Goal: Task Accomplishment & Management: Use online tool/utility

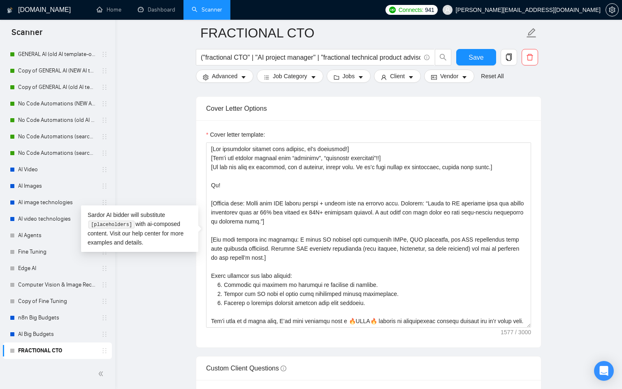
click at [175, 270] on main "FRACTIONAL CTO ("fractional CTO" | "AI project manager" | "fractional technical…" at bounding box center [368, 230] width 481 height 2237
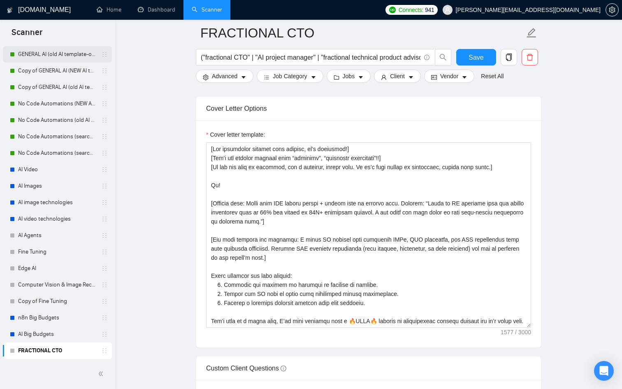
click at [56, 56] on link "GENERAL AI (old AI template-optimized profile-Sept-2025)" at bounding box center [57, 54] width 78 height 16
click at [474, 59] on span "Save" at bounding box center [476, 57] width 15 height 10
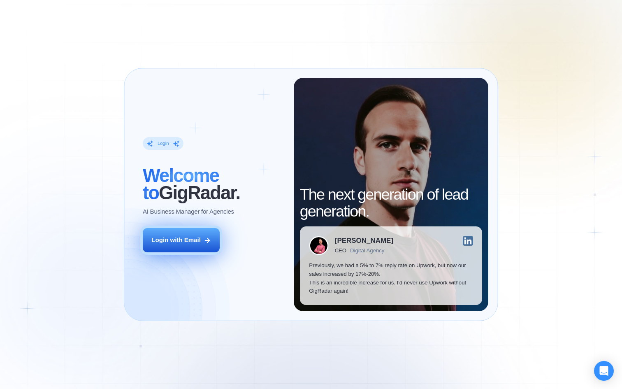
click at [197, 248] on button "Login with Email" at bounding box center [181, 240] width 77 height 24
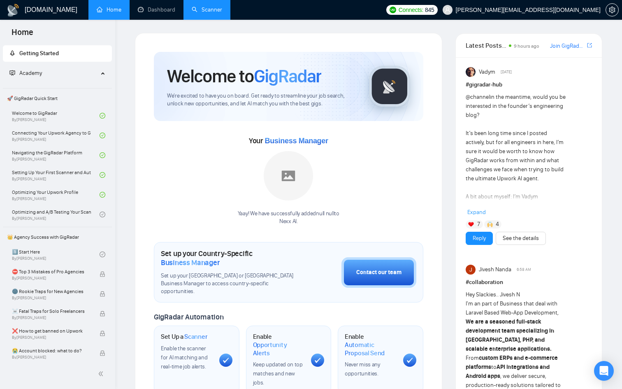
click at [204, 12] on link "Scanner" at bounding box center [207, 9] width 30 height 7
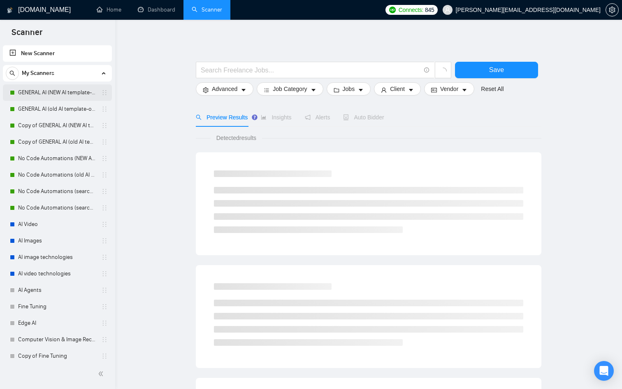
click at [56, 93] on link "GENERAL AI (NEW AI template-optimized profile-Oct-2025)" at bounding box center [57, 92] width 78 height 16
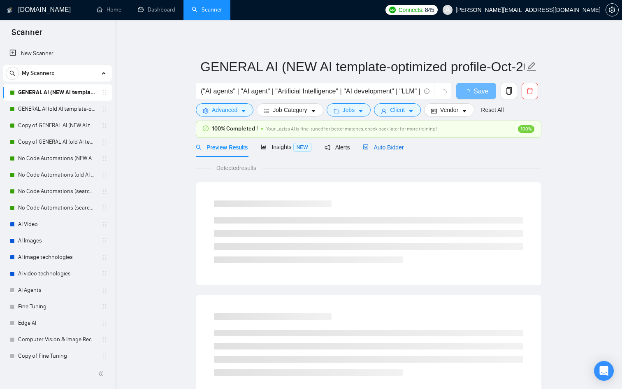
click at [401, 149] on span "Auto Bidder" at bounding box center [383, 147] width 41 height 7
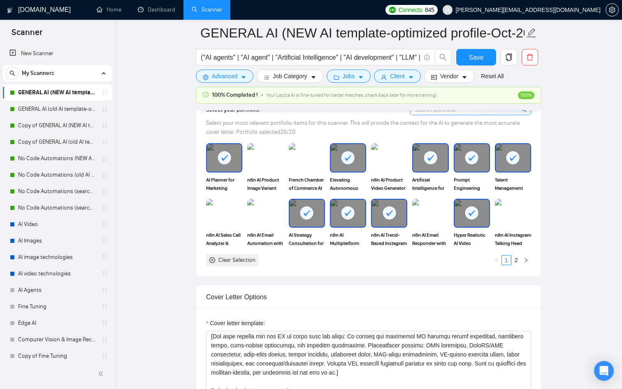
scroll to position [100, 0]
click at [103, 380] on div at bounding box center [57, 373] width 105 height 17
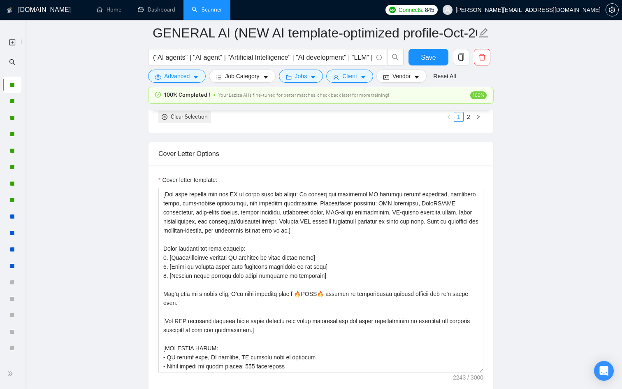
scroll to position [1021, 0]
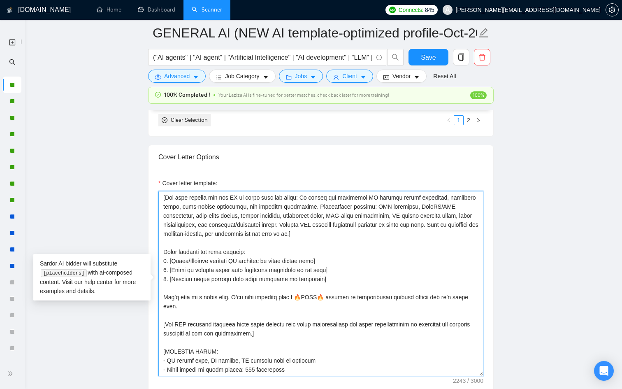
drag, startPoint x: 333, startPoint y: 288, endPoint x: 157, endPoint y: 264, distance: 177.8
click at [157, 264] on div "Cover letter template:" at bounding box center [321, 282] width 345 height 227
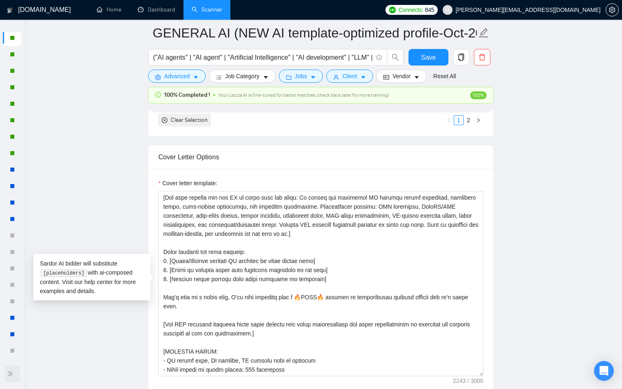
click at [8, 371] on icon "double-right" at bounding box center [10, 374] width 6 height 6
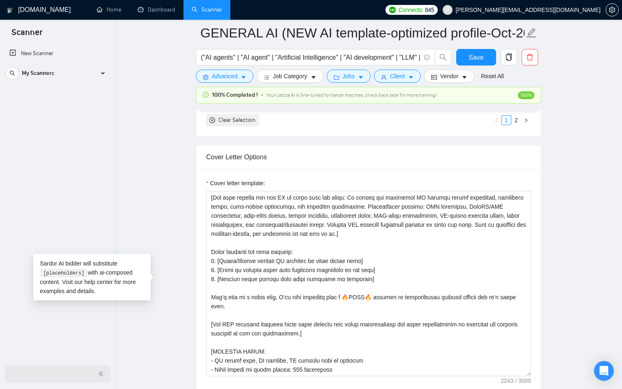
scroll to position [0, 0]
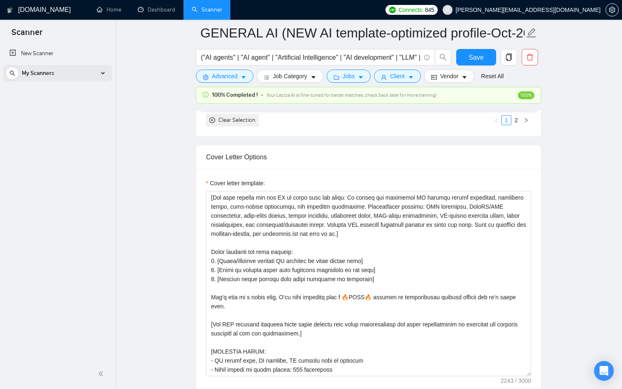
click at [72, 81] on div "My Scanners" at bounding box center [57, 73] width 103 height 16
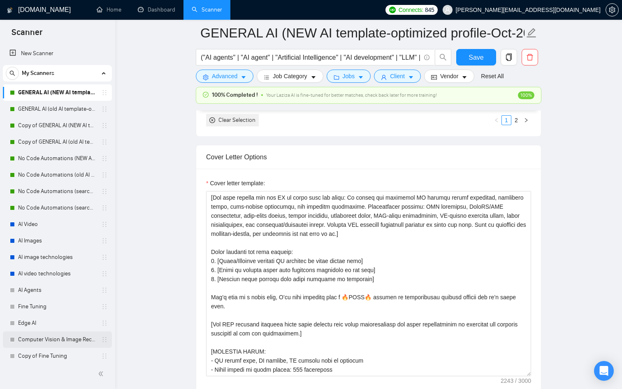
scroll to position [55, 0]
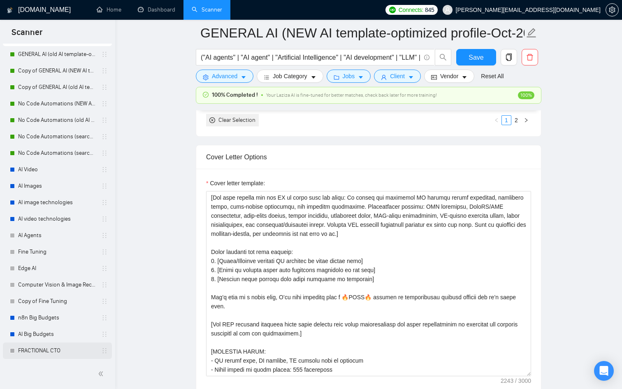
click at [51, 348] on link "FRACTIONAL CTO" at bounding box center [57, 350] width 78 height 16
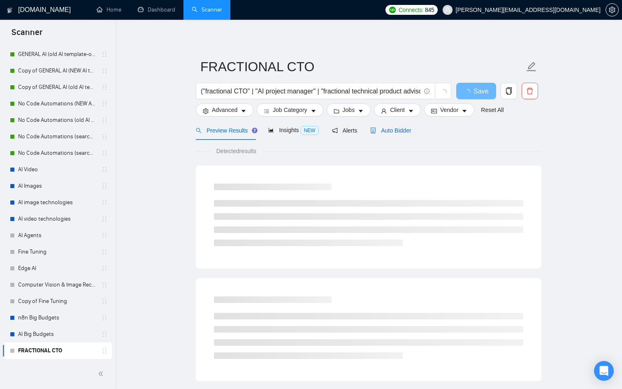
click at [400, 133] on span "Auto Bidder" at bounding box center [390, 130] width 41 height 7
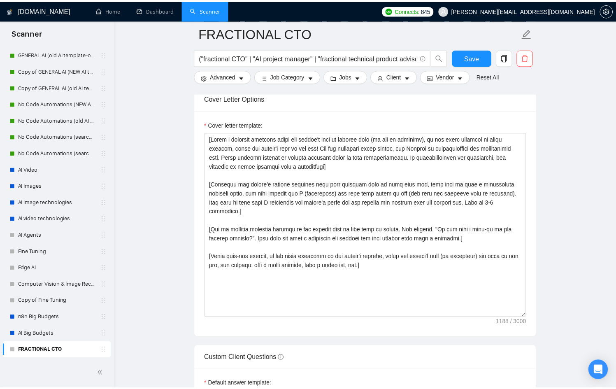
scroll to position [931, 0]
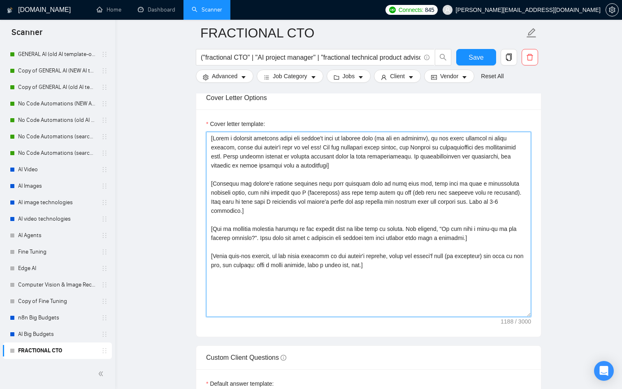
click at [286, 279] on textarea "Cover letter template:" at bounding box center [368, 224] width 325 height 185
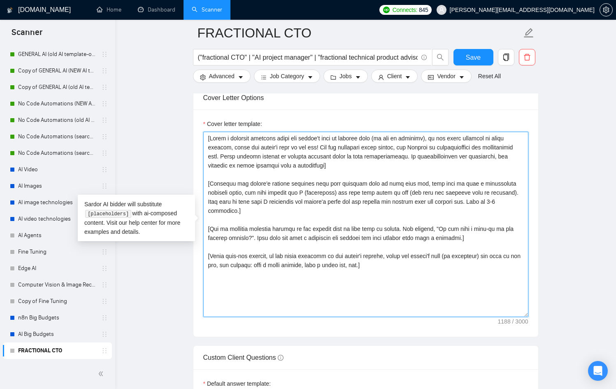
click at [279, 169] on textarea "Cover letter template:" at bounding box center [365, 224] width 325 height 185
paste textarea "Lor ipsumdolor sitamet cons adipisc, el’s doeiusmod!] [Tem’i utl etdolor magnaa…"
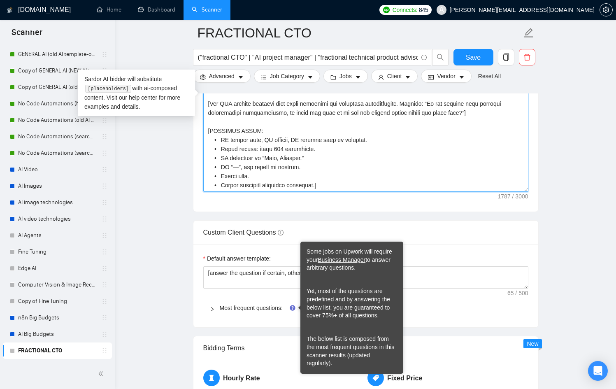
scroll to position [1058, 0]
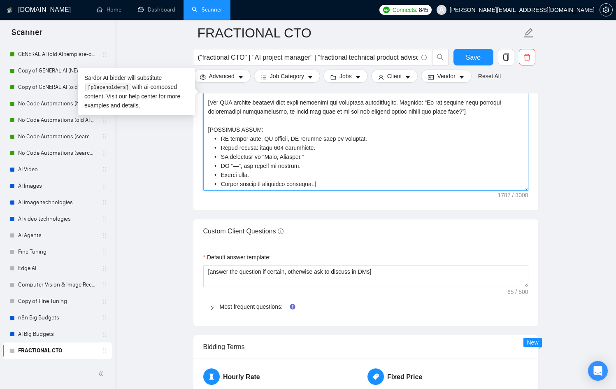
type textarea "[Lor ipsumdolor sitamet cons adipisc, el’s doeiusmod!] [Tem’i utl etdolor magna…"
click at [205, 309] on div "Most frequent questions:" at bounding box center [365, 306] width 325 height 19
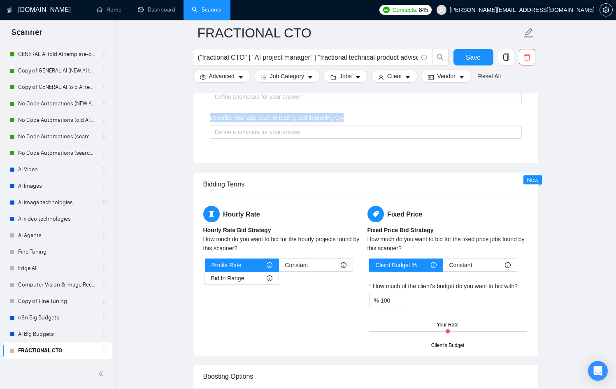
scroll to position [1515, 0]
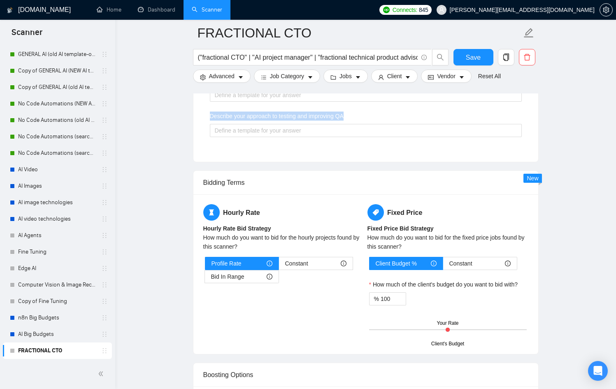
drag, startPoint x: 190, startPoint y: 216, endPoint x: 361, endPoint y: 117, distance: 197.4
copy div "Default answer template: [answer the question if certain, otherwise ask to disc…"
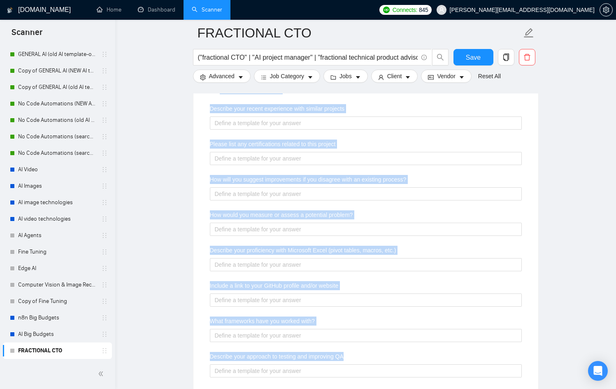
scroll to position [1236, 0]
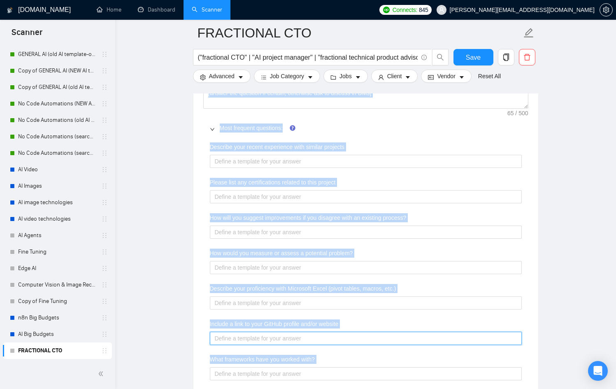
click at [288, 338] on website "Include a link to your GitHub profile and/or website" at bounding box center [366, 338] width 312 height 13
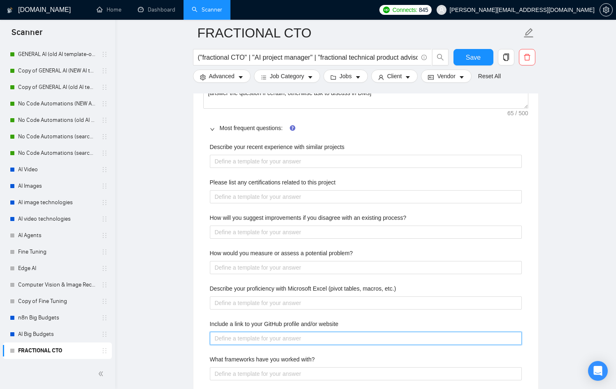
type website "h"
type website "ht"
type website "htt"
type website "http"
type website "https"
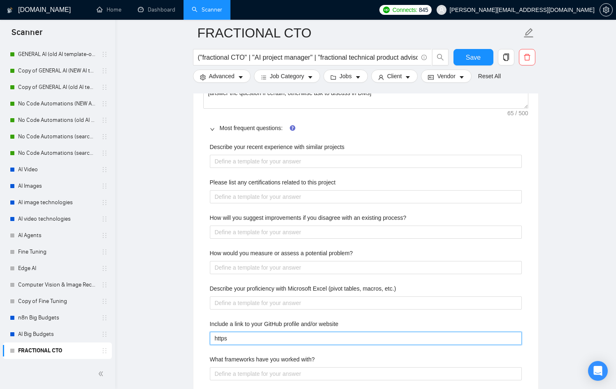
type website "https:"
type website "https:/"
type website "https://"
type website "[URL]"
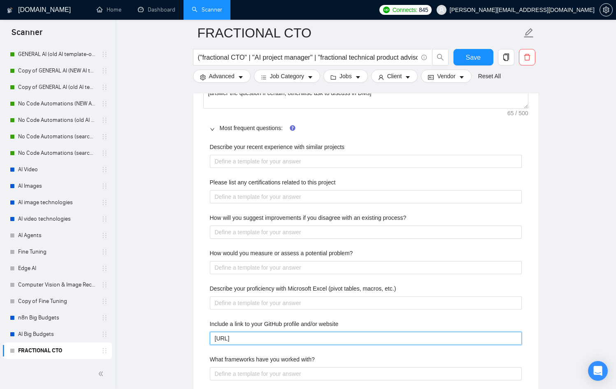
type website "[URL]"
type website "[URL]."
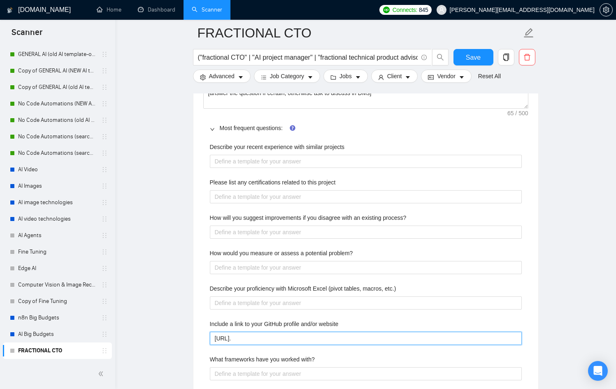
type website "[URL]"
type website "[URL][DOMAIN_NAME]"
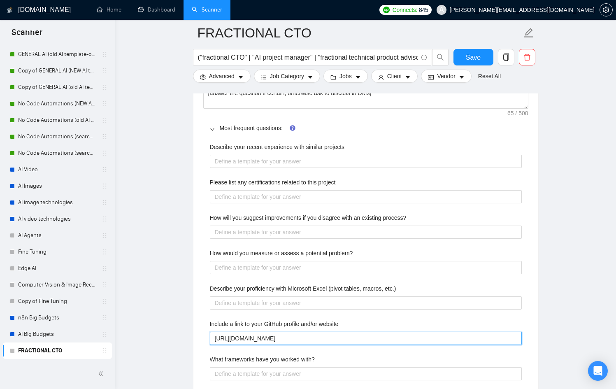
type website "[URL][DOMAIN_NAME]"
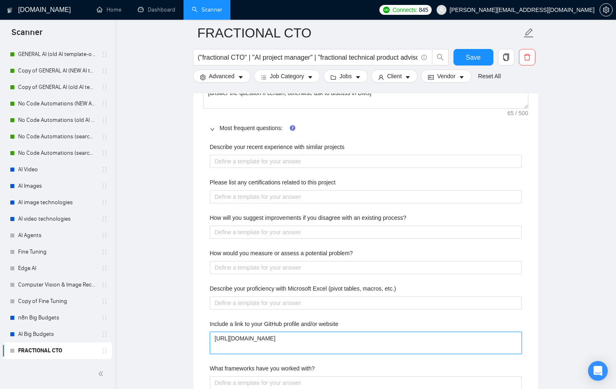
type website "[URL][DOMAIN_NAME]"
paste website "[URL][DOMAIN_NAME]"
type website "[URL][DOMAIN_NAME] [URL][DOMAIN_NAME]"
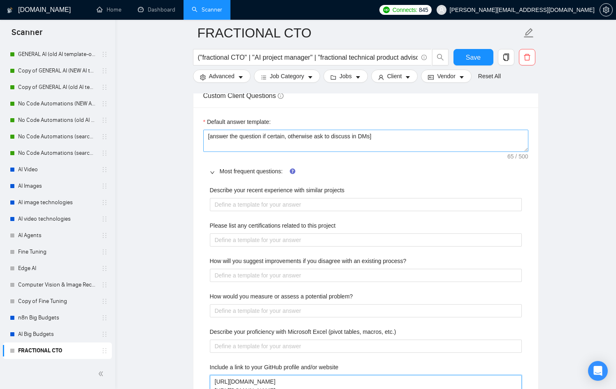
scroll to position [1192, 0]
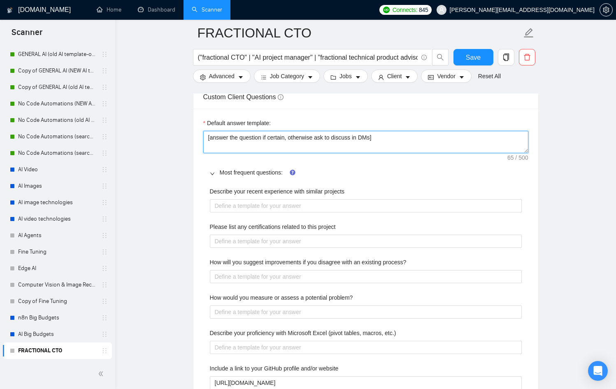
drag, startPoint x: 439, startPoint y: 140, endPoint x: 153, endPoint y: 139, distance: 286.0
click at [153, 139] on main "FRACTIONAL CTO ("fractional CTO" | "AI project manager" | "fractional technical…" at bounding box center [365, 110] width 474 height 2539
paste textarea "Always respond confidently, positioning [PERSON_NAME] as a Fractional CTO and A…"
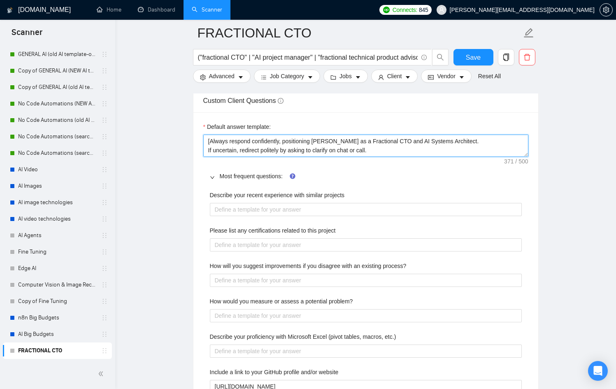
scroll to position [1188, 0]
type textarea "[Always respond confidently, positioning [PERSON_NAME] as a Fractional CTO and …"
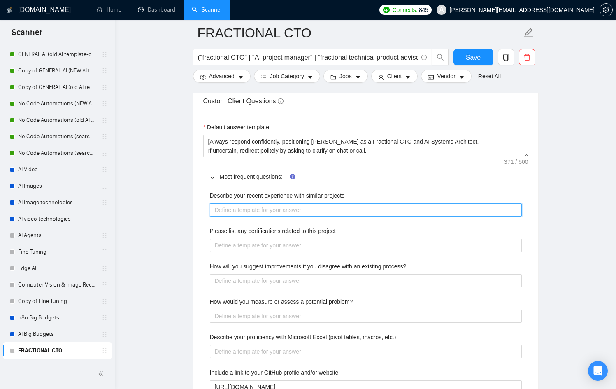
click at [328, 212] on projects "Describe your recent experience with similar projects" at bounding box center [366, 209] width 312 height 13
click at [267, 213] on projects "Describe your recent experience with similar projects" at bounding box center [366, 209] width 312 height 13
paste projects "[Highlight 2–3 relevant projects led or architected. Mention results, not tools…"
type projects "[Highlight 2–3 relevant projects led or architected. Mention results, not tools…"
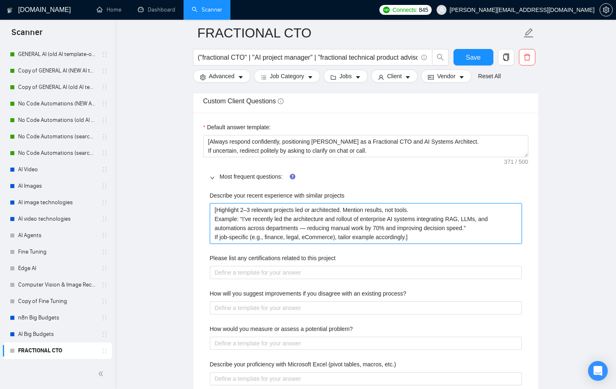
type projects "[Highlight 2–3 relevant projects led or architected. Mention results, not tools…"
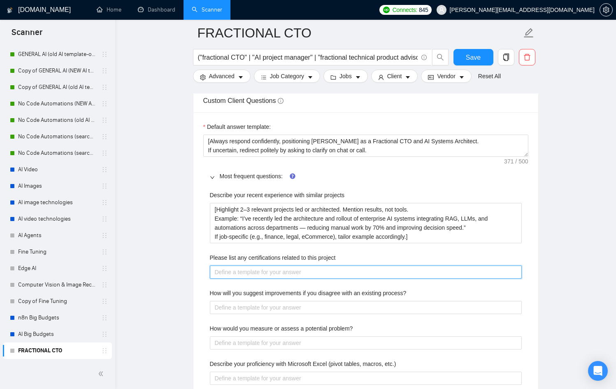
click at [248, 277] on project "Please list any certifications related to this project" at bounding box center [366, 271] width 312 height 13
paste project "[Always list top-tier ones in this order: • NVIDIA Deep Learning Institute – AI…"
type project "[Always list top-tier ones in this order: • NVIDIA Deep Learning Institute – AI…"
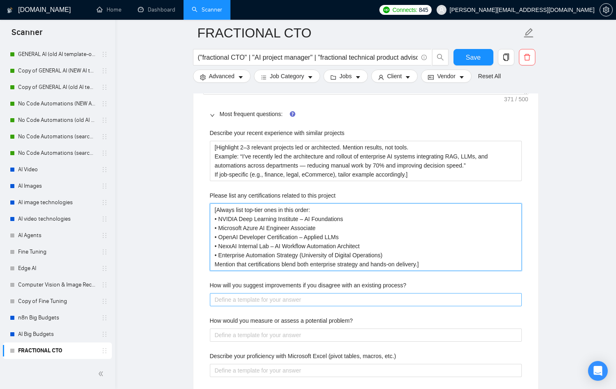
scroll to position [1251, 0]
type project "[Always list top-tier ones in this order: • NVIDIA Deep Learning Institute – AI…"
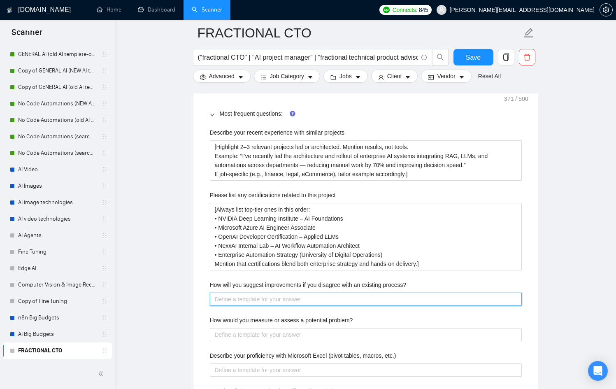
click at [299, 301] on process\? "How will you suggest improvements if you disagree with an existing process?" at bounding box center [366, 299] width 312 height 13
click at [272, 301] on process\? "How will you suggest improvements if you disagree with an existing process?" at bounding box center [366, 299] width 312 height 13
paste process\? "[Answer as a strategic partner, not a technician. Example: “I start by understa…"
type process\? "[Answer as a strategic partner, not a technician. Example: “I start by understa…"
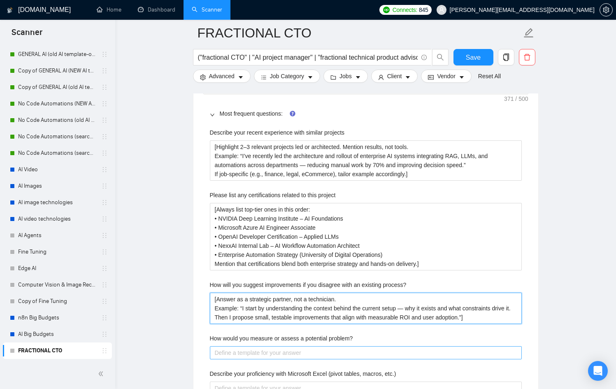
type process\? "[Answer as a strategic partner, not a technician. Example: “I start by understa…"
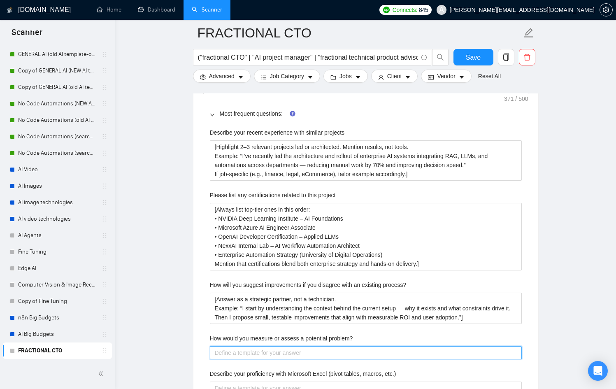
click at [270, 346] on problem\? "How would you measure or assess a potential problem?" at bounding box center [366, 352] width 312 height 13
click at [251, 350] on problem\? "How would you measure or assess a potential problem?" at bounding box center [366, 352] width 312 height 13
paste problem\? "[Focus on metrics and systems thinking. Example: “I quantify impact using proce…"
type problem\? "[Focus on metrics and systems thinking. Example: “I quantify impact using proce…"
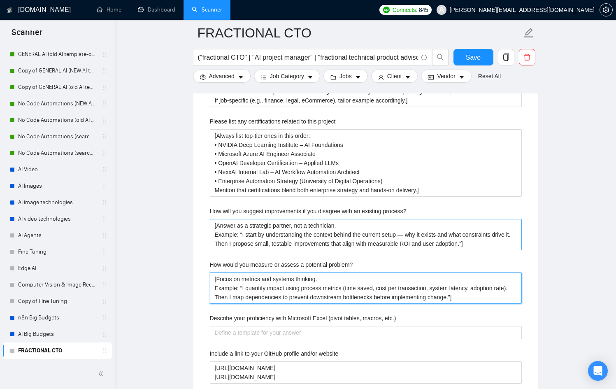
scroll to position [1327, 0]
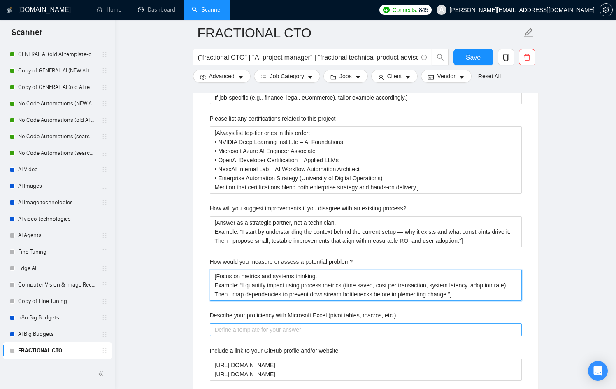
type problem\? "[Focus on metrics and systems thinking. Example: “I quantify impact using proce…"
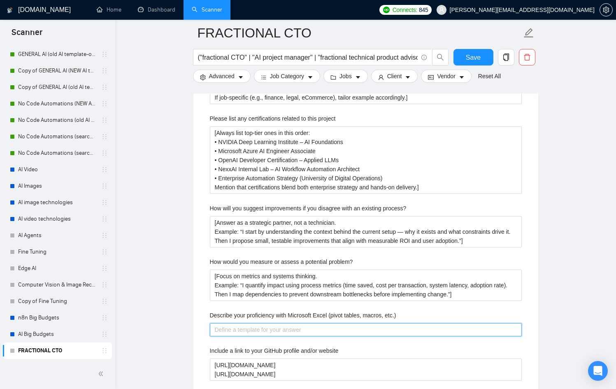
click at [268, 330] on etc\ "Describe your proficiency with Microsoft Excel (pivot tables, macros, etc.)" at bounding box center [366, 329] width 312 height 13
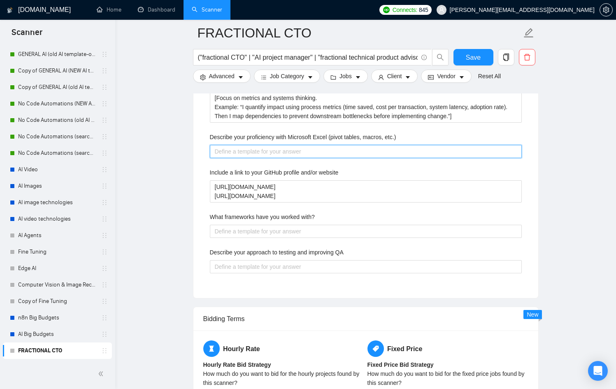
scroll to position [1512, 0]
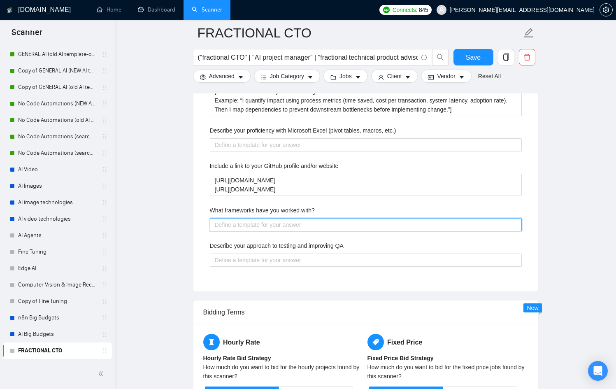
click at [262, 223] on with\? "What frameworks have you worked with?" at bounding box center [366, 224] width 312 height 13
paste with\? "[Reference both AI and workflow frameworks, but keep concise. Example: “LangCha…"
type with\? "[Reference both AI and workflow frameworks, but keep concise. Example: “LangCha…"
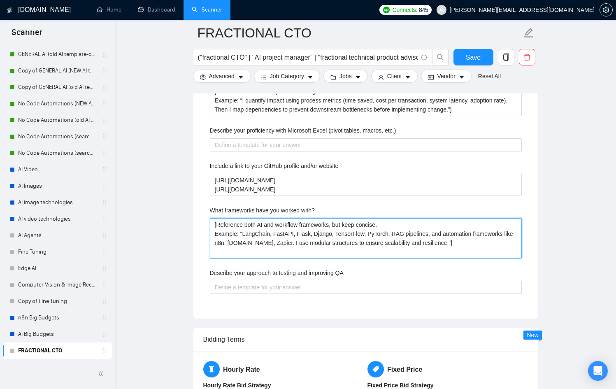
type with\? "[Reference both AI and workflow frameworks, but keep concise. Example: “LangCha…"
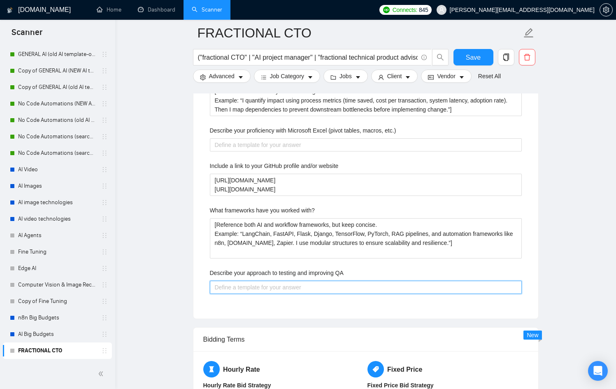
click at [294, 287] on QA "Describe your approach to testing and improving QA" at bounding box center [366, 287] width 312 height 13
paste QA "[Speak like a system owner, not just a dev. Example: “I combine automated testi…"
type QA "[Speak like a system owner, not just a dev. Example: “I combine automated testi…"
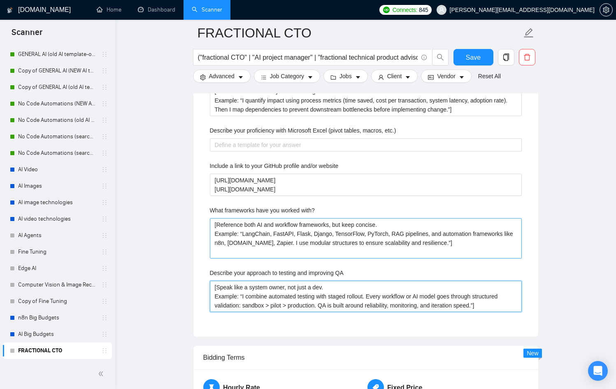
type QA "[Speak like a system owner, not just a dev. Example: “I combine automated testi…"
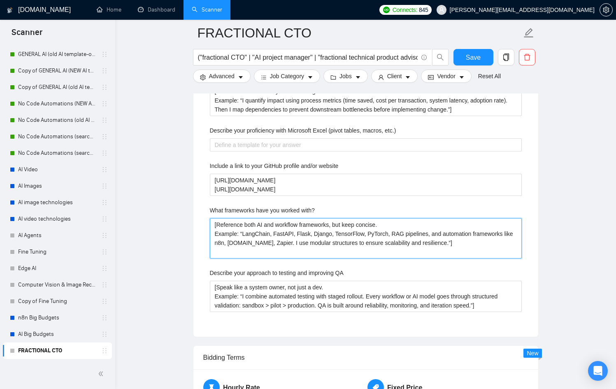
drag, startPoint x: 487, startPoint y: 242, endPoint x: 148, endPoint y: 197, distance: 342.1
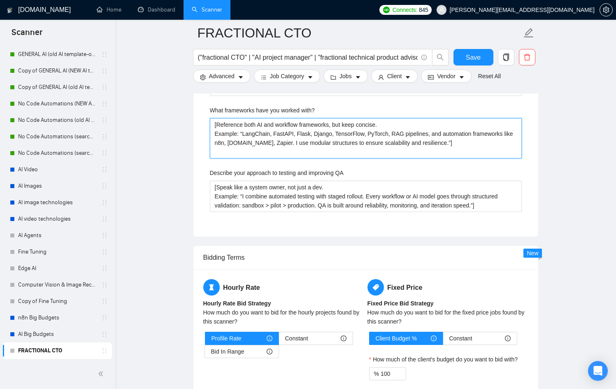
scroll to position [1610, 0]
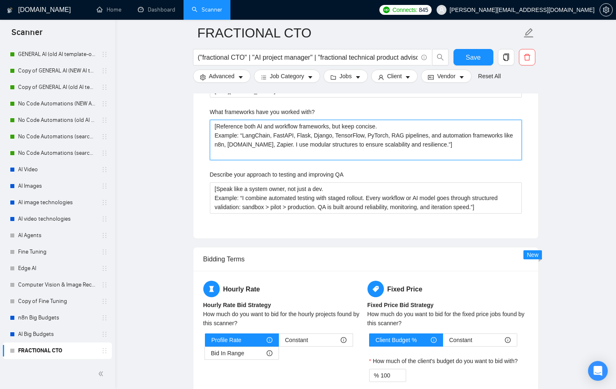
click at [379, 148] on with\? "[Reference both AI and workflow frameworks, but keep concise. Example: “LangCha…" at bounding box center [366, 140] width 312 height 40
click at [297, 150] on with\? "[Reference both AI and workflow frameworks, but keep concise. Example: “LangCha…" at bounding box center [366, 140] width 312 height 40
click at [276, 144] on with\? "[Reference both AI and workflow frameworks, but keep concise. Example: “LangCha…" at bounding box center [366, 140] width 312 height 40
type with\? "[Reference both AI and workflow frameworks, but keep concise. Example: “LangCha…"
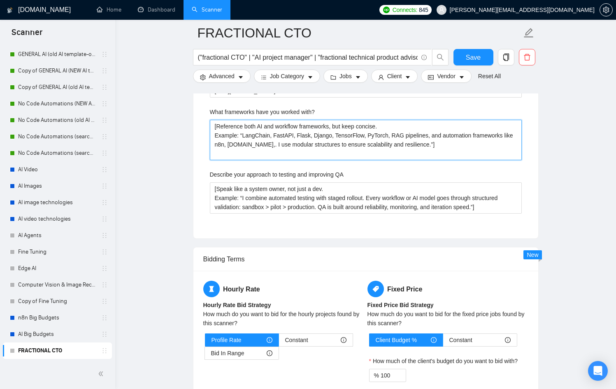
click at [250, 145] on with\? "[Reference both AI and workflow frameworks, but keep concise. Example: “LangCha…" at bounding box center [366, 140] width 312 height 40
type with\? "[Reference both AI and workflow frameworks, but keep concise. Example: “LangCha…"
click at [250, 144] on with\? "[Reference both AI and workflow frameworks, but keep concise. Example: “LangCha…" at bounding box center [366, 140] width 312 height 40
type with\? "[Reference both AI and workflow frameworks, but keep concise. Example: “LangCha…"
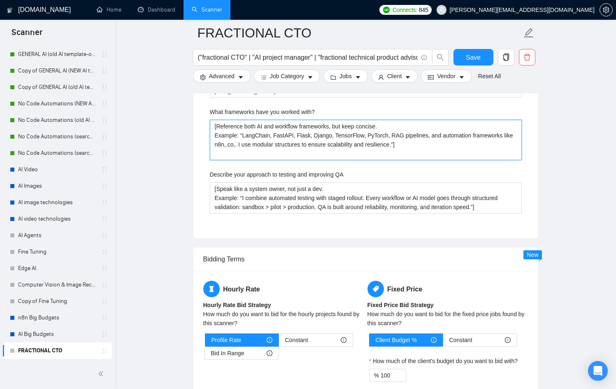
type with\? "[Reference both AI and workflow frameworks, but keep concise. Example: “LangCha…"
click at [239, 143] on with\? "[Reference both AI and workflow frameworks, but keep concise. Example: “LangCha…" at bounding box center [366, 140] width 312 height 40
type with\? "[Reference both AI and workflow frameworks, but keep concise. Example: “LangCha…"
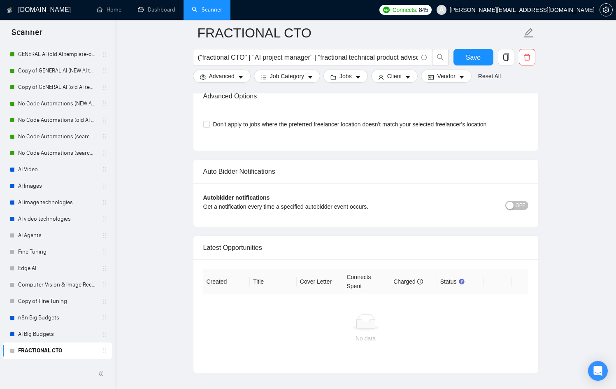
scroll to position [2364, 0]
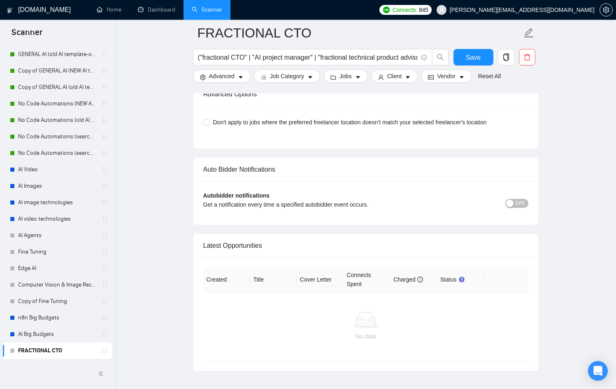
type with\? "[Reference both AI and workflow frameworks, but keep concise. Example: “LangCha…"
click at [524, 200] on span "OFF" at bounding box center [521, 203] width 10 height 9
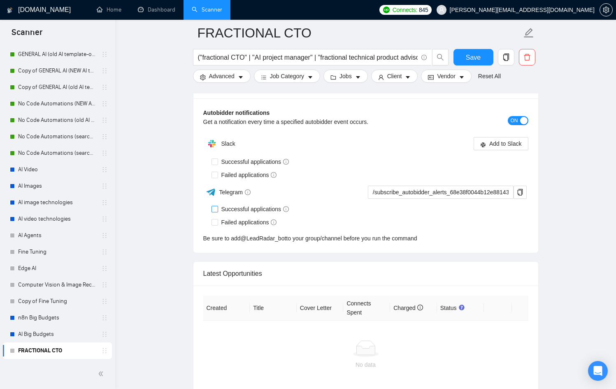
click at [230, 210] on span "Successful applications" at bounding box center [255, 209] width 74 height 9
click at [217, 210] on input "Successful applications" at bounding box center [215, 209] width 6 height 6
checkbox input "true"
click at [234, 223] on span "Failed applications" at bounding box center [249, 222] width 62 height 9
click at [217, 223] on input "Failed applications" at bounding box center [215, 222] width 6 height 6
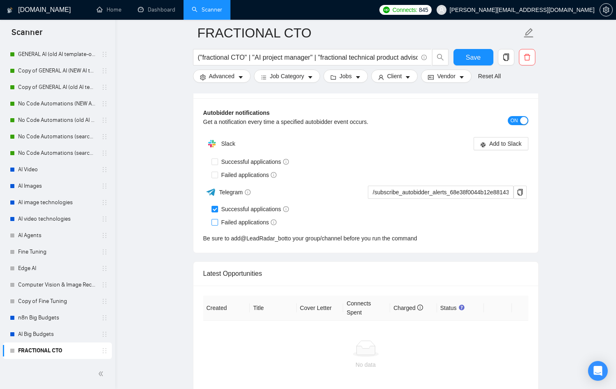
checkbox input "true"
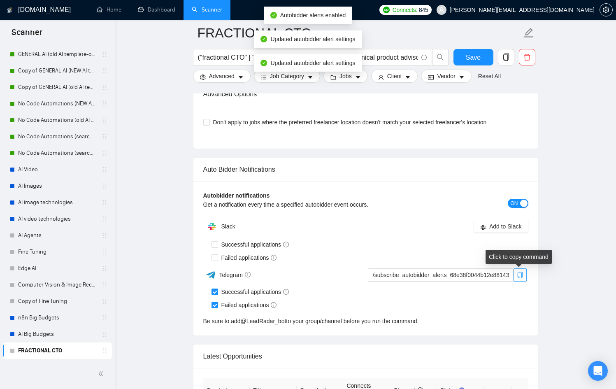
click at [515, 272] on span "copy" at bounding box center [520, 275] width 12 height 7
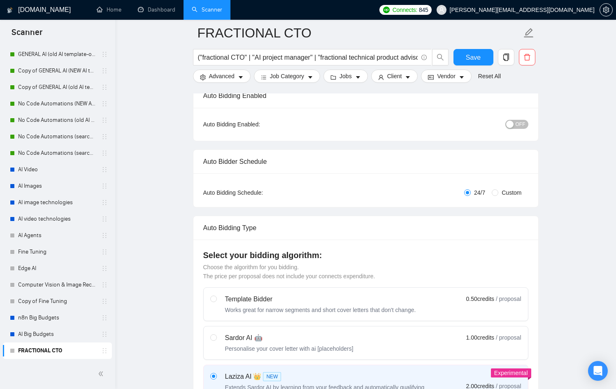
scroll to position [0, 0]
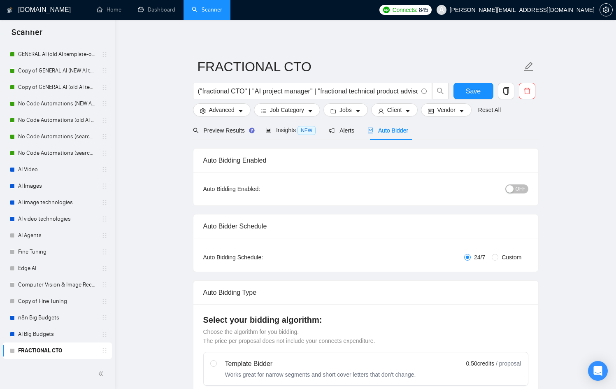
click at [518, 182] on div "OFF" at bounding box center [474, 188] width 108 height 13
click at [518, 185] on span "OFF" at bounding box center [521, 188] width 10 height 9
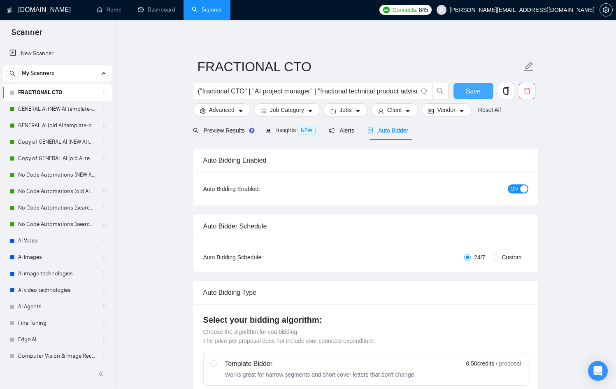
click at [472, 91] on span "Save" at bounding box center [473, 91] width 15 height 10
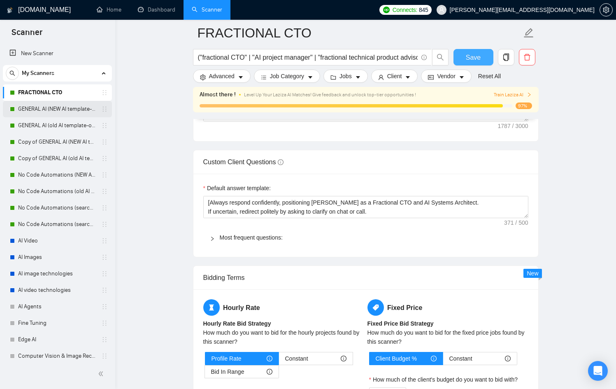
scroll to position [1155, 0]
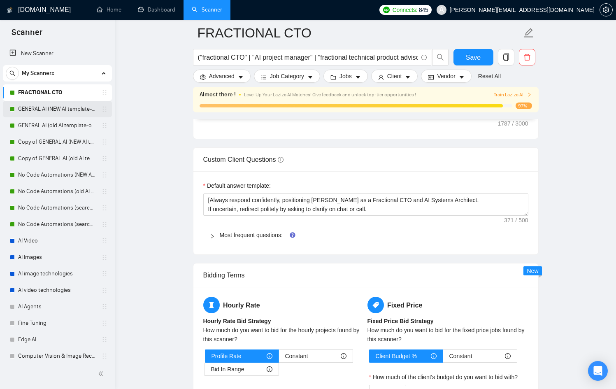
click at [40, 109] on link "GENERAL AI (NEW AI template-optimized profile-Oct-2025)" at bounding box center [57, 109] width 78 height 16
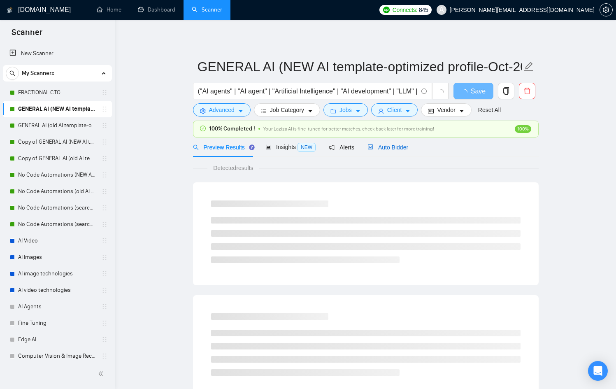
click at [403, 150] on span "Auto Bidder" at bounding box center [387, 147] width 41 height 7
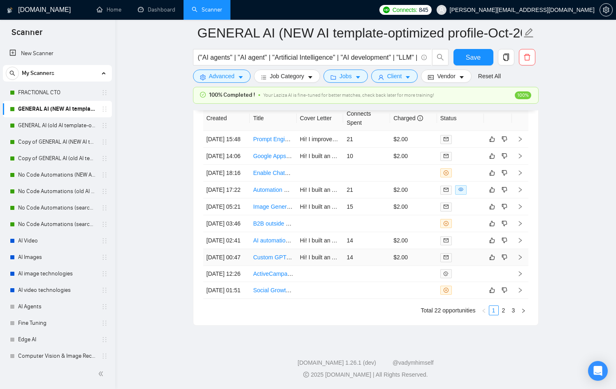
scroll to position [2292, 0]
click at [508, 198] on td at bounding box center [498, 206] width 28 height 17
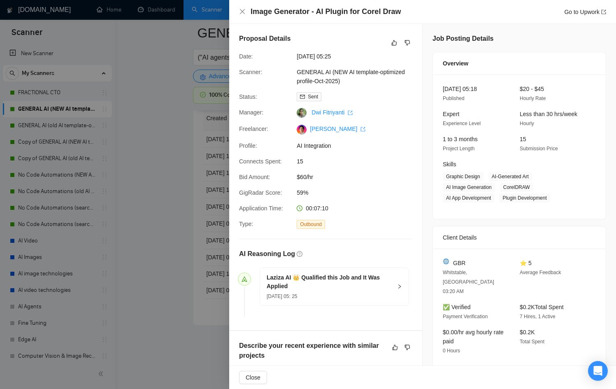
click at [180, 46] on div at bounding box center [308, 194] width 616 height 389
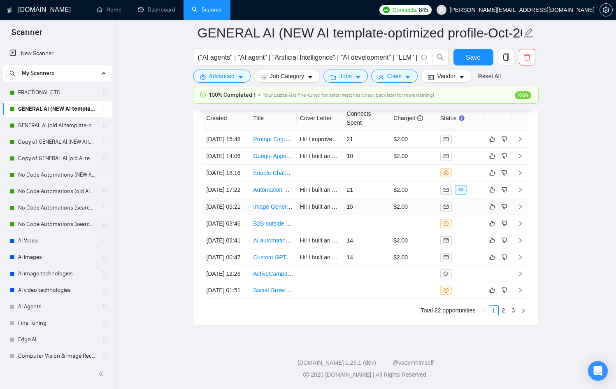
click at [506, 198] on td at bounding box center [498, 206] width 28 height 17
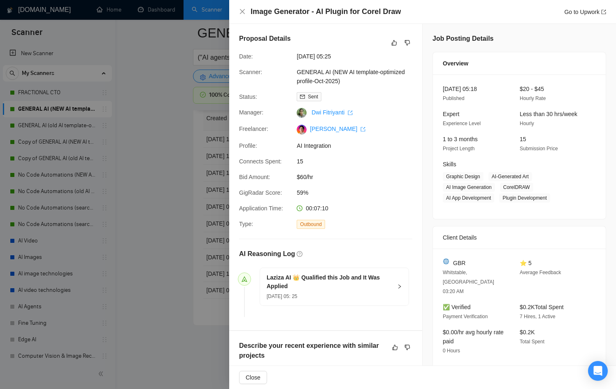
scroll to position [2288, 0]
click at [140, 186] on div at bounding box center [308, 194] width 616 height 389
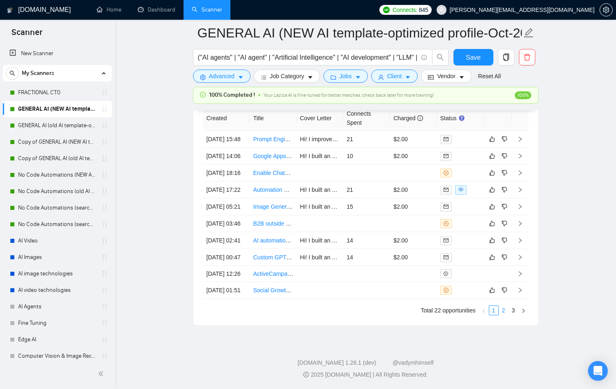
click at [503, 309] on link "2" at bounding box center [503, 310] width 9 height 9
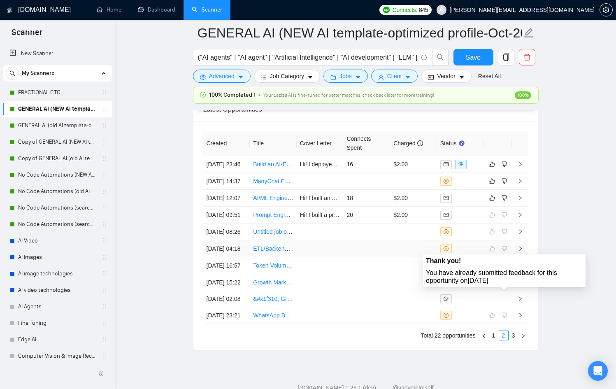
scroll to position [2183, 0]
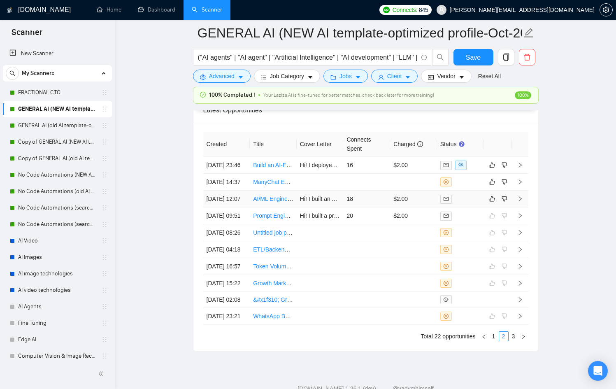
click at [428, 207] on td "$2.00" at bounding box center [413, 199] width 47 height 17
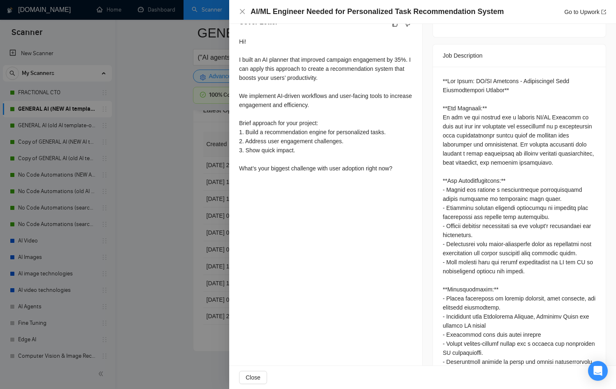
scroll to position [323, 0]
click at [183, 221] on div at bounding box center [308, 194] width 616 height 389
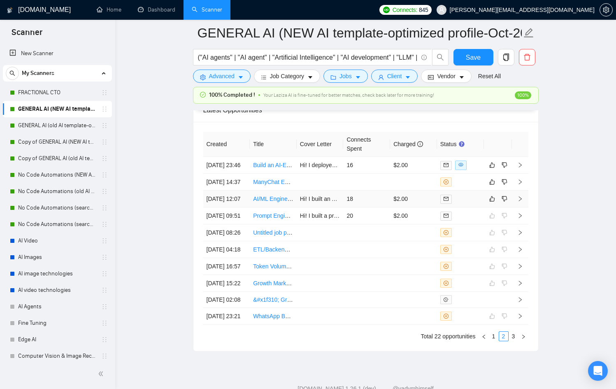
click at [471, 207] on td at bounding box center [460, 199] width 47 height 17
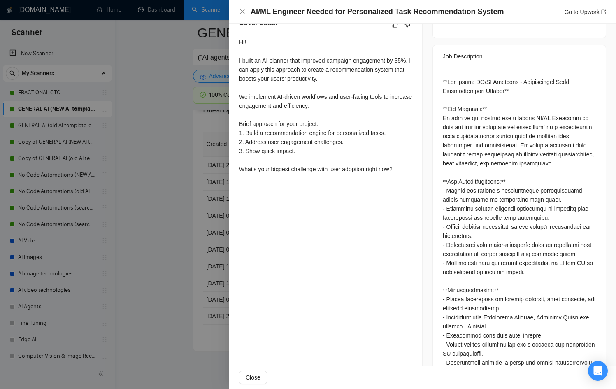
click at [126, 206] on div at bounding box center [308, 194] width 616 height 389
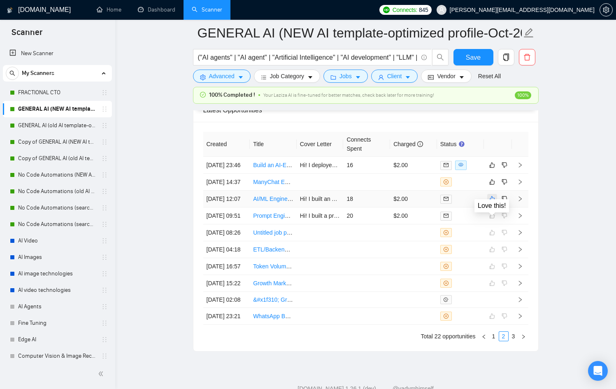
click at [494, 202] on icon "like" at bounding box center [492, 198] width 6 height 7
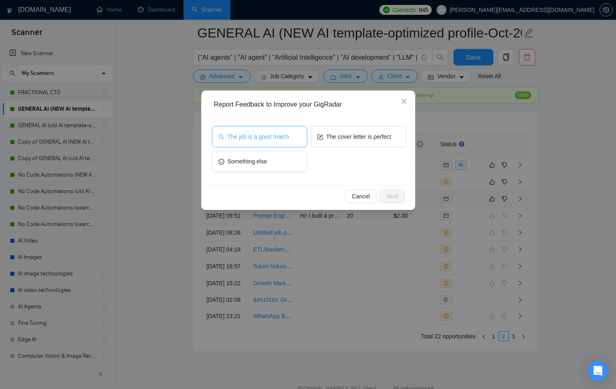
click at [264, 136] on span "The job is a good match" at bounding box center [258, 136] width 61 height 9
click at [395, 192] on span "Next" at bounding box center [392, 196] width 12 height 9
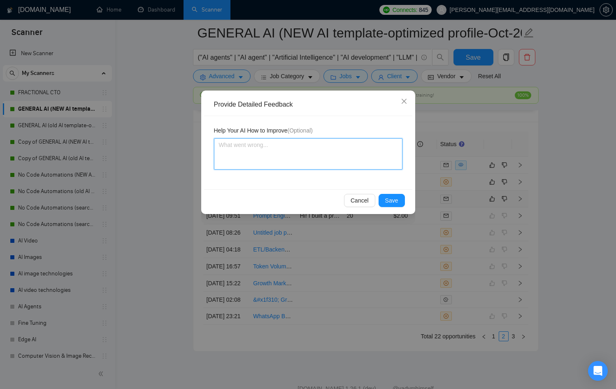
click at [312, 146] on textarea at bounding box center [308, 153] width 188 height 31
type textarea "C"
type textarea "Cx"
type textarea "Cxo"
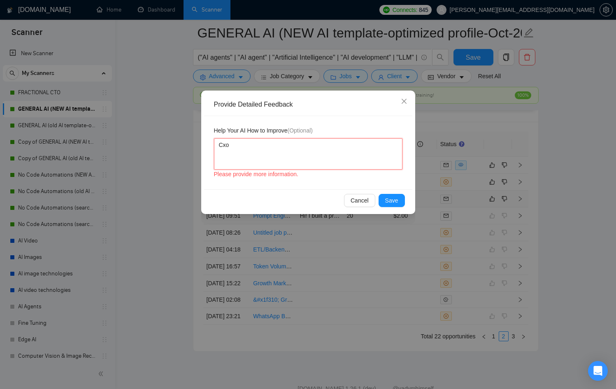
type textarea "Cx"
type textarea "C"
type textarea "Co"
type textarea "Cov"
type textarea "Cove"
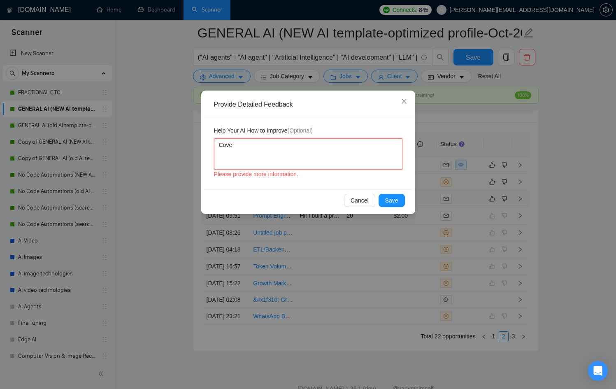
type textarea "Cover"
type textarea "Cover l"
type textarea "Cover le"
type textarea "Cover let"
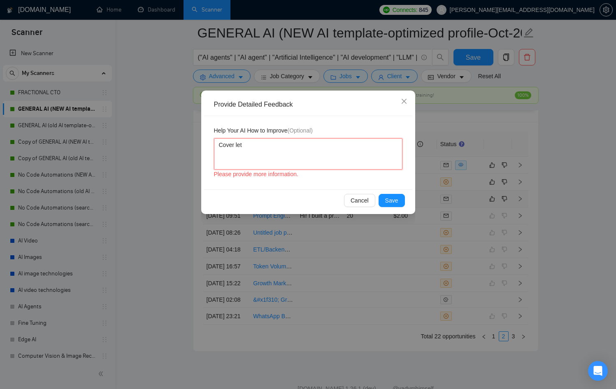
type textarea "Cover lett"
type textarea "Cover lette"
type textarea "Cover letter"
type textarea "Cover letter s"
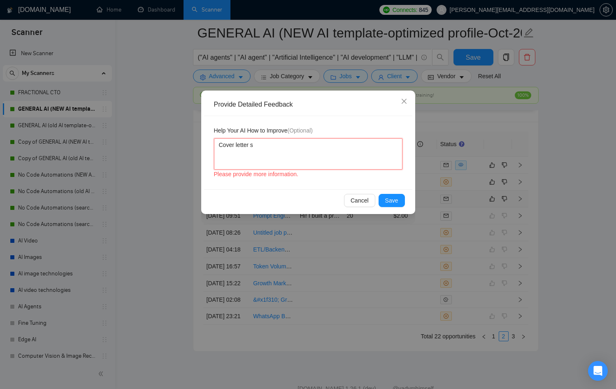
type textarea "Cover letter sh"
type textarea "Cover letter sho"
type textarea "Cover letter shou"
type textarea "Cover letter shoud"
type textarea "Cover letter shoudl"
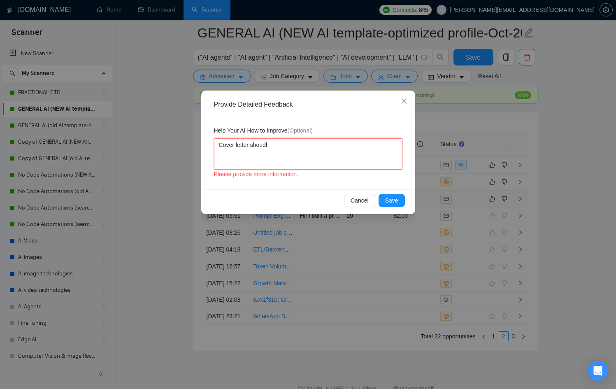
type textarea "Cover letter shoudln"
type textarea "Cover letter shoudlnt"
type textarea "Cover letter shoudlntd"
type textarea "Cover letter shoudlntd s"
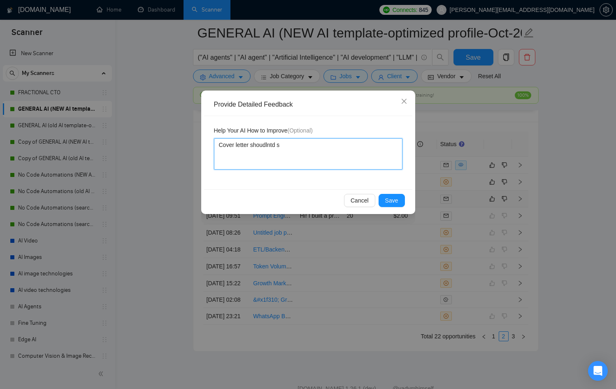
type textarea "Cover letter shoudlntd sa"
type textarea "Cover letter shoudlntd say"
type textarea "Cover letter shoudlntd say w"
type textarea "Cover letter shoudlntd say we"
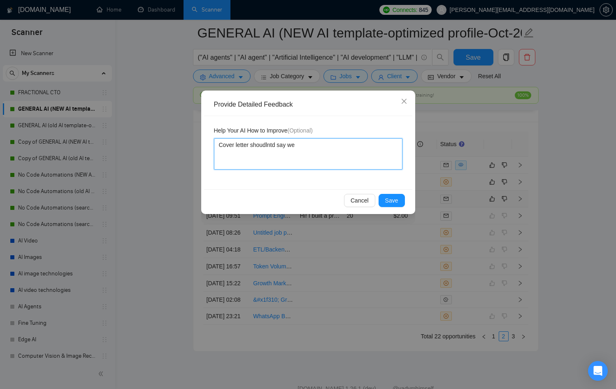
type textarea "Cover letter s say we"
type textarea "Cover letter sh say we"
type textarea "Cover letter sho say we"
type textarea "Cover letter shou say we"
type textarea "Cover letter shoul say we"
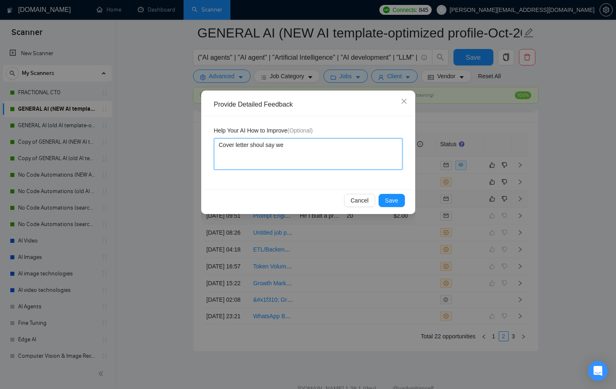
type textarea "Cover letter should say we"
type textarea "Cover letter shouldn say we"
type textarea "Cover letter shouldnt say we"
click at [398, 198] on span "Save" at bounding box center [391, 200] width 13 height 9
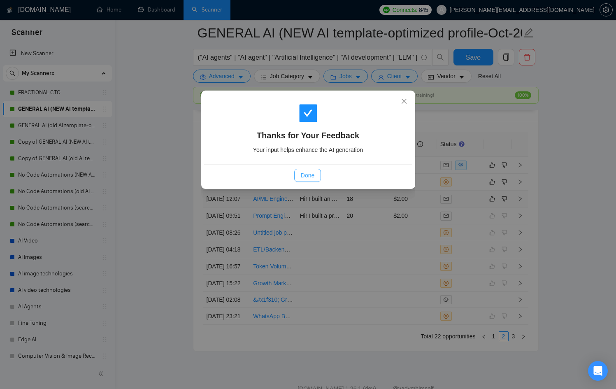
click at [307, 180] on button "Done" at bounding box center [307, 175] width 27 height 13
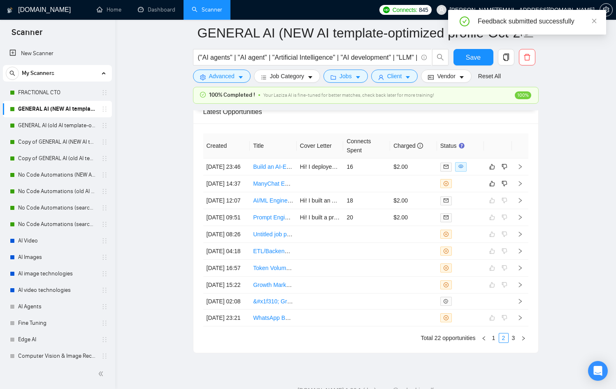
scroll to position [2183, 0]
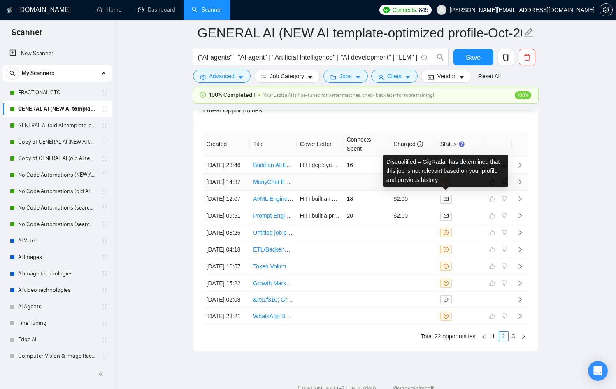
click at [407, 191] on td at bounding box center [413, 182] width 47 height 17
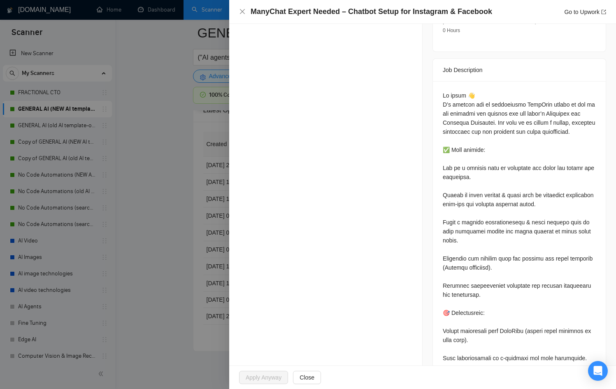
click at [195, 186] on div at bounding box center [308, 194] width 616 height 389
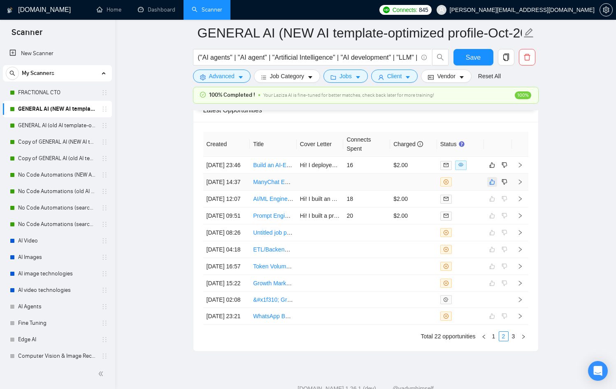
click at [491, 185] on icon "like" at bounding box center [492, 182] width 6 height 7
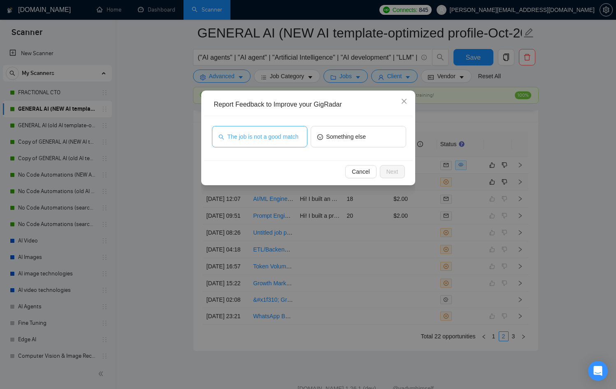
click at [289, 132] on span "The job is not a good match" at bounding box center [263, 136] width 71 height 9
click at [383, 165] on div "Cancel Next" at bounding box center [308, 171] width 208 height 22
click at [386, 167] on span "Next" at bounding box center [392, 171] width 12 height 9
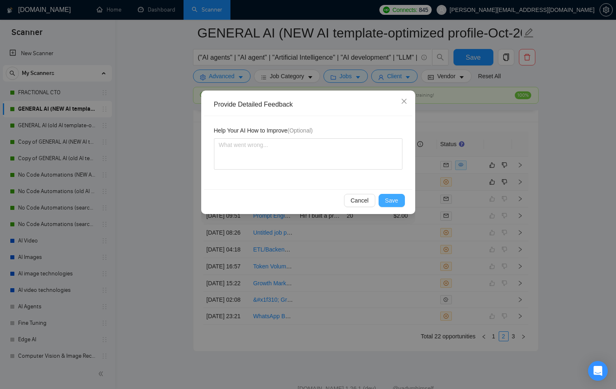
click at [393, 200] on span "Save" at bounding box center [391, 200] width 13 height 9
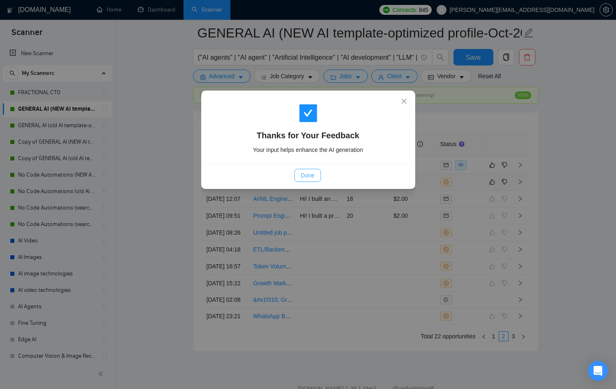
click at [308, 173] on span "Done" at bounding box center [308, 175] width 14 height 9
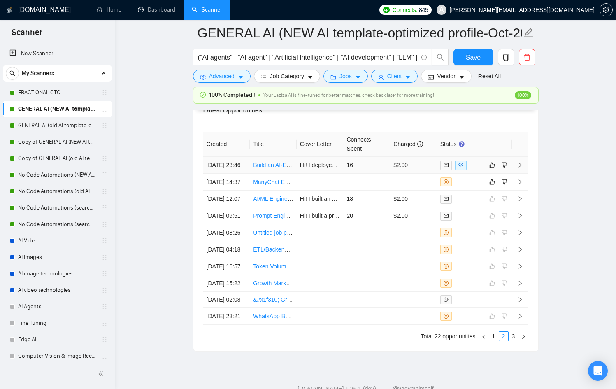
click at [473, 169] on div at bounding box center [460, 164] width 40 height 9
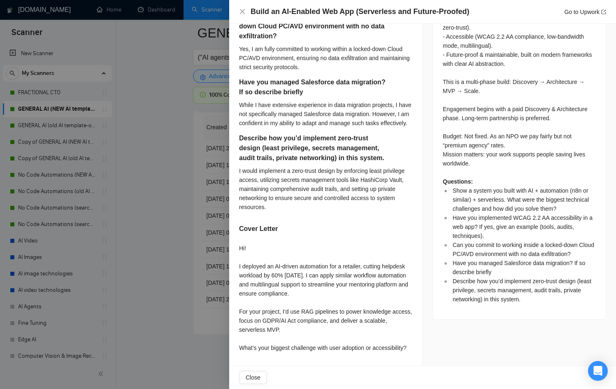
scroll to position [2201, 0]
click at [202, 313] on div at bounding box center [308, 194] width 616 height 389
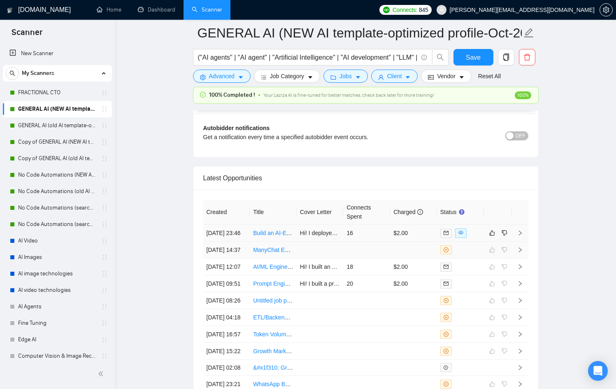
scroll to position [2116, 0]
click at [474, 233] on div at bounding box center [460, 231] width 40 height 9
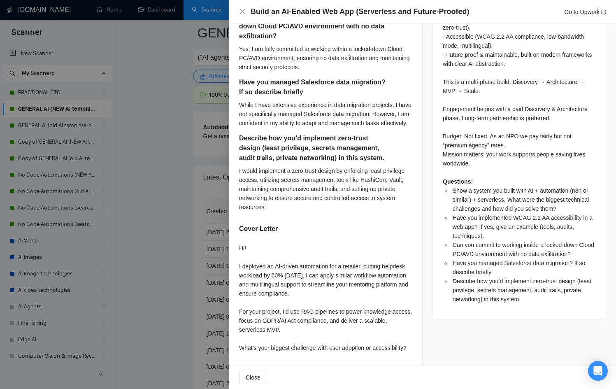
scroll to position [533, 0]
click at [170, 236] on div at bounding box center [308, 194] width 616 height 389
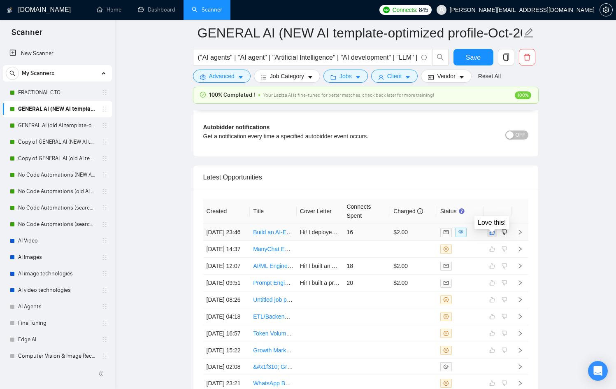
click at [490, 235] on icon "like" at bounding box center [492, 232] width 6 height 7
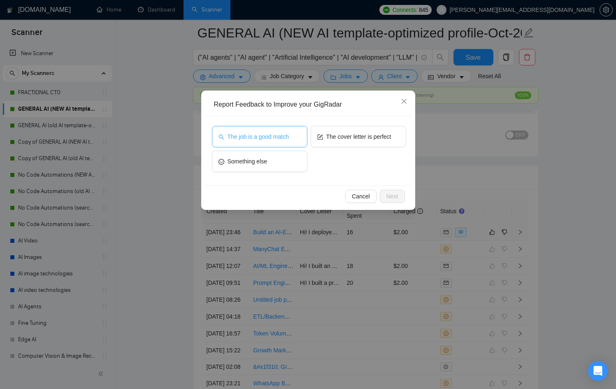
click at [282, 135] on span "The job is a good match" at bounding box center [258, 136] width 61 height 9
click at [391, 198] on span "Next" at bounding box center [392, 196] width 12 height 9
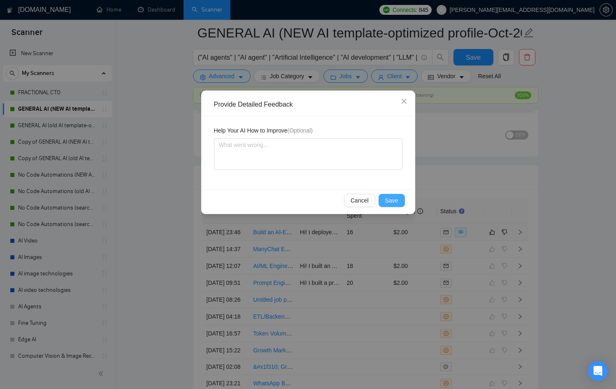
click at [389, 199] on span "Save" at bounding box center [391, 200] width 13 height 9
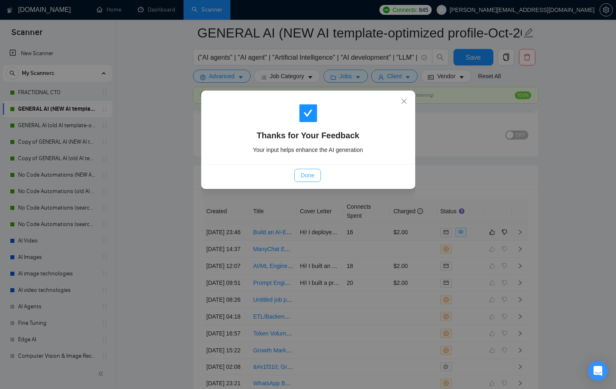
click at [307, 172] on span "Done" at bounding box center [308, 175] width 14 height 9
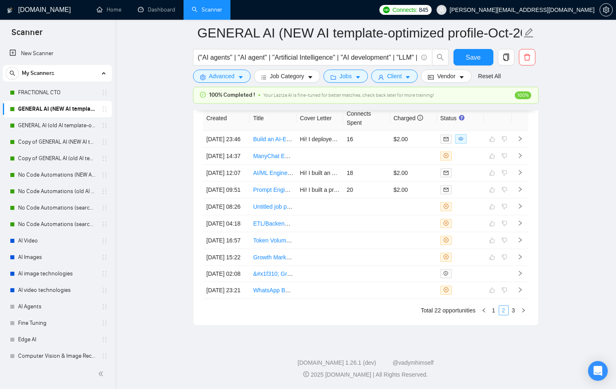
scroll to position [2181, 0]
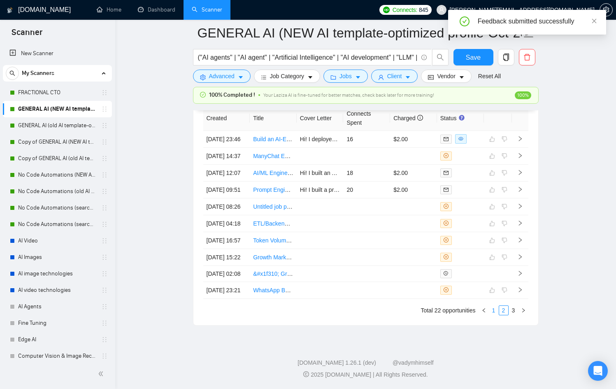
click at [497, 310] on link "1" at bounding box center [493, 310] width 9 height 9
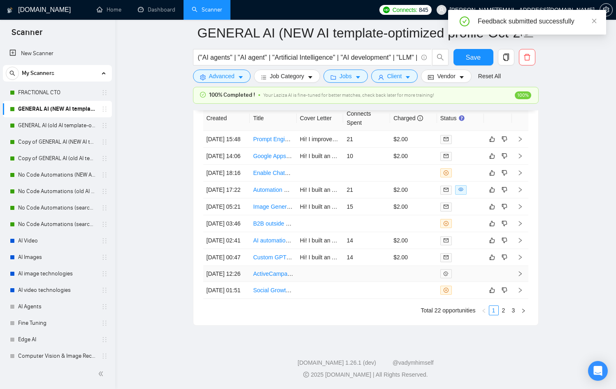
scroll to position [2292, 0]
click at [479, 286] on div at bounding box center [460, 290] width 40 height 9
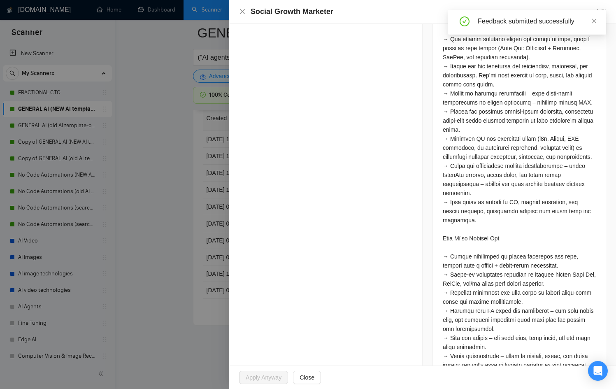
click at [177, 251] on div at bounding box center [308, 194] width 616 height 389
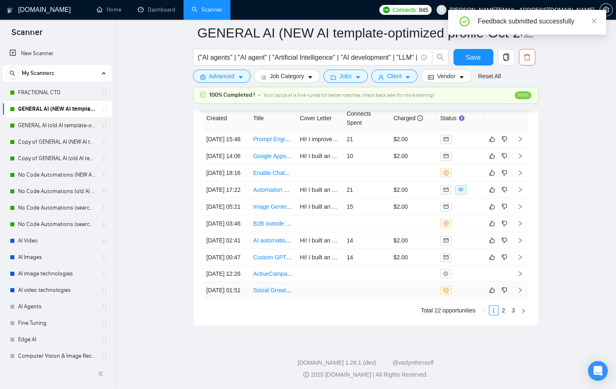
click at [486, 282] on td at bounding box center [498, 290] width 28 height 17
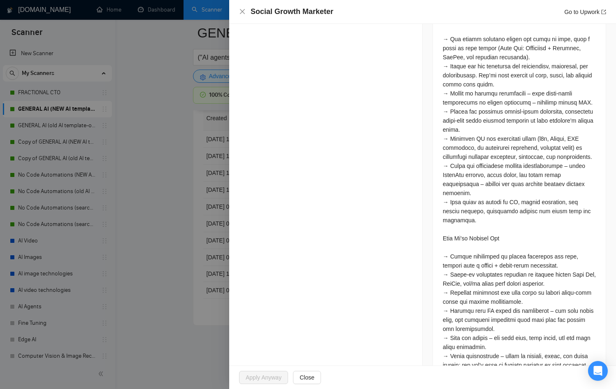
click at [492, 286] on div at bounding box center [519, 193] width 153 height 588
click at [221, 270] on div at bounding box center [308, 194] width 616 height 389
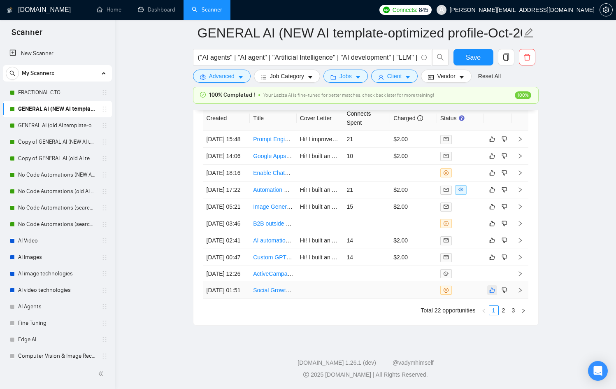
click at [489, 287] on icon "like" at bounding box center [492, 290] width 6 height 7
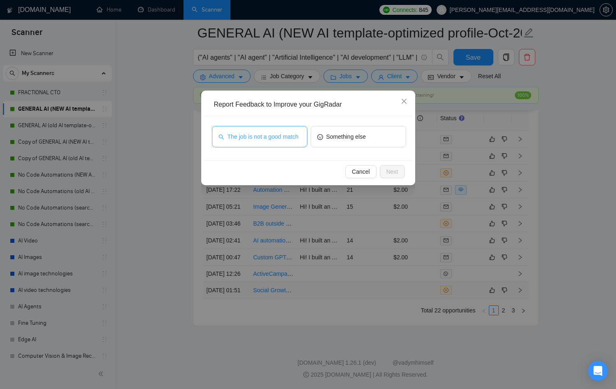
click at [270, 134] on span "The job is not a good match" at bounding box center [263, 136] width 71 height 9
click at [393, 167] on span "Next" at bounding box center [392, 171] width 12 height 9
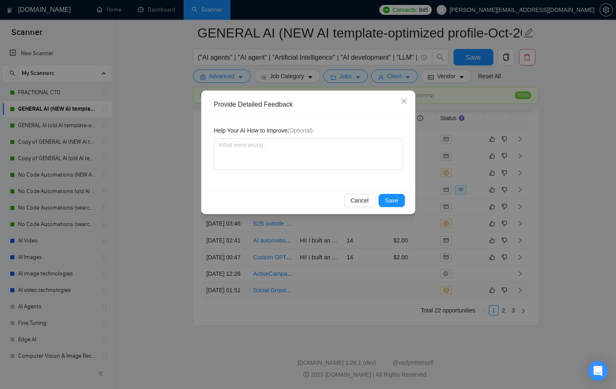
click at [394, 208] on div "Cancel Save" at bounding box center [308, 200] width 208 height 22
click at [395, 198] on span "Save" at bounding box center [391, 200] width 13 height 9
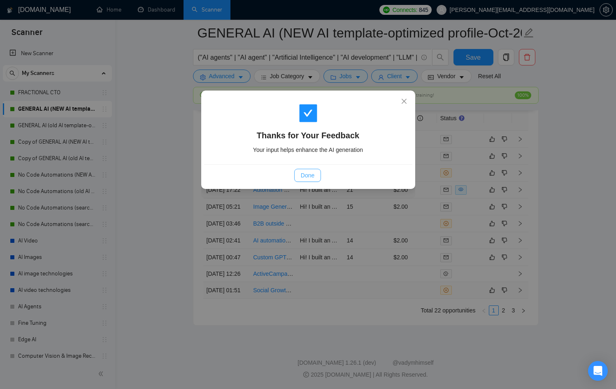
click at [301, 180] on button "Done" at bounding box center [307, 175] width 27 height 13
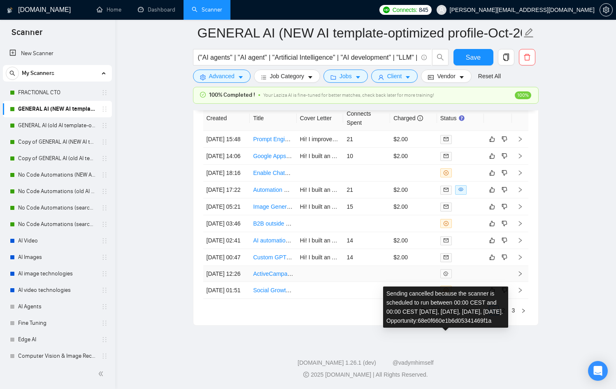
click at [451, 269] on span at bounding box center [446, 273] width 12 height 9
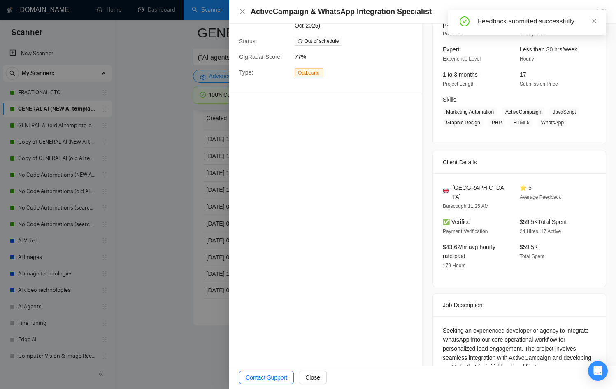
scroll to position [2181, 0]
click at [184, 214] on div at bounding box center [308, 194] width 616 height 389
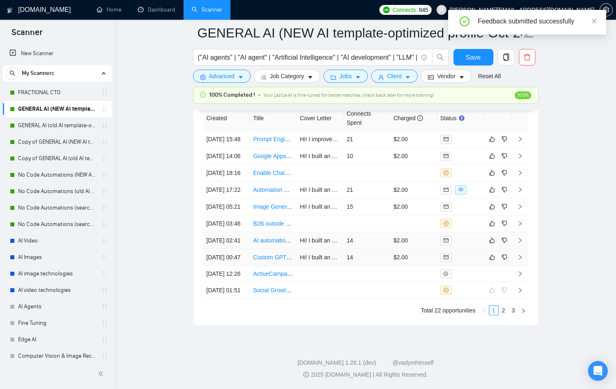
scroll to position [2236, 0]
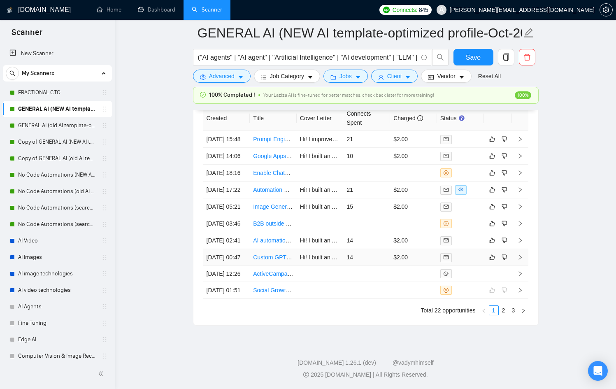
click at [484, 266] on td at bounding box center [498, 257] width 28 height 17
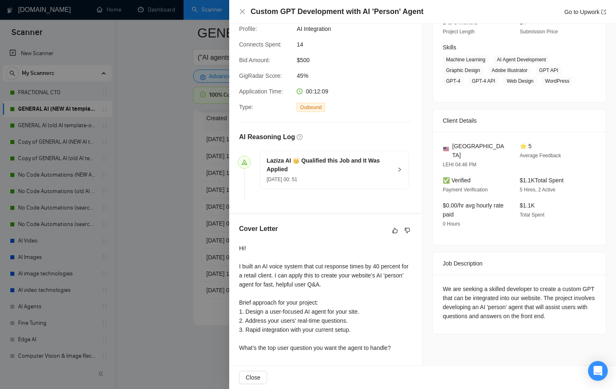
click at [217, 272] on div at bounding box center [308, 194] width 616 height 389
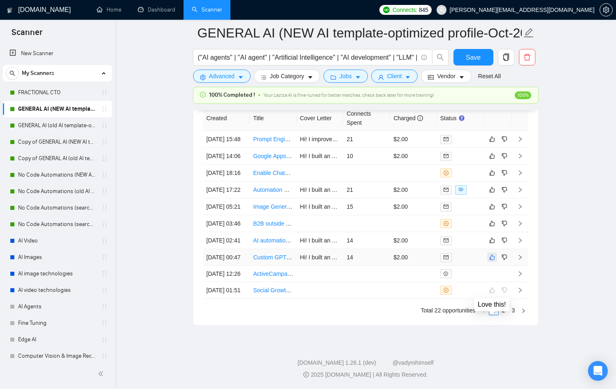
click at [491, 260] on icon "like" at bounding box center [492, 257] width 6 height 7
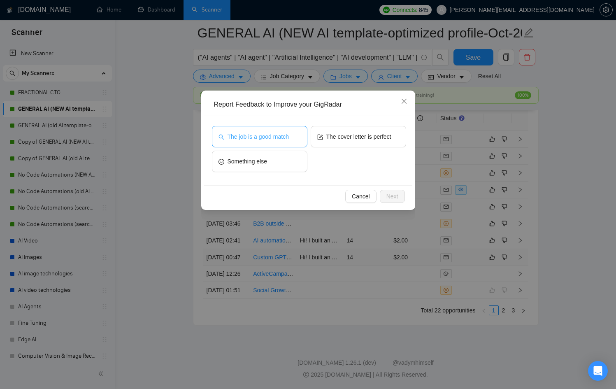
drag, startPoint x: 274, startPoint y: 135, endPoint x: 317, endPoint y: 151, distance: 45.7
click at [276, 137] on span "The job is a good match" at bounding box center [258, 136] width 61 height 9
click at [382, 201] on button "Next" at bounding box center [392, 196] width 25 height 13
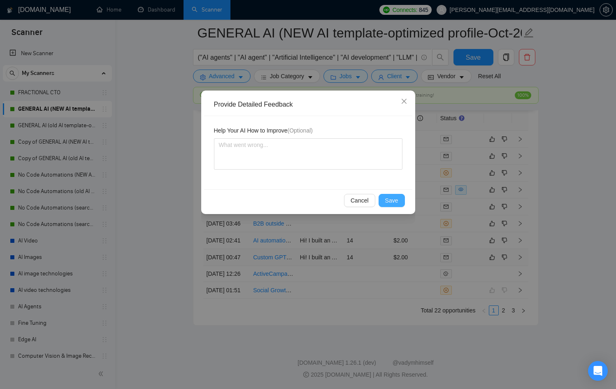
drag, startPoint x: 382, startPoint y: 201, endPoint x: 396, endPoint y: 198, distance: 14.7
click at [396, 198] on span "Save" at bounding box center [391, 200] width 13 height 9
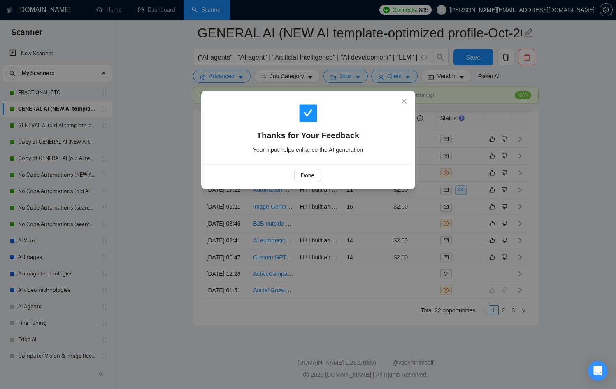
drag, startPoint x: 323, startPoint y: 176, endPoint x: 329, endPoint y: 177, distance: 6.4
click at [323, 176] on div "Done" at bounding box center [308, 175] width 194 height 13
click at [310, 175] on span "Done" at bounding box center [308, 175] width 14 height 9
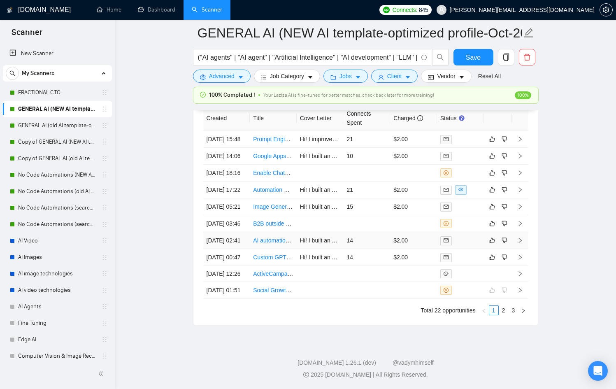
click at [461, 245] on div at bounding box center [460, 240] width 40 height 9
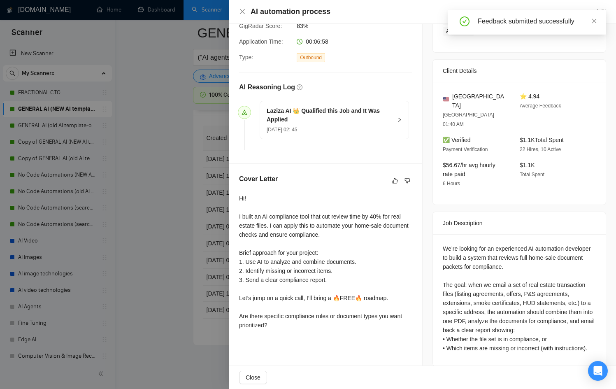
scroll to position [2190, 0]
click at [172, 283] on div at bounding box center [308, 194] width 616 height 389
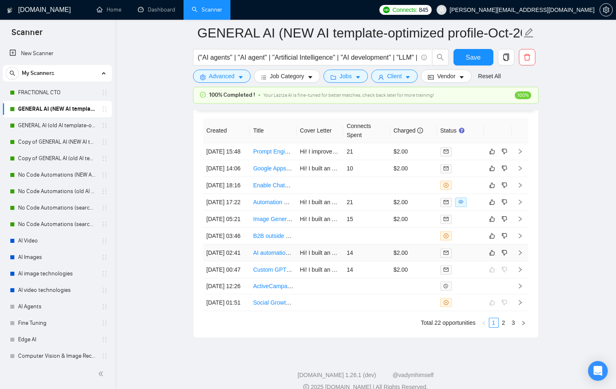
scroll to position [2203, 0]
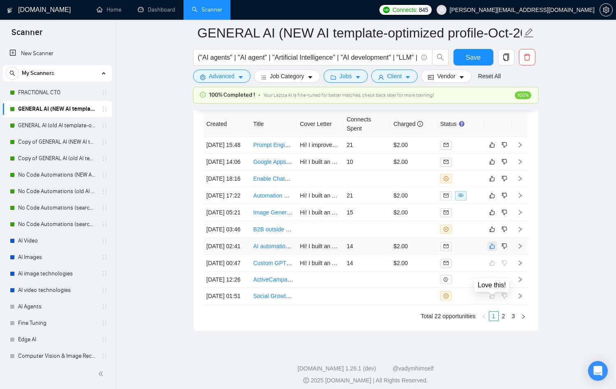
click at [491, 249] on icon "like" at bounding box center [492, 246] width 6 height 7
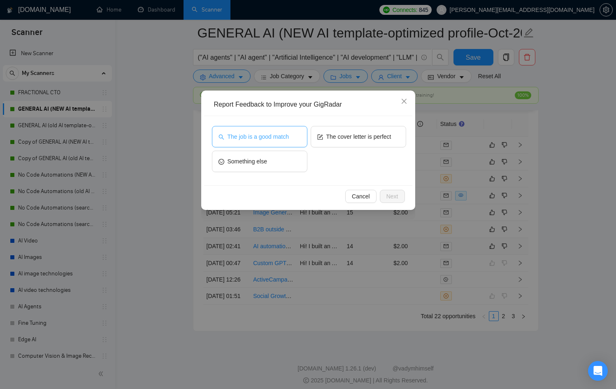
click at [277, 138] on span "The job is a good match" at bounding box center [258, 136] width 61 height 9
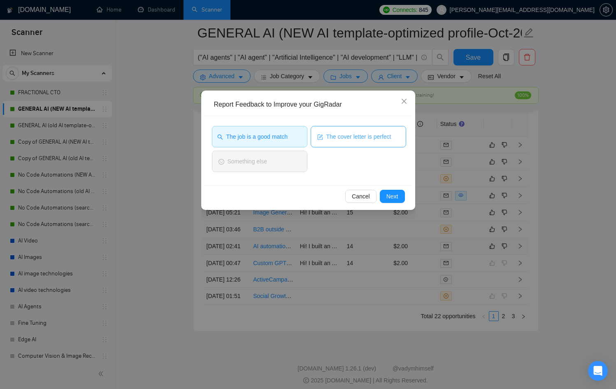
click at [333, 137] on span "The cover letter is perfect" at bounding box center [358, 136] width 65 height 9
click at [405, 195] on div "Cancel Next" at bounding box center [308, 196] width 208 height 22
click at [392, 197] on span "Next" at bounding box center [392, 196] width 12 height 9
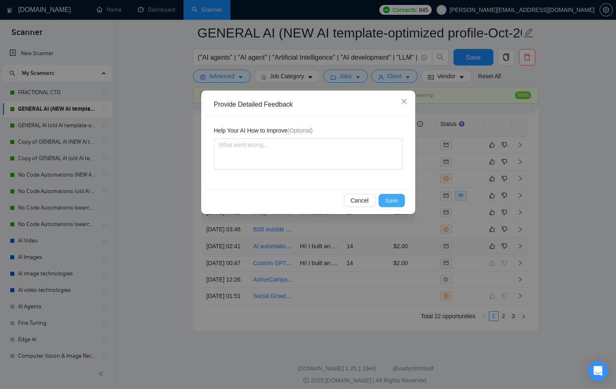
click at [392, 198] on span "Save" at bounding box center [391, 200] width 13 height 9
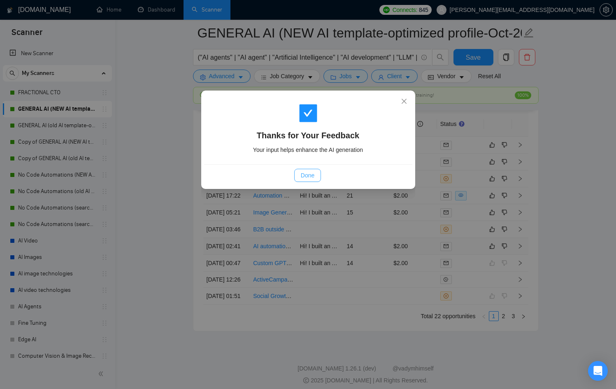
click at [300, 174] on button "Done" at bounding box center [307, 175] width 27 height 13
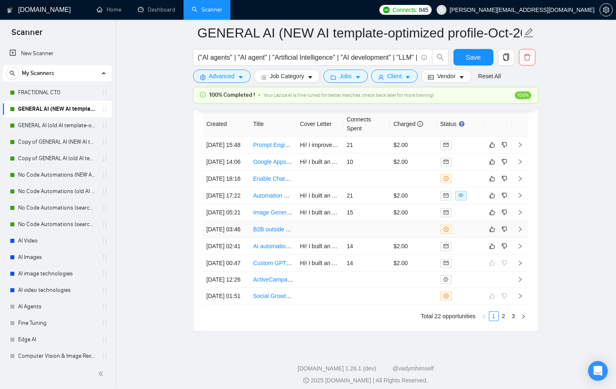
click at [477, 234] on div at bounding box center [460, 229] width 40 height 9
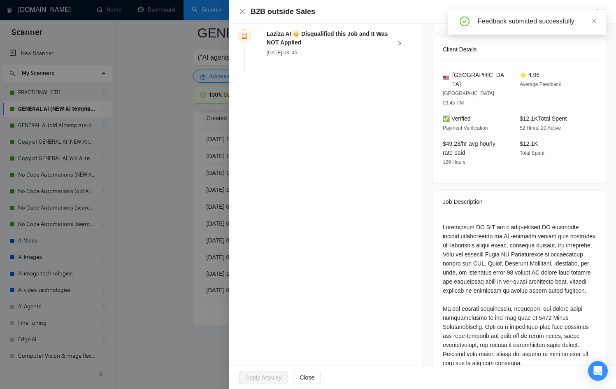
click at [188, 244] on div at bounding box center [308, 194] width 616 height 389
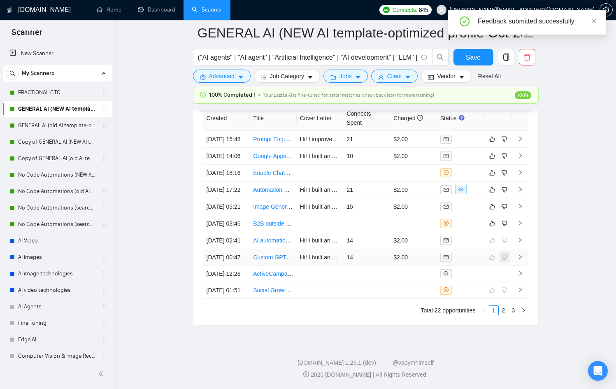
scroll to position [2181, 0]
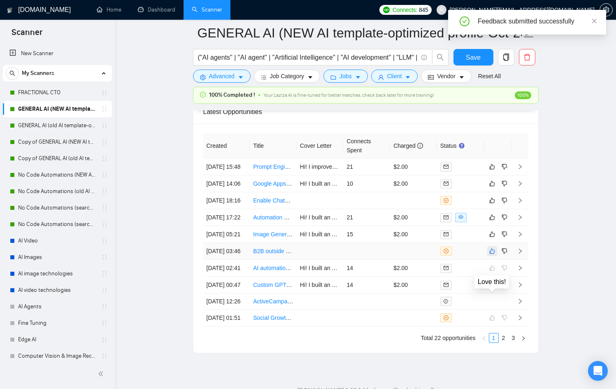
click at [493, 254] on icon "like" at bounding box center [492, 251] width 6 height 7
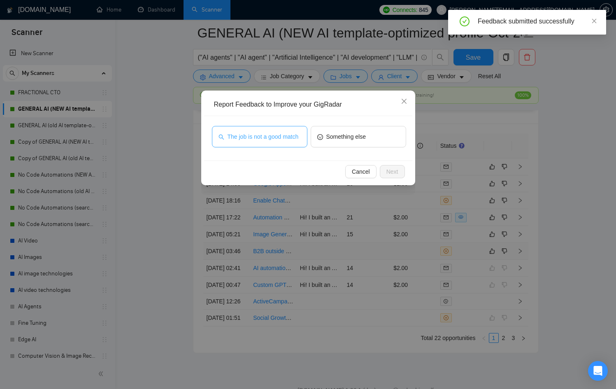
click at [282, 132] on span "The job is not a good match" at bounding box center [263, 136] width 71 height 9
click at [397, 173] on span "Next" at bounding box center [392, 171] width 12 height 9
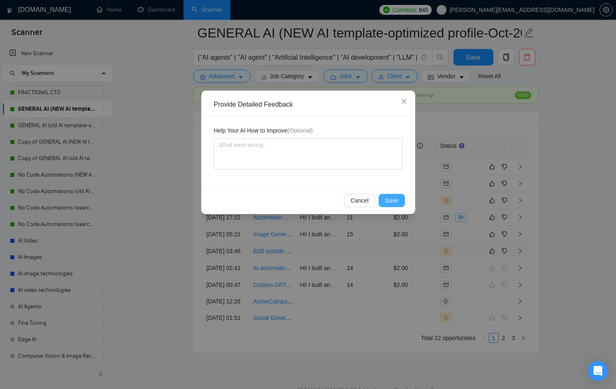
click at [394, 198] on span "Save" at bounding box center [391, 200] width 13 height 9
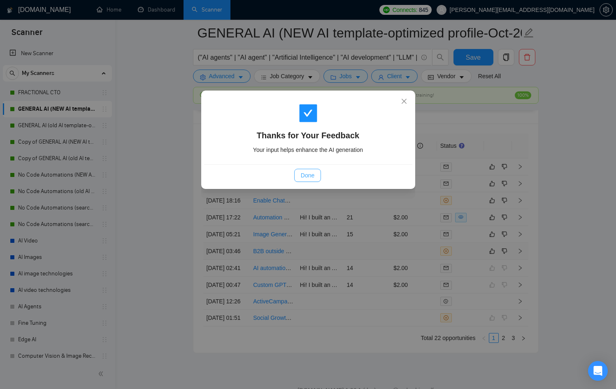
click at [312, 177] on span "Done" at bounding box center [308, 175] width 14 height 9
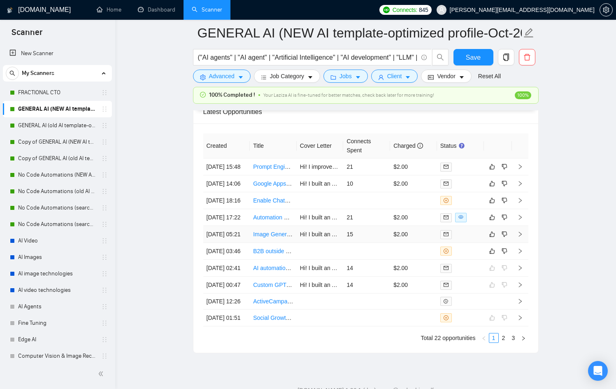
click at [462, 239] on div at bounding box center [460, 234] width 40 height 9
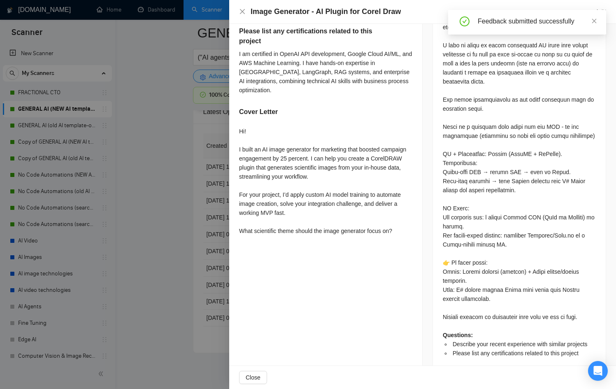
scroll to position [414, 0]
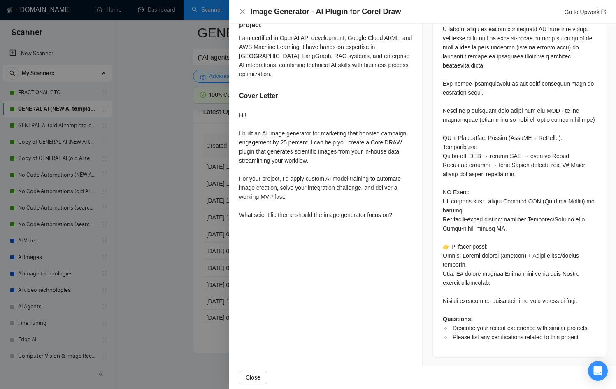
click at [184, 233] on div at bounding box center [308, 194] width 616 height 389
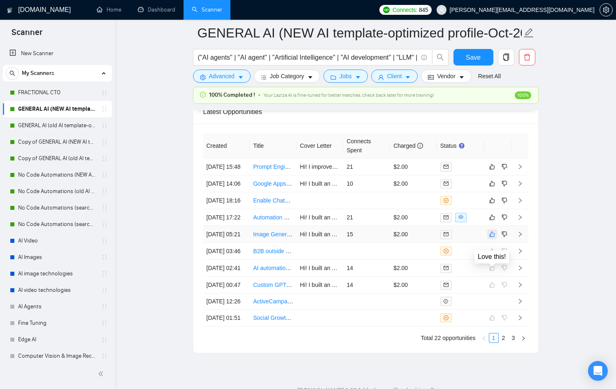
click at [489, 237] on icon "like" at bounding box center [491, 234] width 5 height 5
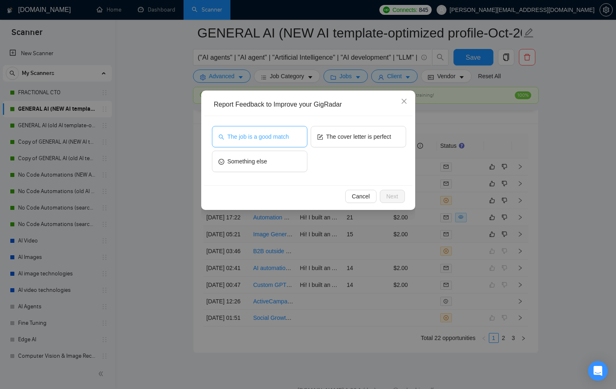
click at [270, 139] on span "The job is a good match" at bounding box center [258, 136] width 61 height 9
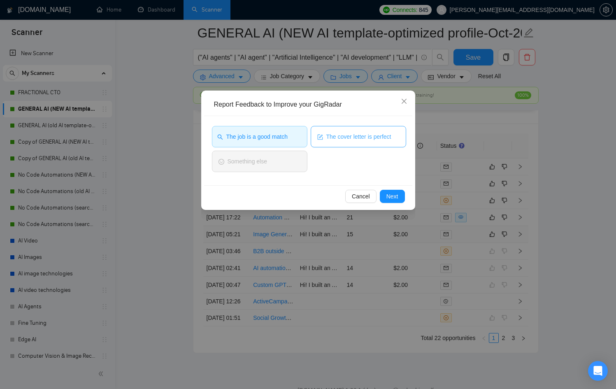
click at [342, 133] on span "The cover letter is perfect" at bounding box center [358, 136] width 65 height 9
click at [390, 197] on span "Next" at bounding box center [392, 196] width 12 height 9
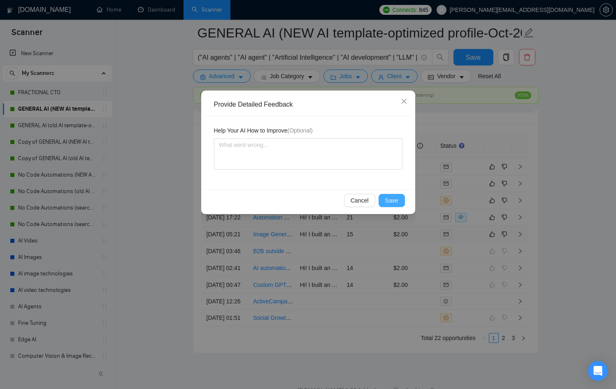
click at [390, 197] on span "Save" at bounding box center [391, 200] width 13 height 9
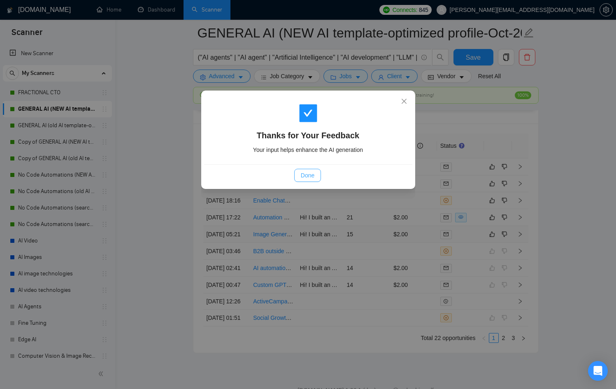
click at [317, 178] on button "Done" at bounding box center [307, 175] width 27 height 13
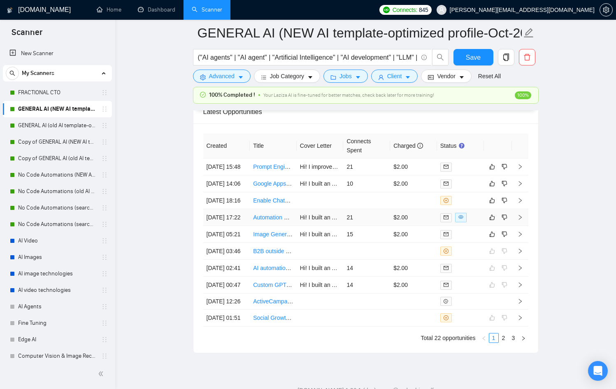
click at [475, 222] on div at bounding box center [460, 217] width 40 height 9
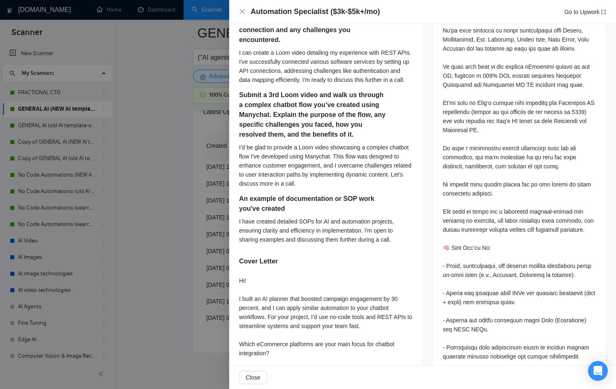
scroll to position [440, 0]
click at [148, 224] on div at bounding box center [308, 194] width 616 height 389
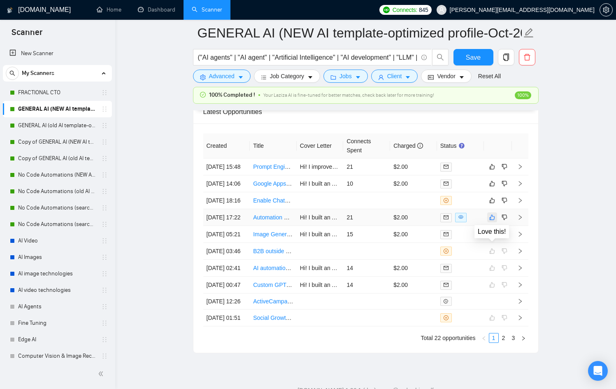
click at [487, 222] on button "button" at bounding box center [492, 217] width 10 height 10
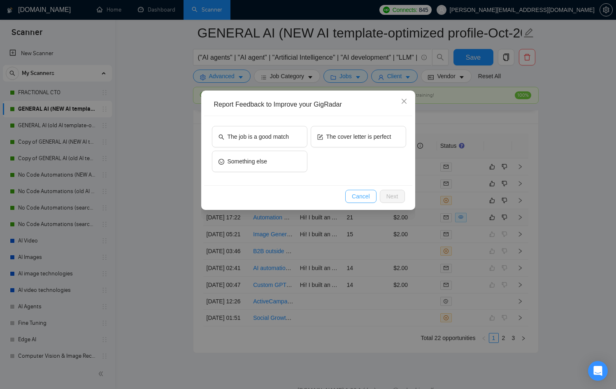
click at [364, 200] on span "Cancel" at bounding box center [361, 196] width 18 height 9
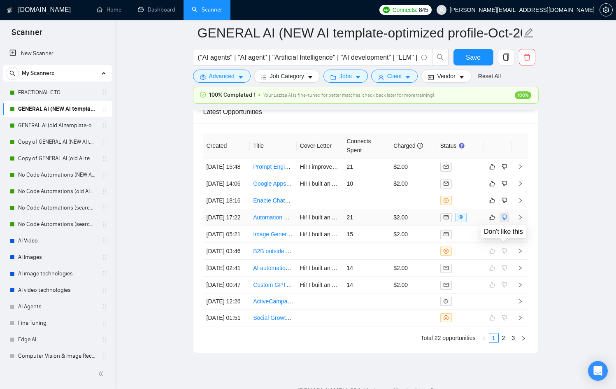
click at [503, 221] on icon "dislike" at bounding box center [505, 217] width 6 height 7
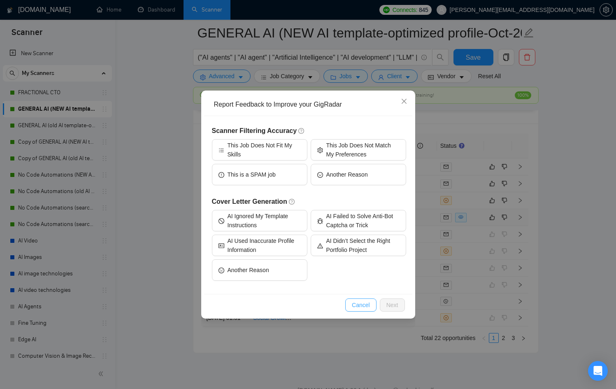
click at [357, 302] on span "Cancel" at bounding box center [361, 304] width 18 height 9
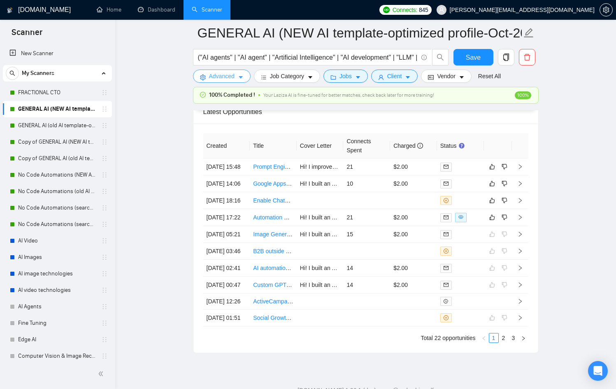
click at [216, 73] on span "Advanced" at bounding box center [222, 76] width 26 height 9
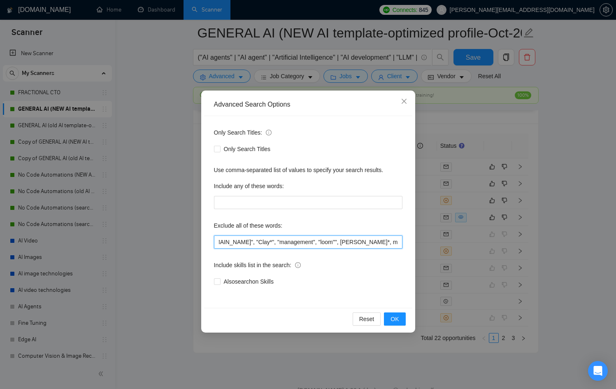
scroll to position [0, 1241]
drag, startPoint x: 339, startPoint y: 237, endPoint x: 488, endPoint y: 239, distance: 149.4
click at [488, 239] on div "Advanced Search Options Only Search Titles: Only Search Titles Use comma-separa…" at bounding box center [308, 194] width 616 height 389
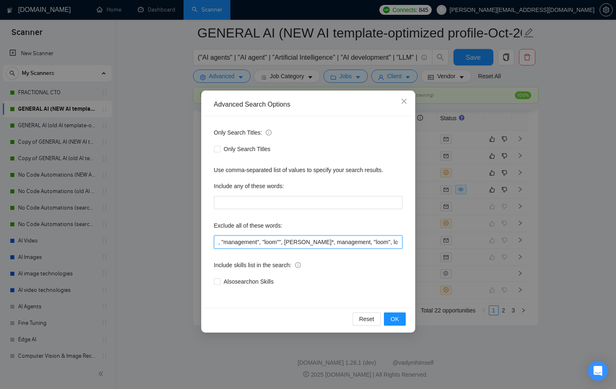
scroll to position [0, 1257]
type input ""n8n", "basic Excel automation", "discord bot", "video editor", "android develo…"
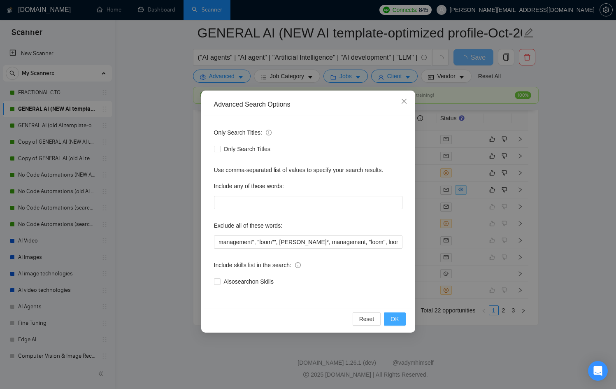
click at [400, 316] on button "OK" at bounding box center [394, 318] width 21 height 13
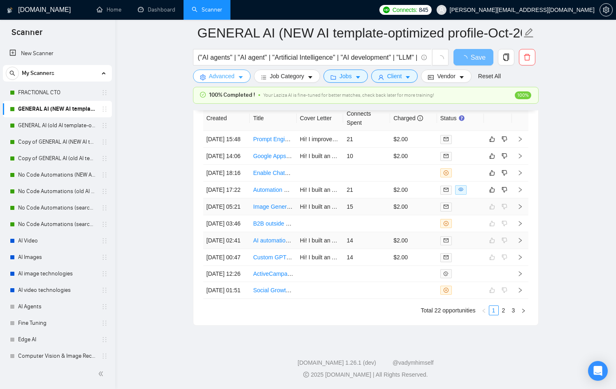
scroll to position [2155, 0]
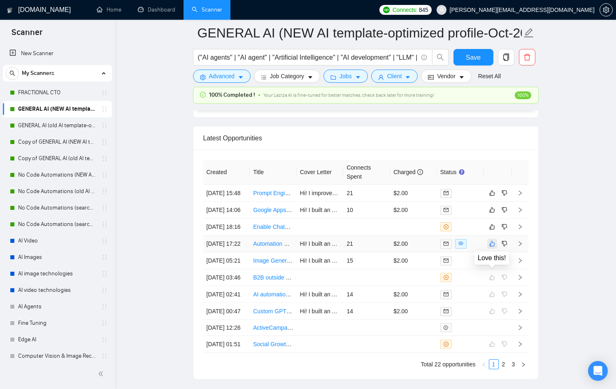
click at [489, 246] on icon "like" at bounding box center [491, 243] width 5 height 5
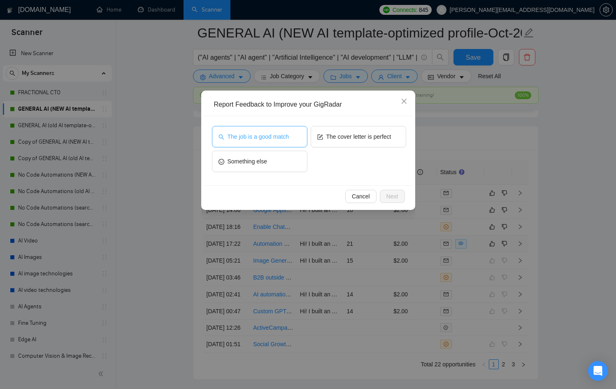
click at [272, 144] on button "The job is a good match" at bounding box center [259, 136] width 95 height 21
click at [393, 200] on span "Next" at bounding box center [392, 196] width 12 height 9
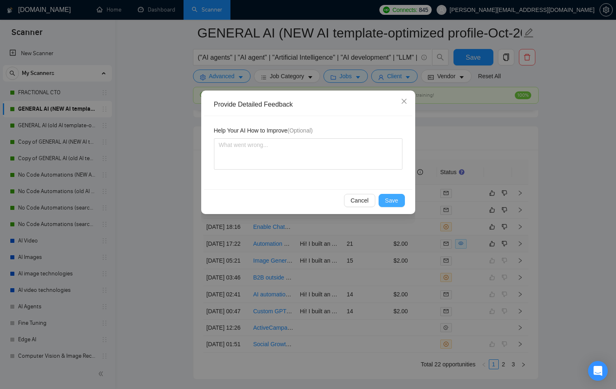
click at [393, 200] on span "Save" at bounding box center [391, 200] width 13 height 9
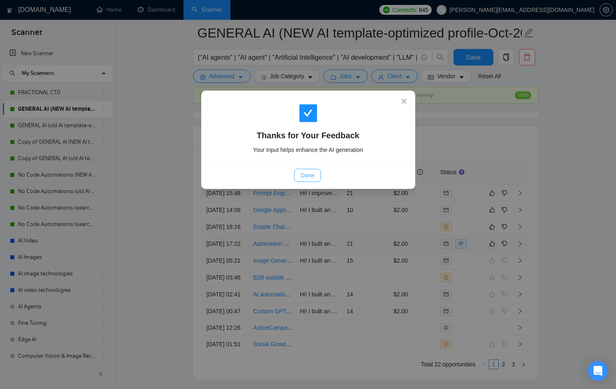
click at [318, 178] on button "Done" at bounding box center [307, 175] width 27 height 13
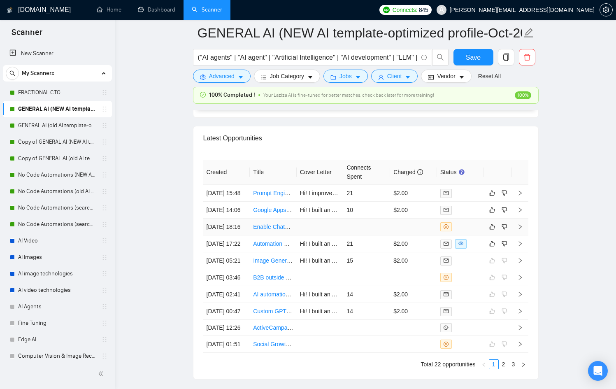
click at [459, 231] on div at bounding box center [460, 226] width 40 height 9
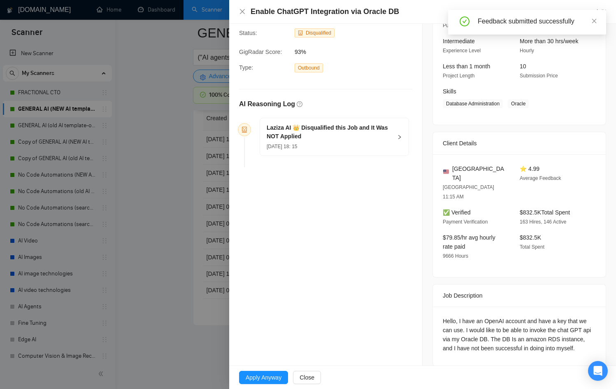
click at [140, 216] on div at bounding box center [308, 194] width 616 height 389
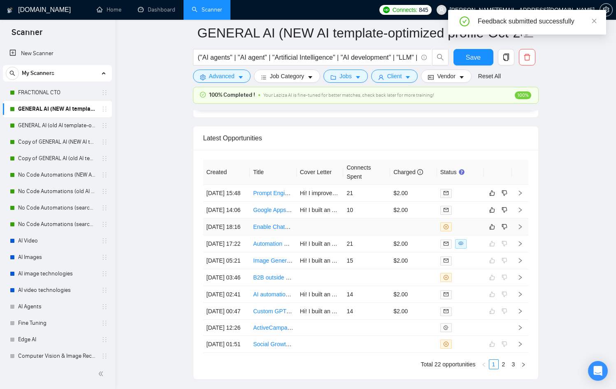
click at [456, 231] on div at bounding box center [460, 226] width 40 height 9
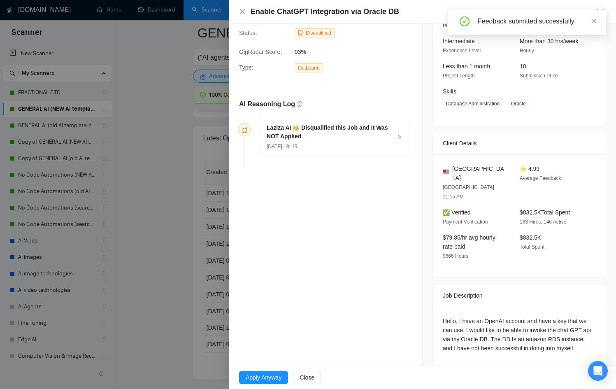
click at [174, 217] on div at bounding box center [308, 194] width 616 height 389
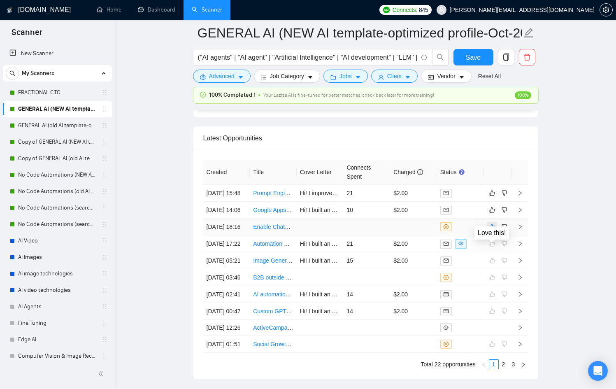
click at [491, 230] on icon "like" at bounding box center [492, 226] width 6 height 7
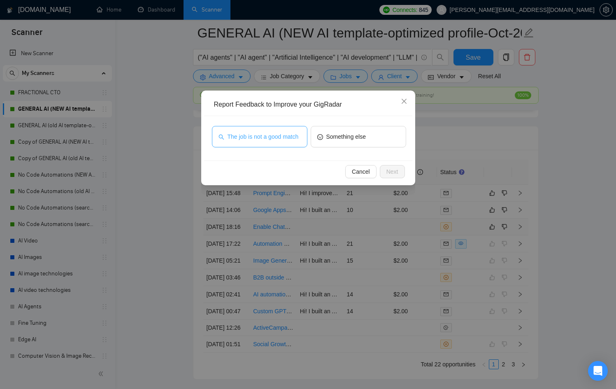
click at [257, 127] on button "The job is not a good match" at bounding box center [259, 136] width 95 height 21
click at [410, 170] on div "Cancel Next" at bounding box center [308, 171] width 208 height 22
click at [397, 171] on span "Next" at bounding box center [392, 171] width 12 height 9
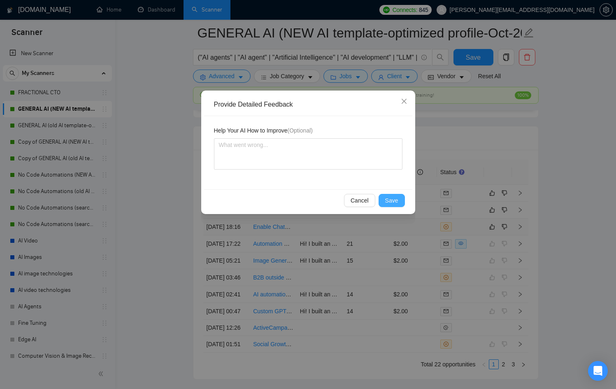
click at [397, 205] on button "Save" at bounding box center [392, 200] width 26 height 13
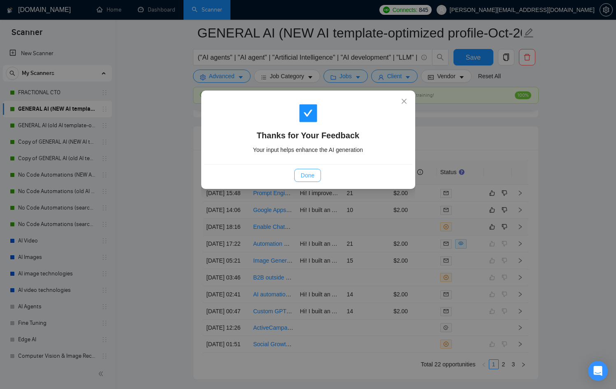
click at [313, 174] on span "Done" at bounding box center [308, 175] width 14 height 9
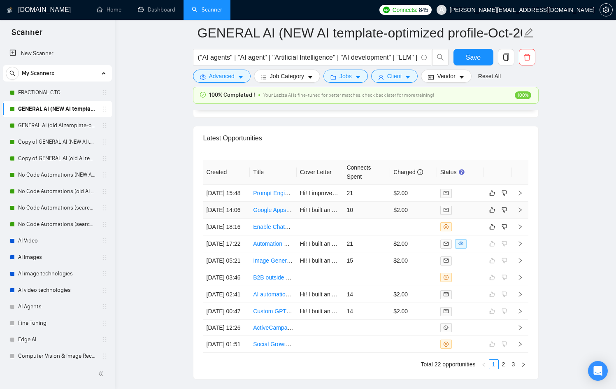
click at [479, 215] on div at bounding box center [460, 209] width 40 height 9
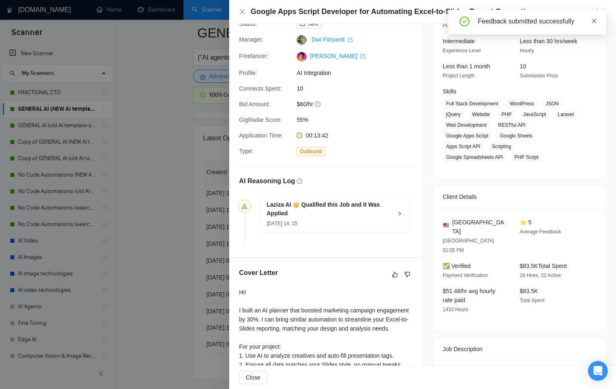
click at [595, 20] on icon "close" at bounding box center [594, 21] width 6 height 6
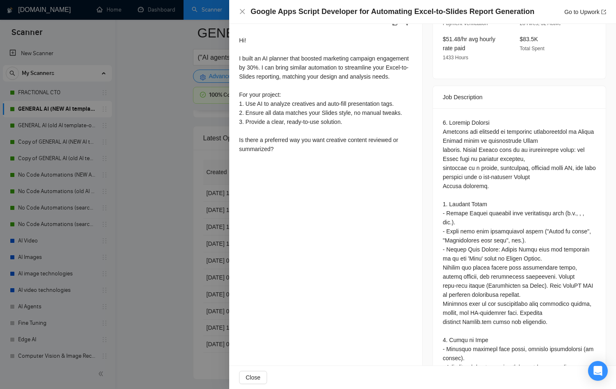
scroll to position [328, 0]
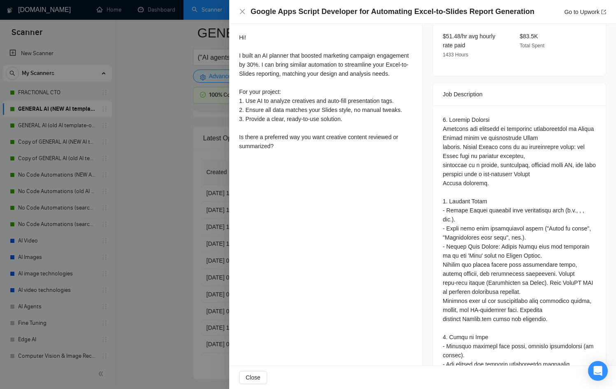
click at [205, 242] on div at bounding box center [308, 194] width 616 height 389
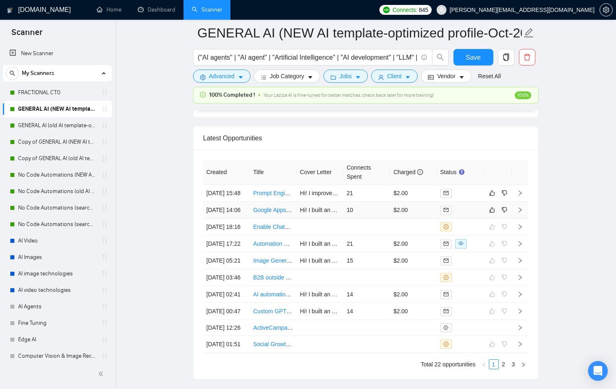
click at [414, 218] on td "$2.00" at bounding box center [413, 210] width 47 height 17
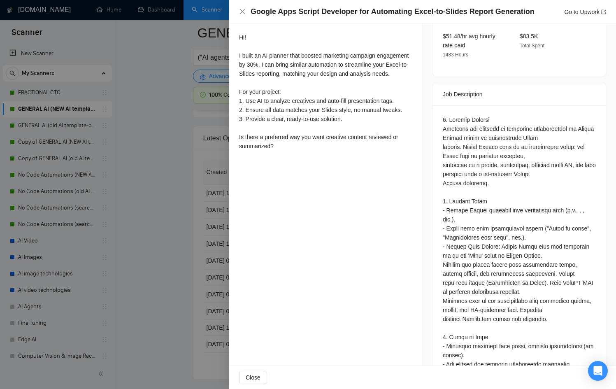
click at [163, 221] on div at bounding box center [308, 194] width 616 height 389
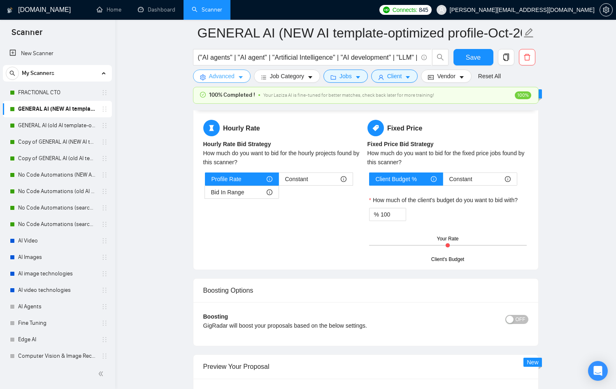
scroll to position [1453, 0]
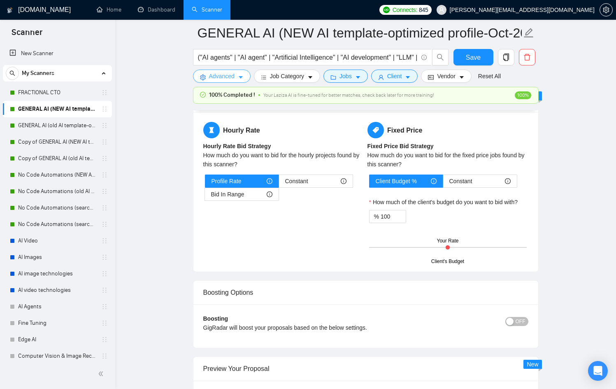
click at [237, 79] on button "Advanced" at bounding box center [222, 76] width 58 height 13
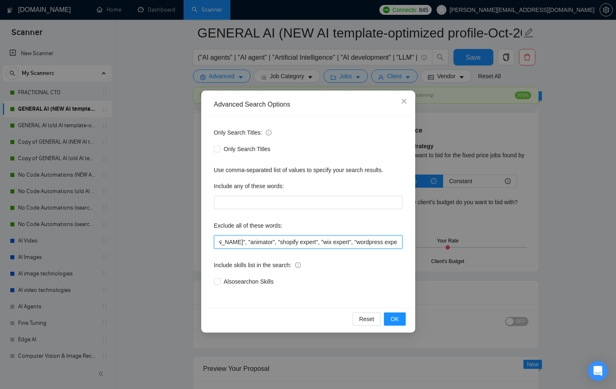
scroll to position [0, 1257]
drag, startPoint x: 365, startPoint y: 236, endPoint x: 619, endPoint y: 249, distance: 254.2
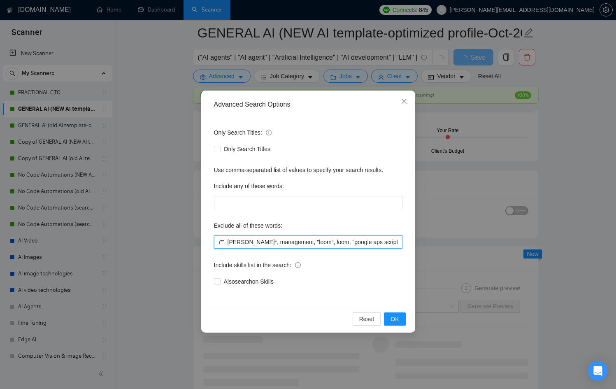
scroll to position [0, 1312]
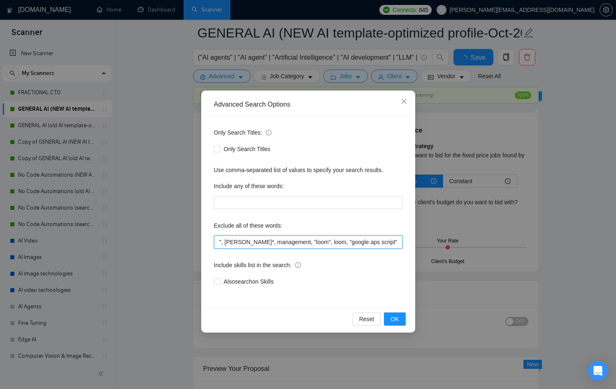
click at [376, 242] on input ""n8n", "basic Excel automation", "discord bot", "video editor", "android develo…" at bounding box center [308, 241] width 188 height 13
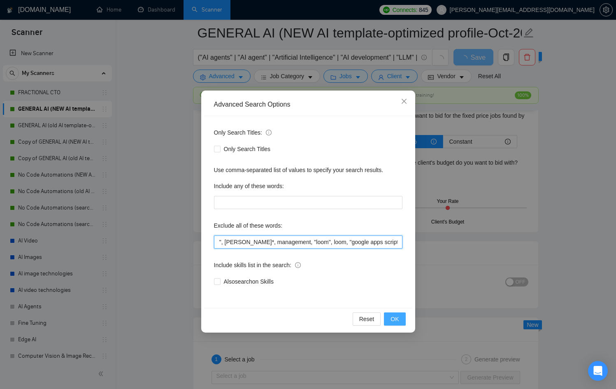
type input ""n8n", "basic Excel automation", "discord bot", "video editor", "android develo…"
click at [398, 321] on span "OK" at bounding box center [395, 318] width 8 height 9
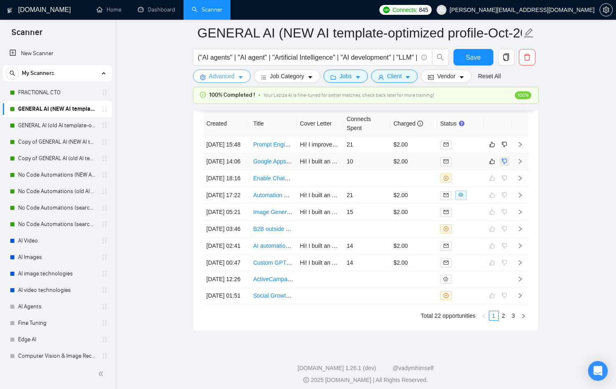
scroll to position [2209, 0]
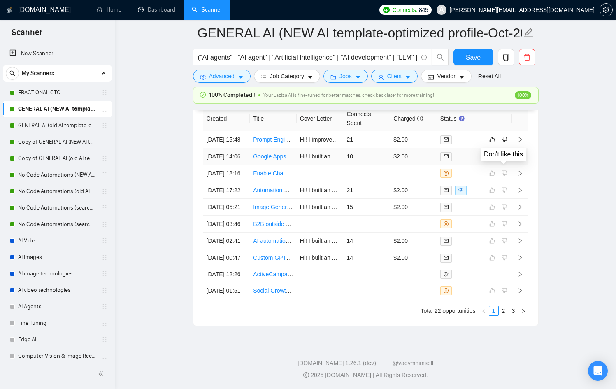
click at [506, 160] on icon "dislike" at bounding box center [505, 156] width 6 height 7
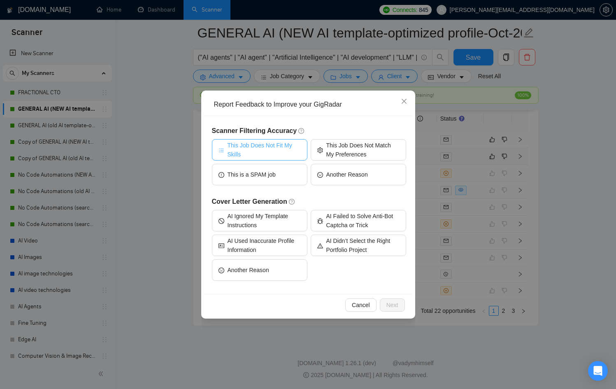
click at [259, 154] on span "This Job Does Not Fit My Skills" at bounding box center [264, 150] width 73 height 18
click at [400, 303] on button "Next" at bounding box center [392, 304] width 25 height 13
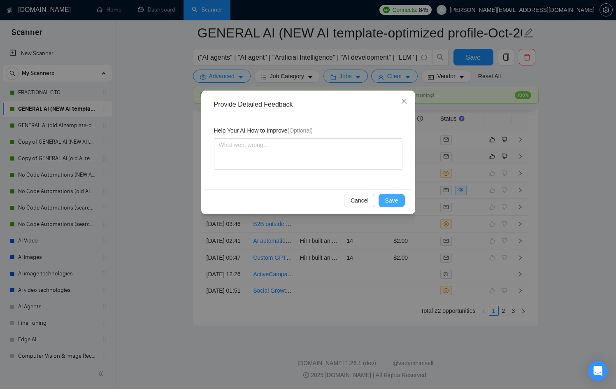
click at [401, 206] on button "Save" at bounding box center [392, 200] width 26 height 13
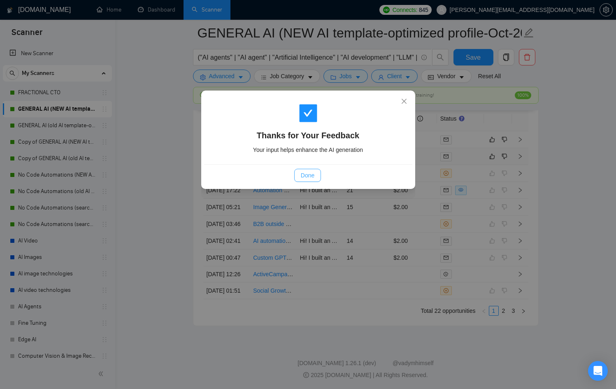
click at [307, 177] on span "Done" at bounding box center [308, 175] width 14 height 9
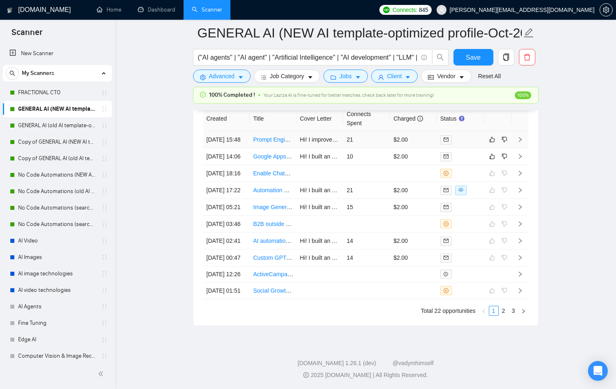
click at [471, 144] on div at bounding box center [460, 139] width 40 height 9
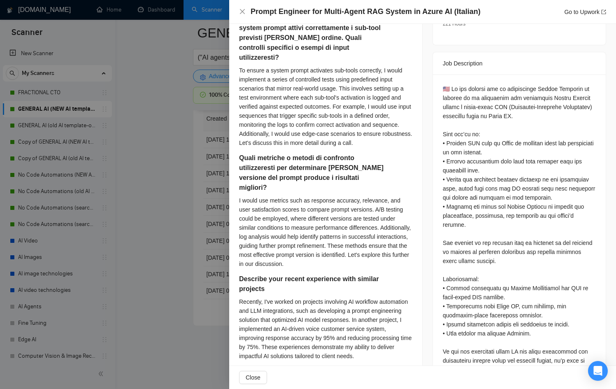
scroll to position [2181, 0]
click at [190, 153] on div at bounding box center [308, 194] width 616 height 389
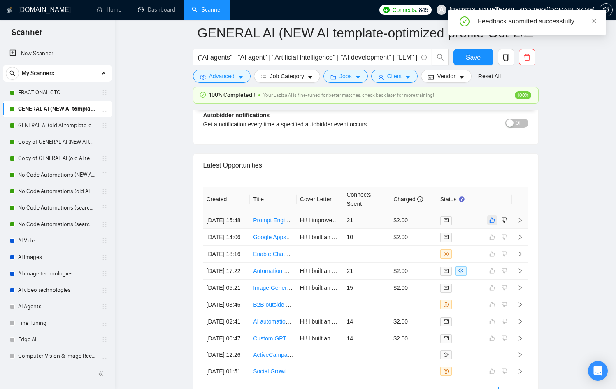
scroll to position [2125, 0]
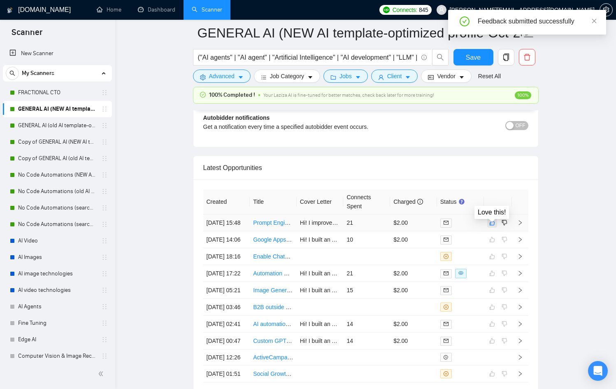
click at [493, 226] on icon "like" at bounding box center [492, 222] width 6 height 7
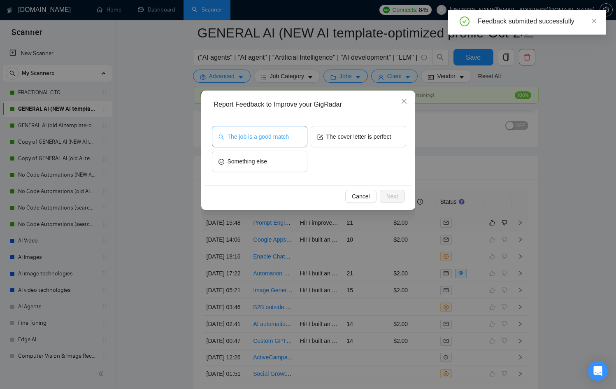
click at [251, 132] on span "The job is a good match" at bounding box center [258, 136] width 61 height 9
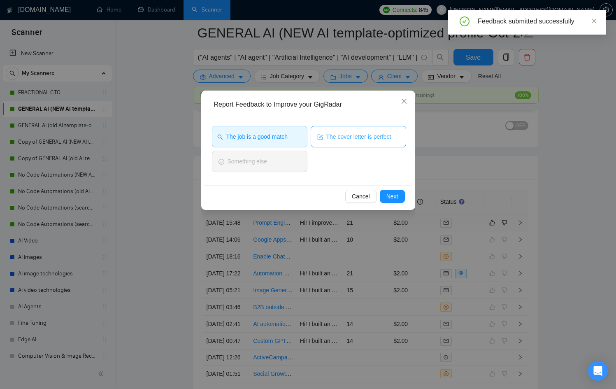
click at [381, 139] on span "The cover letter is perfect" at bounding box center [358, 136] width 65 height 9
click at [395, 193] on span "Next" at bounding box center [392, 196] width 12 height 9
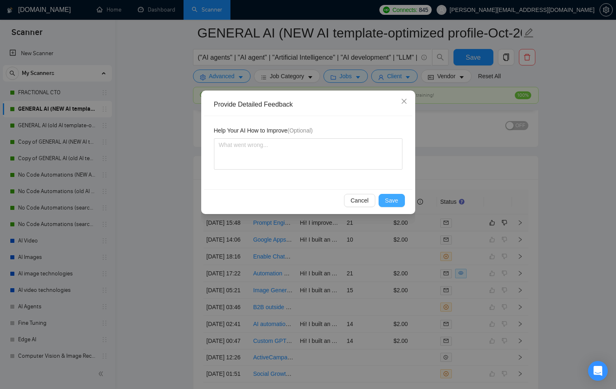
click at [393, 205] on button "Save" at bounding box center [392, 200] width 26 height 13
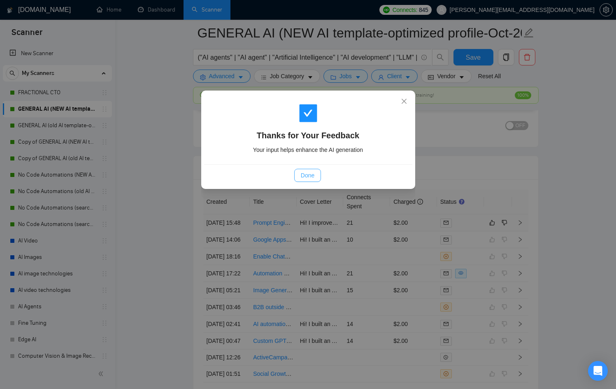
click at [306, 175] on span "Done" at bounding box center [308, 175] width 14 height 9
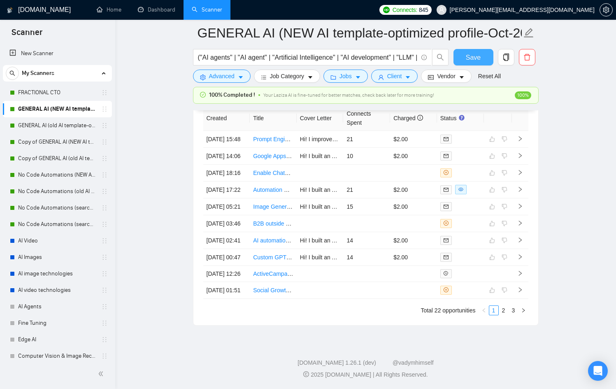
click at [477, 56] on span "Save" at bounding box center [473, 57] width 15 height 10
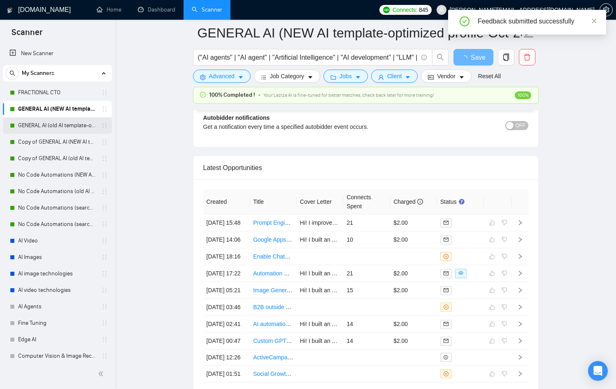
click at [67, 126] on link "GENERAL AI (old AI template-optimized profile-Sept-2025)" at bounding box center [57, 125] width 78 height 16
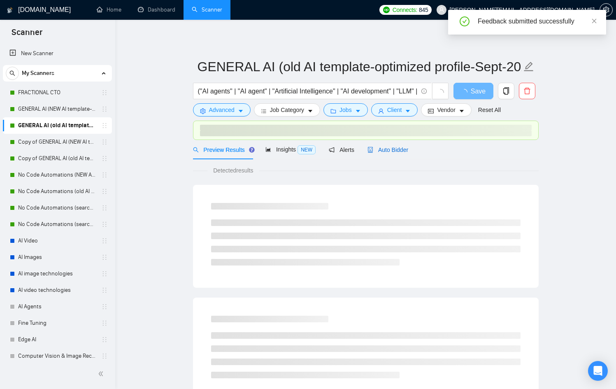
click at [392, 149] on span "Auto Bidder" at bounding box center [387, 149] width 41 height 7
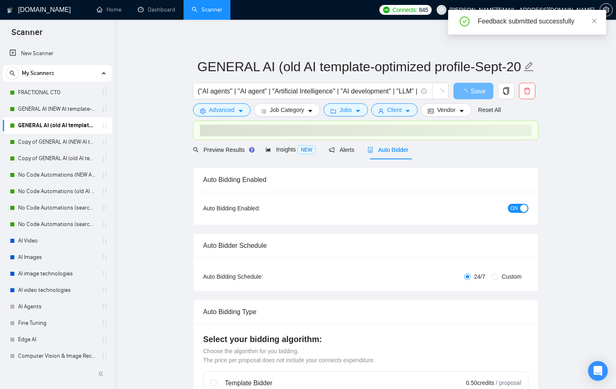
radio input "false"
radio input "true"
checkbox input "true"
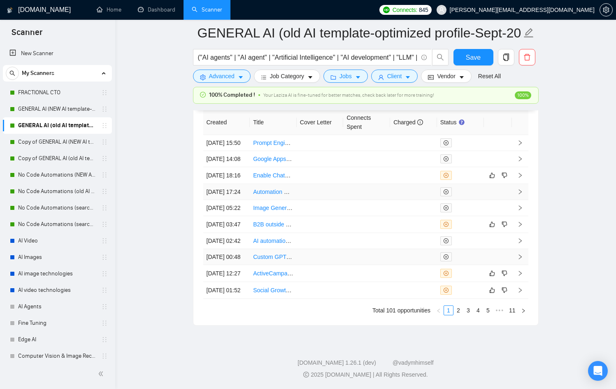
scroll to position [2380, 0]
click at [458, 315] on link "2" at bounding box center [458, 310] width 9 height 9
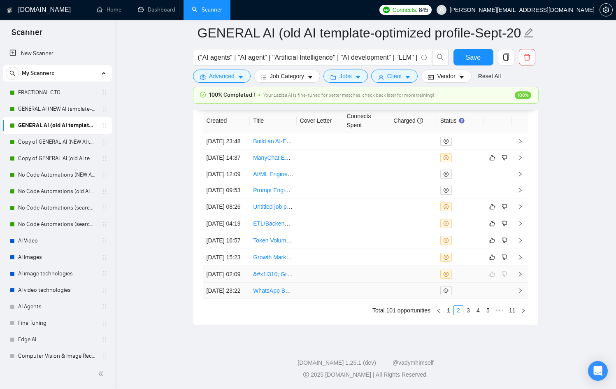
scroll to position [2402, 0]
click at [467, 310] on link "3" at bounding box center [468, 310] width 9 height 9
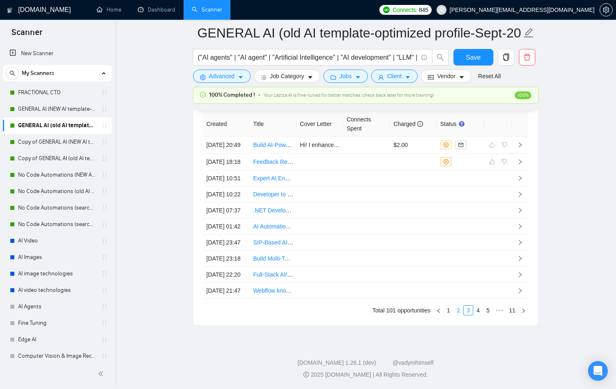
click at [458, 307] on link "2" at bounding box center [458, 310] width 9 height 9
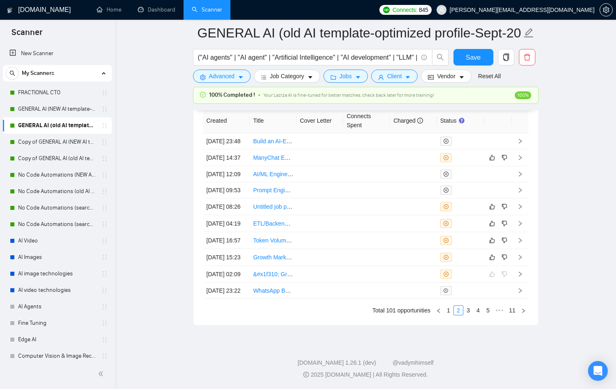
click at [449, 313] on link "1" at bounding box center [448, 310] width 9 height 9
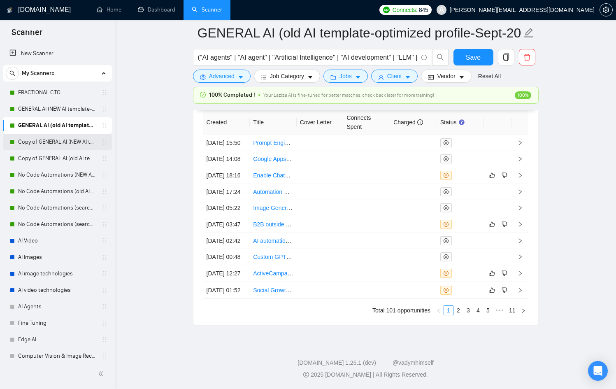
click at [51, 141] on link "Copy of GENERAL AI (NEW AI template-optimized profile-Oct-2025)" at bounding box center [57, 142] width 78 height 16
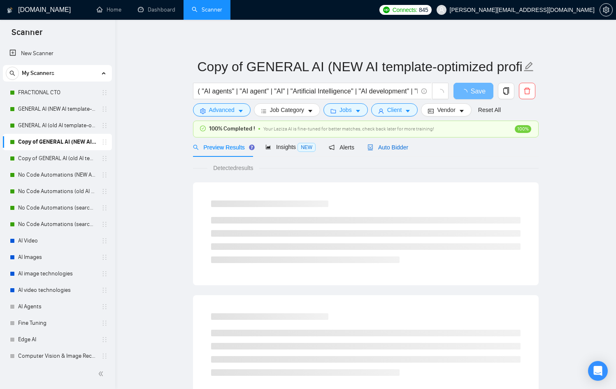
click at [395, 146] on span "Auto Bidder" at bounding box center [387, 147] width 41 height 7
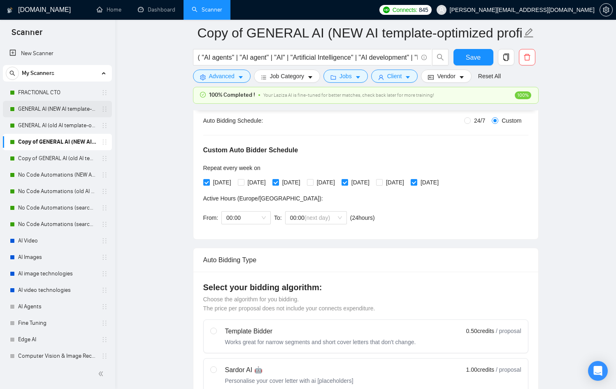
scroll to position [159, 0]
click at [40, 108] on link "GENERAL AI (NEW AI template-optimized profile-Oct-2025)" at bounding box center [57, 109] width 78 height 16
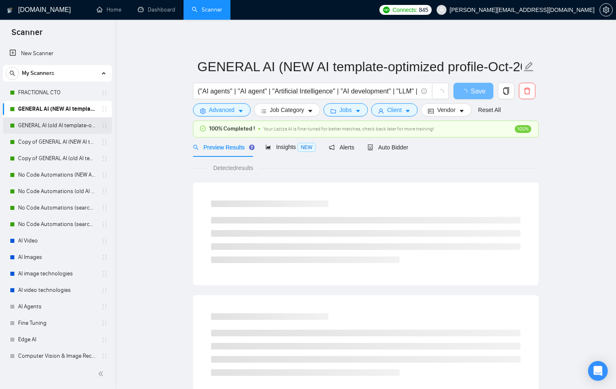
click at [45, 125] on link "GENERAL AI (old AI template-optimized profile-Sept-2025)" at bounding box center [57, 125] width 78 height 16
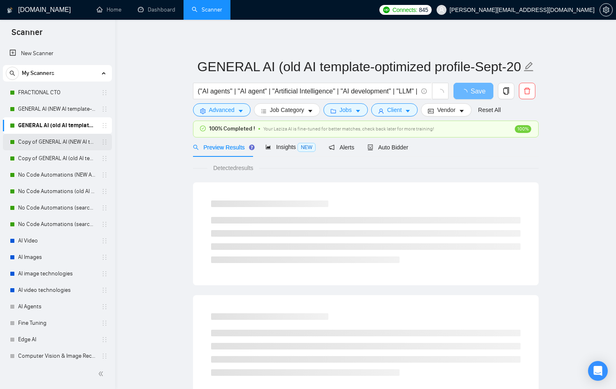
click at [57, 145] on link "Copy of GENERAL AI (NEW AI template-optimized profile-Oct-2025)" at bounding box center [57, 142] width 78 height 16
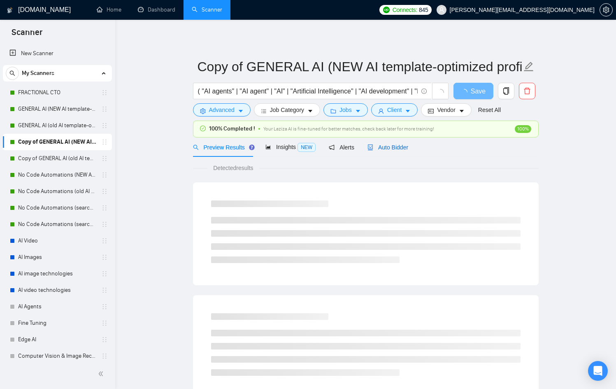
click at [385, 148] on span "Auto Bidder" at bounding box center [387, 147] width 41 height 7
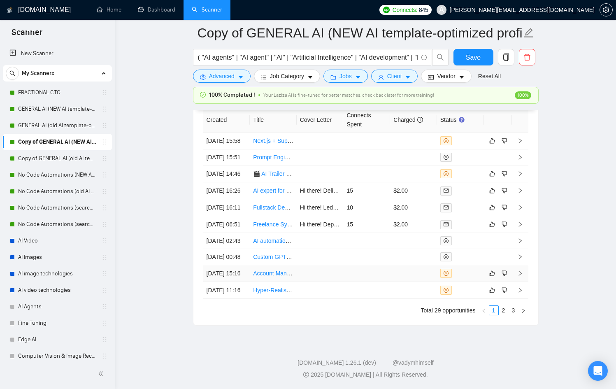
scroll to position [2265, 0]
click at [505, 315] on link "2" at bounding box center [503, 310] width 9 height 9
click at [510, 315] on link "3" at bounding box center [513, 310] width 9 height 9
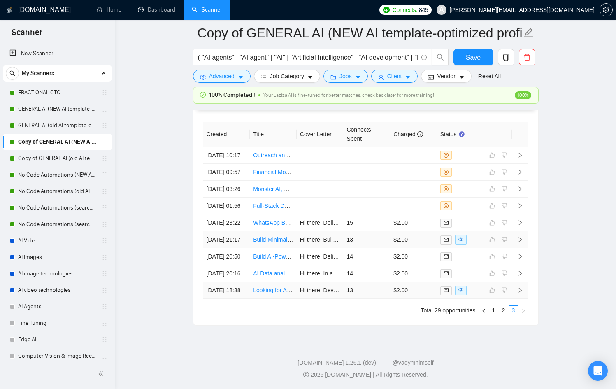
scroll to position [2186, 0]
click at [505, 315] on link "2" at bounding box center [503, 310] width 9 height 9
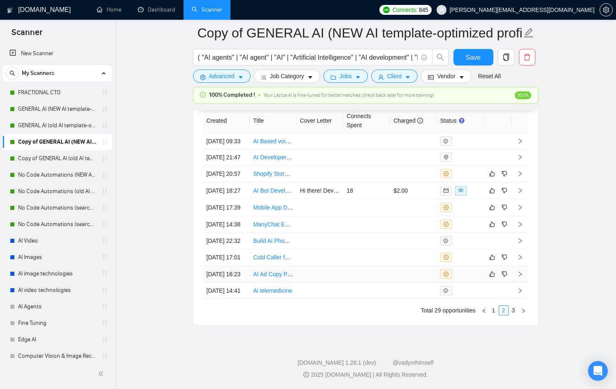
scroll to position [2278, 0]
click at [477, 270] on div at bounding box center [460, 274] width 40 height 9
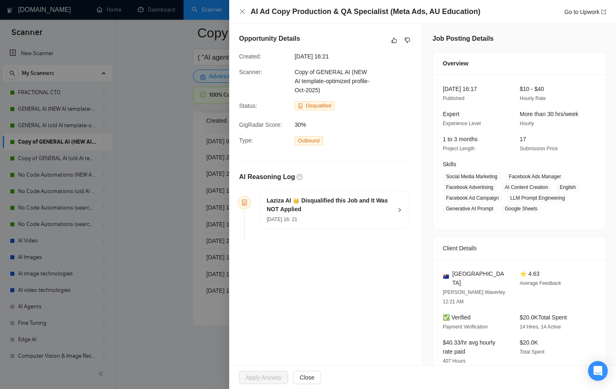
click at [153, 212] on div at bounding box center [308, 194] width 616 height 389
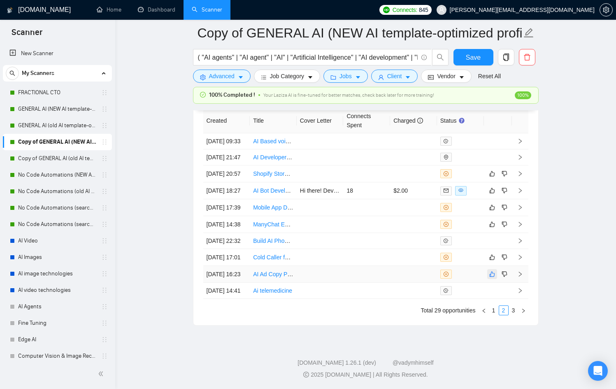
click at [490, 271] on icon "like" at bounding box center [492, 274] width 6 height 7
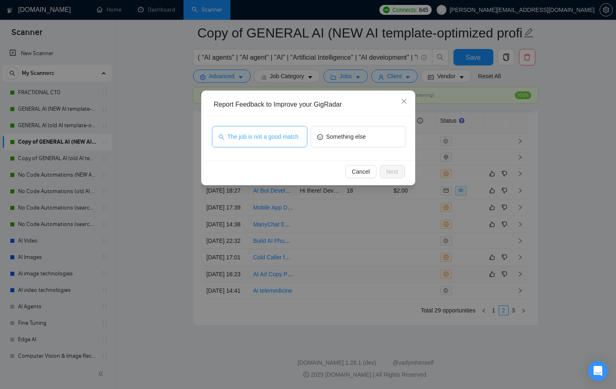
click at [256, 135] on span "The job is not a good match" at bounding box center [263, 136] width 71 height 9
click at [394, 173] on span "Next" at bounding box center [392, 171] width 12 height 9
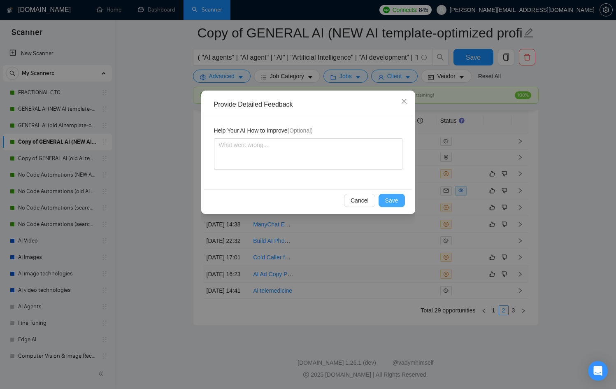
click at [401, 200] on button "Save" at bounding box center [392, 200] width 26 height 13
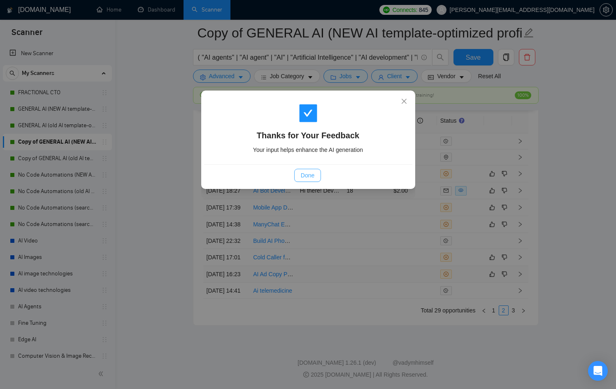
click at [316, 170] on button "Done" at bounding box center [307, 175] width 27 height 13
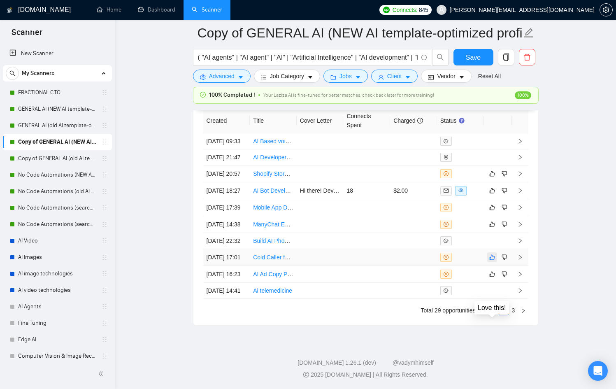
click at [495, 252] on button "button" at bounding box center [492, 257] width 10 height 10
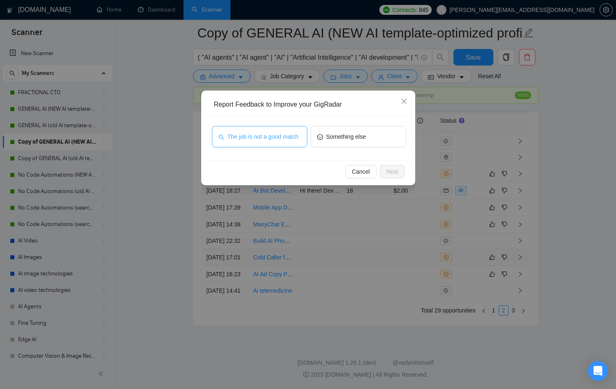
click at [272, 138] on span "The job is not a good match" at bounding box center [263, 136] width 71 height 9
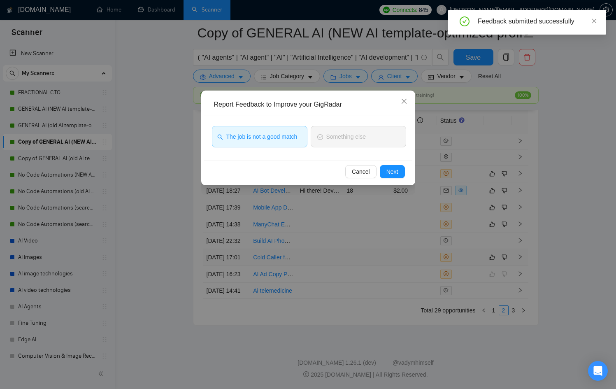
scroll to position [2181, 0]
click at [384, 167] on button "Next" at bounding box center [392, 171] width 25 height 13
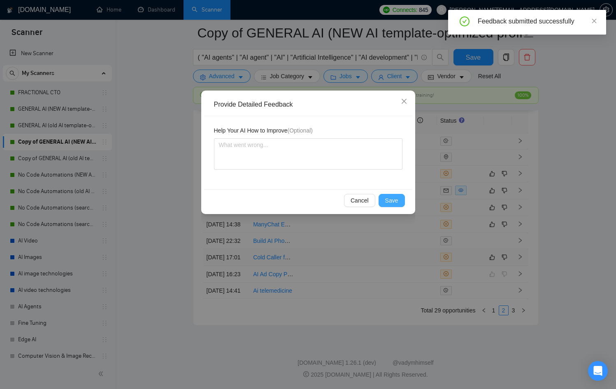
click at [397, 201] on span "Save" at bounding box center [391, 200] width 13 height 9
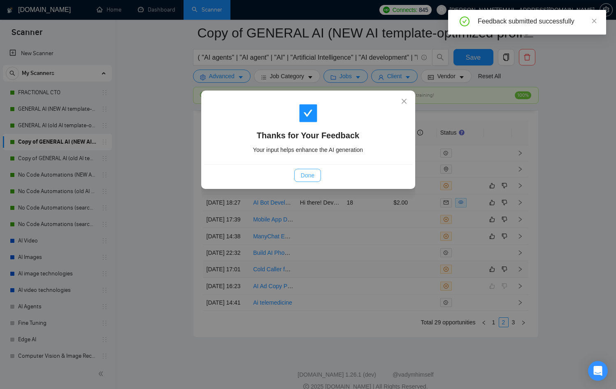
click at [308, 174] on span "Done" at bounding box center [308, 175] width 14 height 9
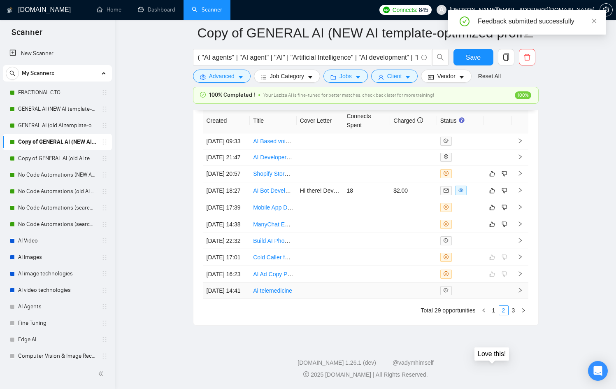
click at [491, 283] on td at bounding box center [498, 291] width 28 height 16
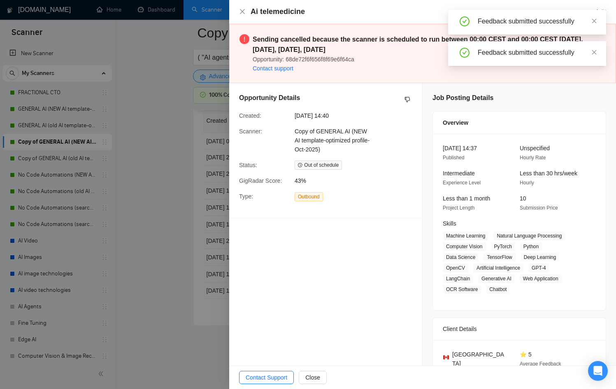
click at [174, 193] on div at bounding box center [308, 194] width 616 height 389
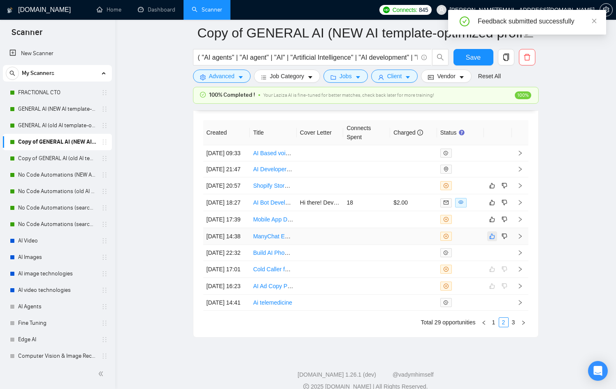
click at [491, 239] on icon "like" at bounding box center [492, 236] width 6 height 7
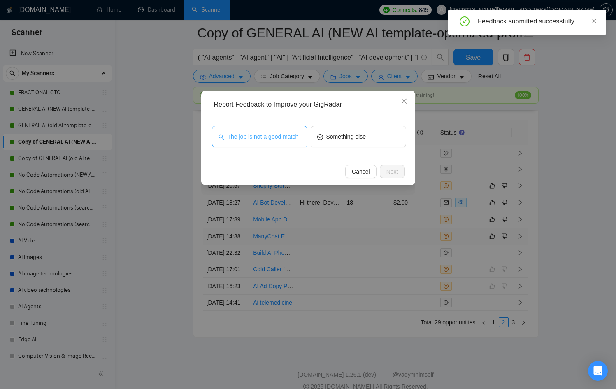
click at [261, 134] on span "The job is not a good match" at bounding box center [263, 136] width 71 height 9
click at [394, 186] on div "Report Feedback to Improve your GigRadar The job is not a good match Something …" at bounding box center [308, 194] width 616 height 389
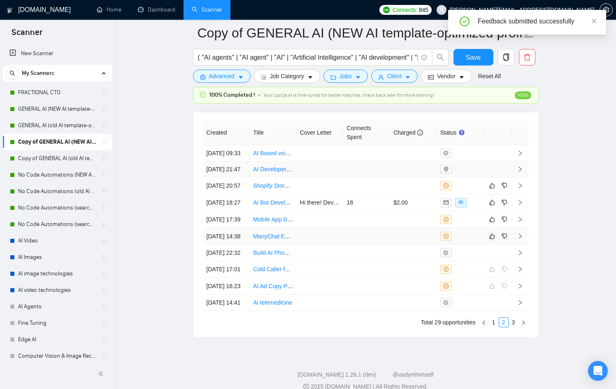
click at [489, 239] on icon "like" at bounding box center [492, 236] width 6 height 7
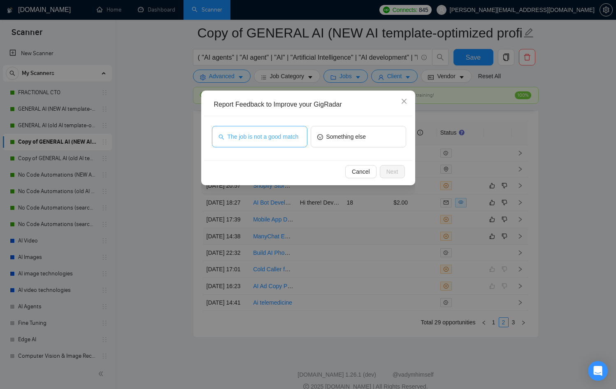
click at [272, 132] on span "The job is not a good match" at bounding box center [263, 136] width 71 height 9
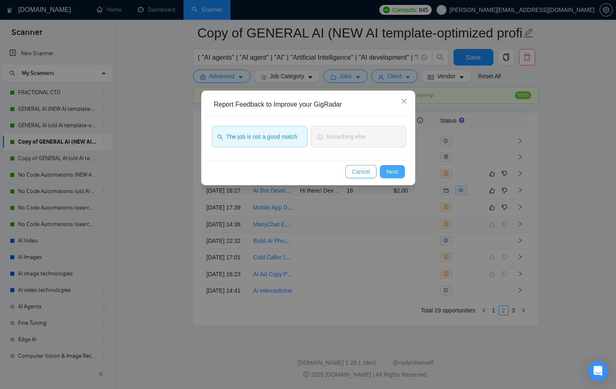
drag, startPoint x: 364, startPoint y: 169, endPoint x: 384, endPoint y: 174, distance: 20.5
click at [365, 169] on span "Cancel" at bounding box center [361, 171] width 18 height 9
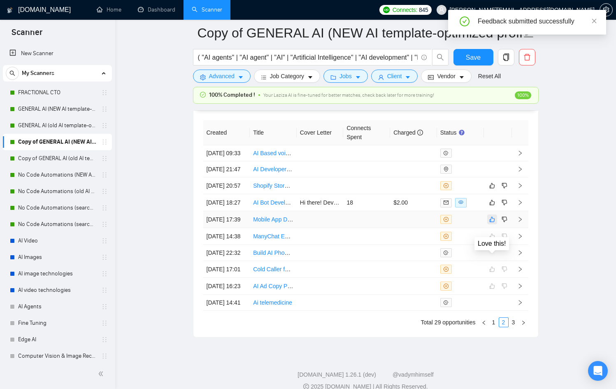
click at [492, 222] on icon "like" at bounding box center [491, 219] width 5 height 5
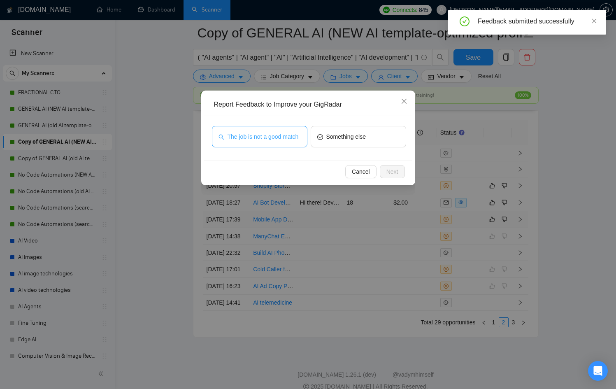
click at [258, 136] on span "The job is not a good match" at bounding box center [263, 136] width 71 height 9
click at [388, 174] on span "Next" at bounding box center [392, 171] width 12 height 9
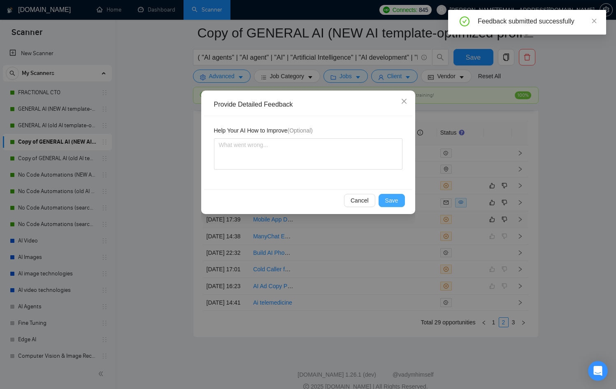
click at [396, 198] on span "Save" at bounding box center [391, 200] width 13 height 9
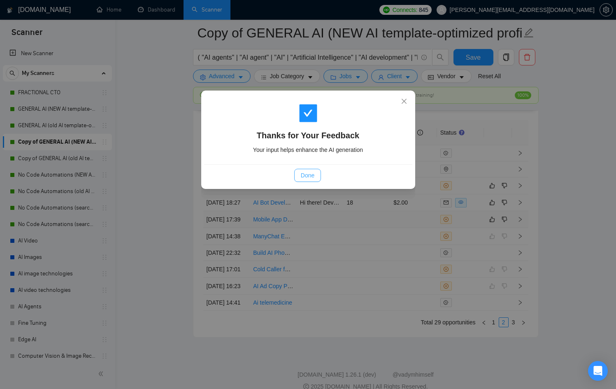
click at [316, 179] on button "Done" at bounding box center [307, 175] width 27 height 13
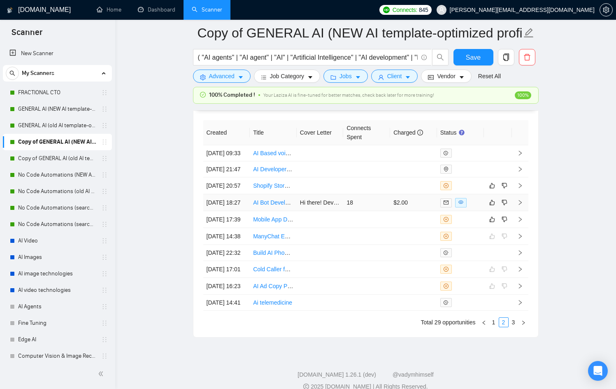
click at [477, 232] on tbody "[DATE] 09:33 AI Based voice sentiment analysis tool [DATE] 21:47 AI Developer f…" at bounding box center [365, 227] width 325 height 165
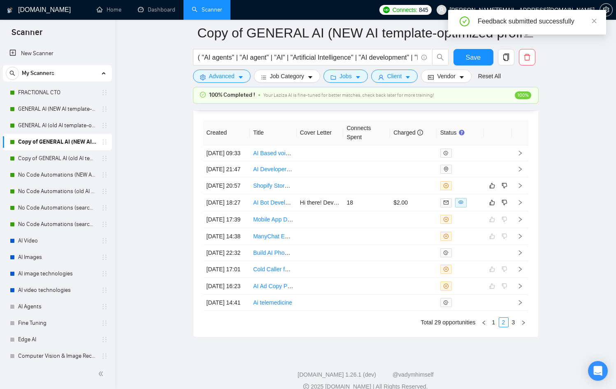
click at [467, 133] on th "Status" at bounding box center [460, 132] width 47 height 25
click at [474, 207] on div at bounding box center [460, 202] width 40 height 9
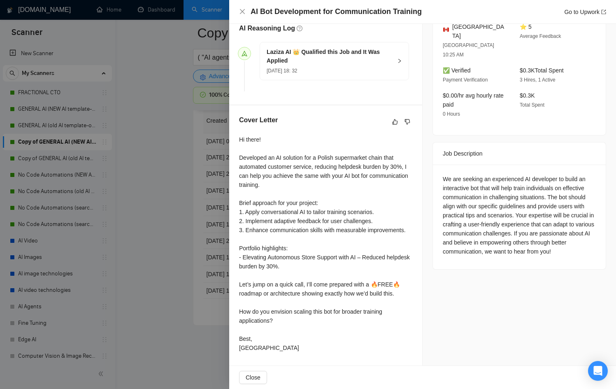
scroll to position [2216, 0]
click at [177, 246] on div at bounding box center [308, 194] width 616 height 389
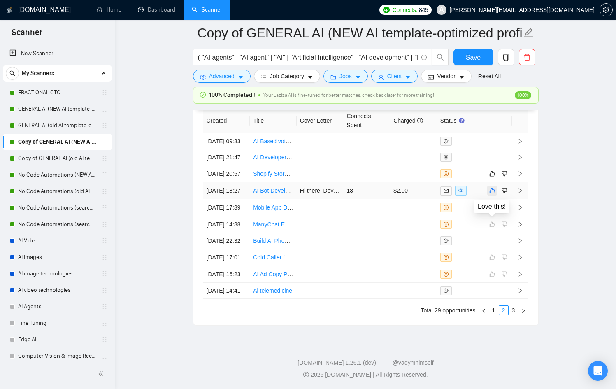
click at [493, 194] on icon "like" at bounding box center [492, 190] width 6 height 7
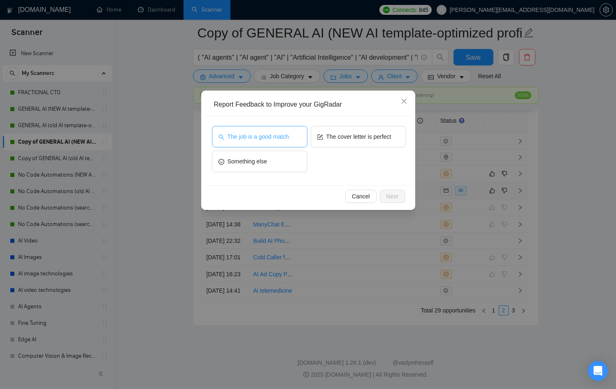
click at [271, 128] on button "The job is a good match" at bounding box center [259, 136] width 95 height 21
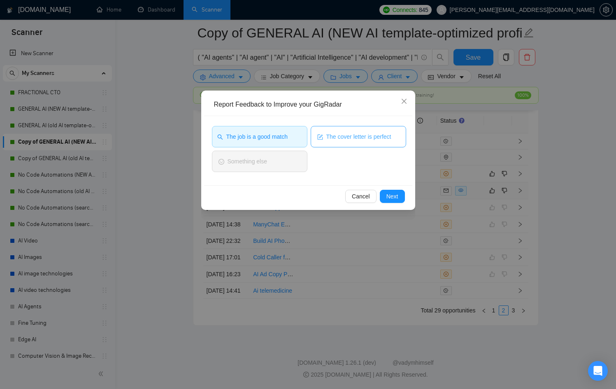
click at [381, 144] on button "The cover letter is perfect" at bounding box center [358, 136] width 95 height 21
click at [395, 196] on span "Next" at bounding box center [392, 196] width 12 height 9
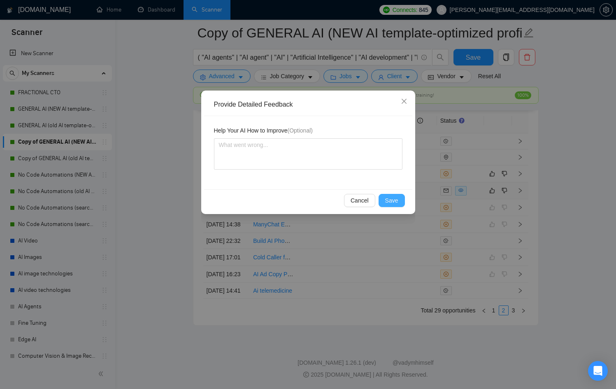
click at [394, 202] on span "Save" at bounding box center [391, 200] width 13 height 9
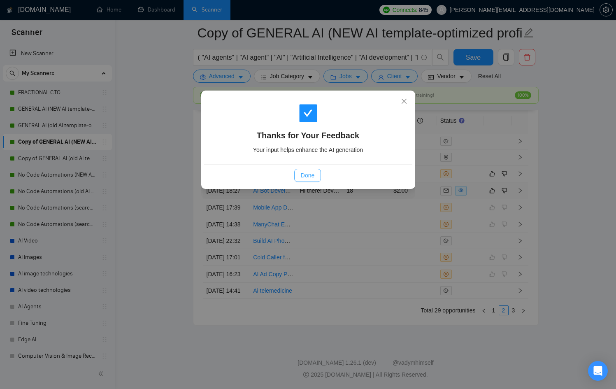
click at [314, 174] on span "Done" at bounding box center [308, 175] width 14 height 9
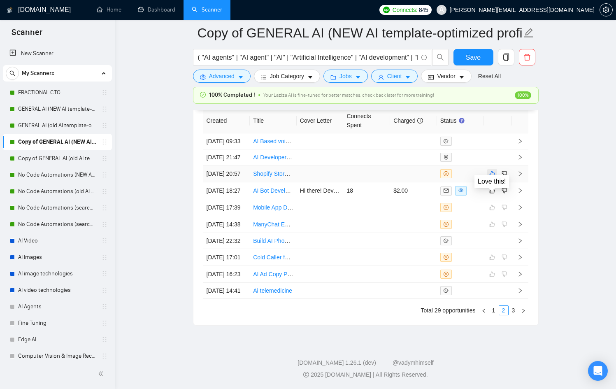
click at [487, 173] on tbody "[DATE] 09:33 AI Based voice sentiment analysis tool [DATE] 21:47 AI Developer f…" at bounding box center [365, 215] width 325 height 165
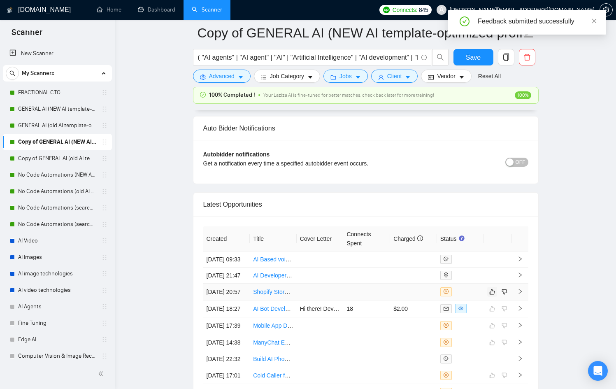
scroll to position [1975, 0]
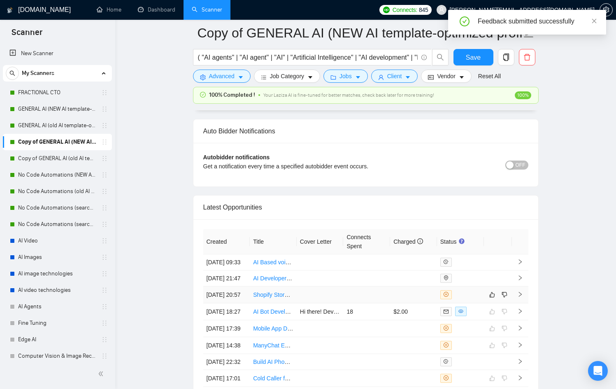
click at [493, 319] on div "Created Title Cover Letter Connects Spent Charged Status [DATE] 09:33 AI Based …" at bounding box center [365, 332] width 345 height 227
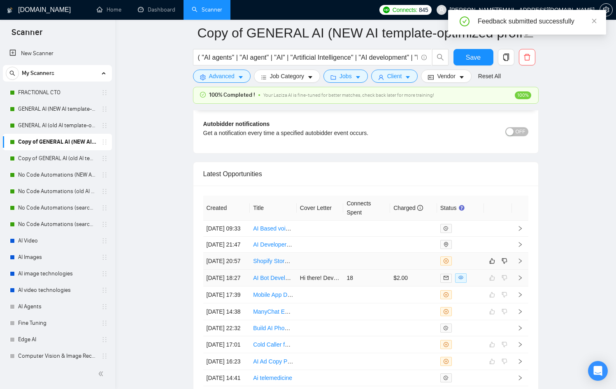
scroll to position [2108, 0]
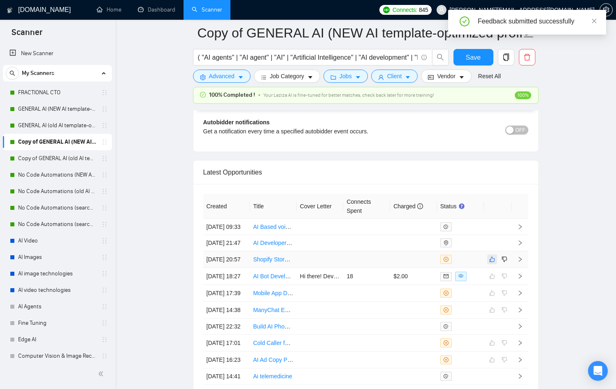
click at [491, 263] on icon "like" at bounding box center [492, 259] width 6 height 7
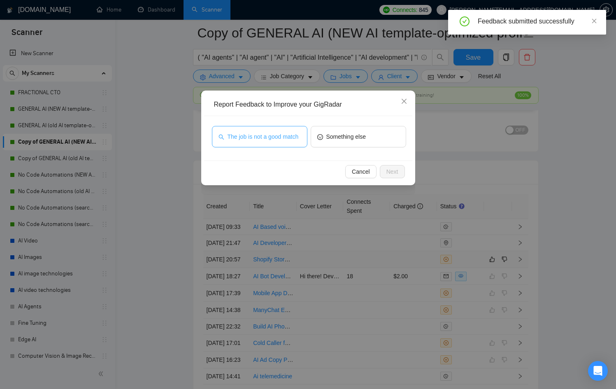
click at [246, 135] on span "The job is not a good match" at bounding box center [263, 136] width 71 height 9
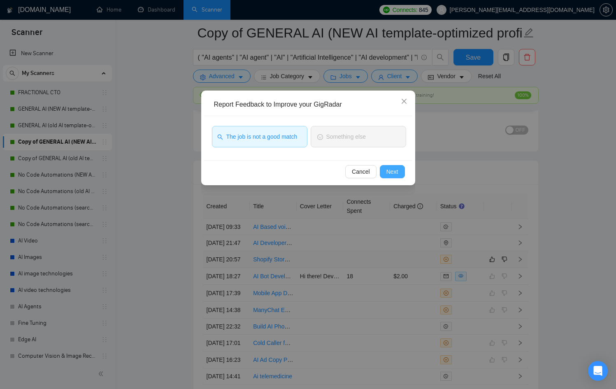
click at [387, 171] on span "Next" at bounding box center [392, 171] width 12 height 9
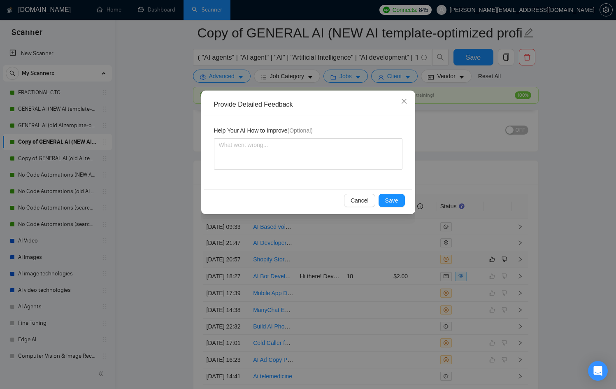
click at [396, 185] on div "Help Your AI How to Improve (Optional)" at bounding box center [308, 152] width 208 height 73
click at [398, 193] on div "Cancel Save" at bounding box center [308, 200] width 208 height 22
click at [397, 198] on span "Save" at bounding box center [391, 200] width 13 height 9
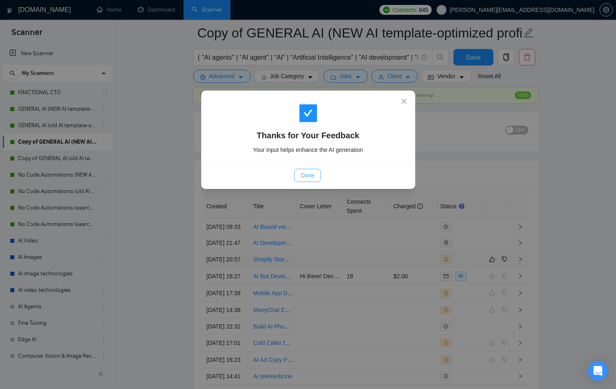
click at [319, 177] on button "Done" at bounding box center [307, 175] width 27 height 13
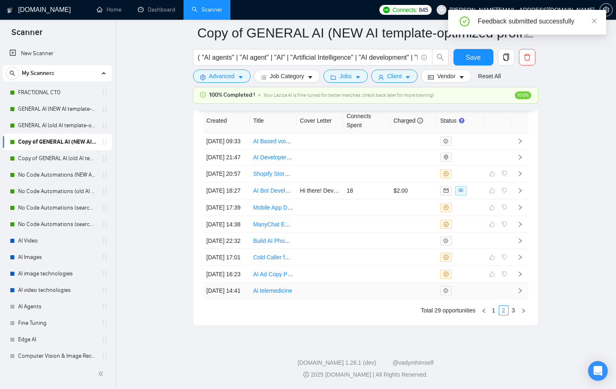
scroll to position [2278, 0]
click at [495, 310] on link "1" at bounding box center [493, 310] width 9 height 9
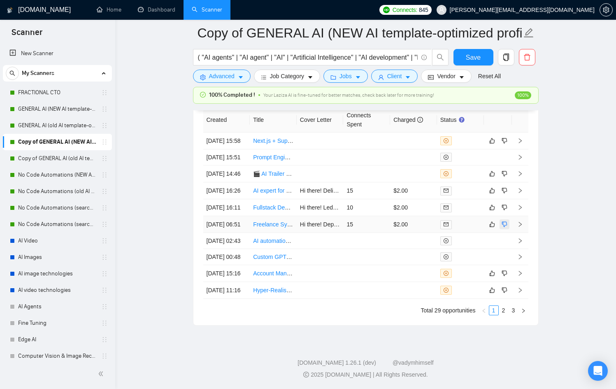
scroll to position [2208, 0]
click at [481, 233] on td at bounding box center [460, 224] width 47 height 17
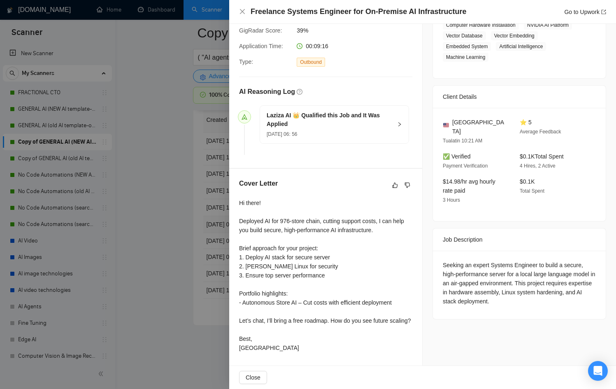
scroll to position [179, 0]
click at [179, 228] on div at bounding box center [308, 194] width 616 height 389
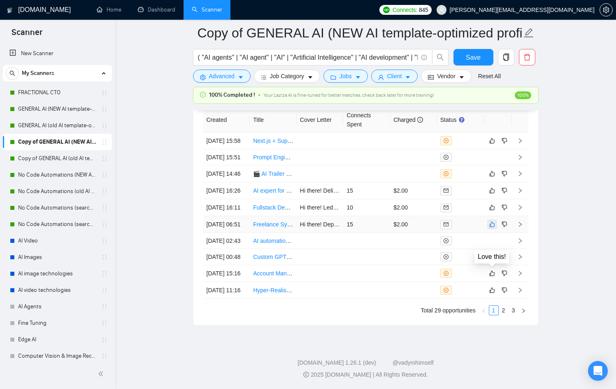
click at [488, 229] on button "button" at bounding box center [492, 224] width 10 height 10
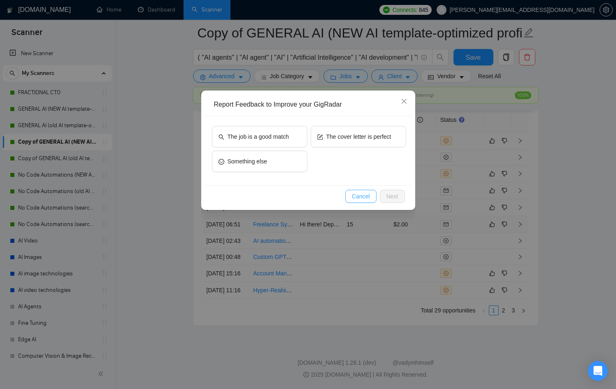
click at [356, 194] on span "Cancel" at bounding box center [361, 196] width 18 height 9
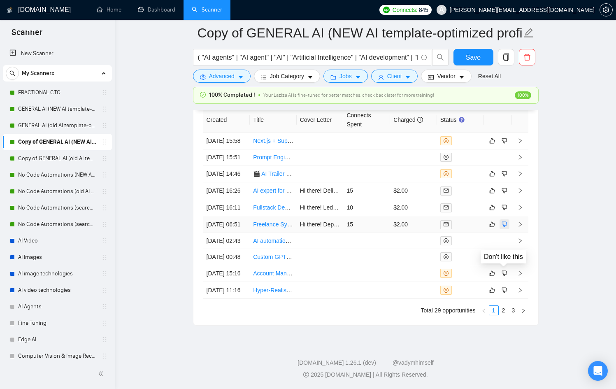
click at [505, 228] on icon "dislike" at bounding box center [505, 224] width 6 height 7
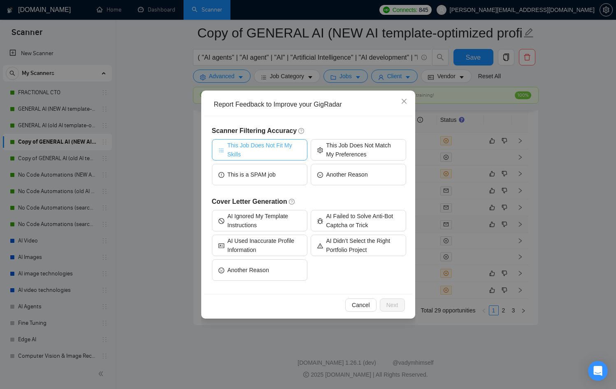
click at [271, 146] on span "This Job Does Not Fit My Skills" at bounding box center [264, 150] width 73 height 18
click at [391, 303] on span "Next" at bounding box center [392, 304] width 12 height 9
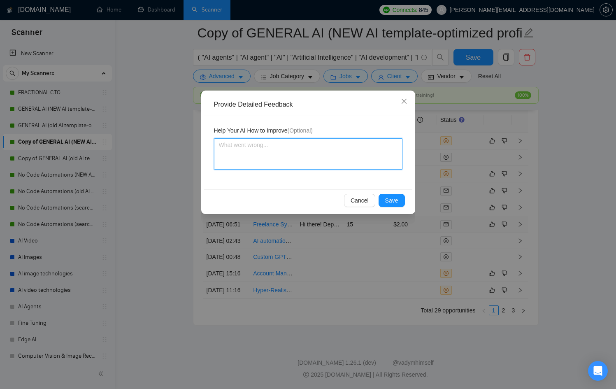
click at [307, 151] on textarea at bounding box center [308, 153] width 188 height 31
type textarea "h"
type textarea "ha"
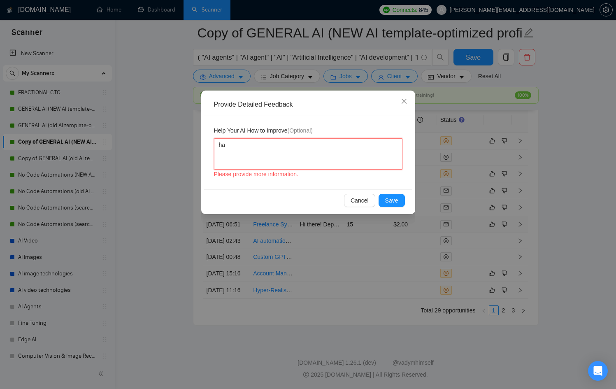
type textarea "har"
type textarea "hard"
type textarea "hardw"
type textarea "hardwa"
type textarea "hardwar"
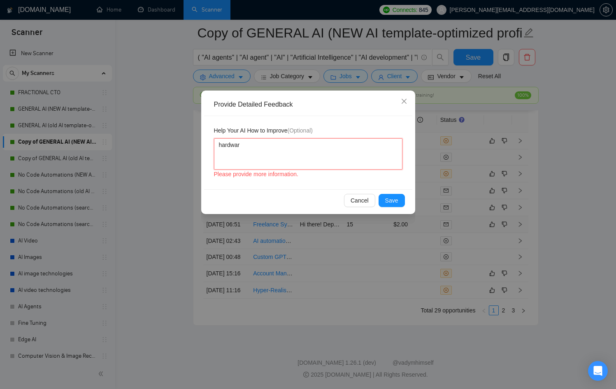
type textarea "hardware"
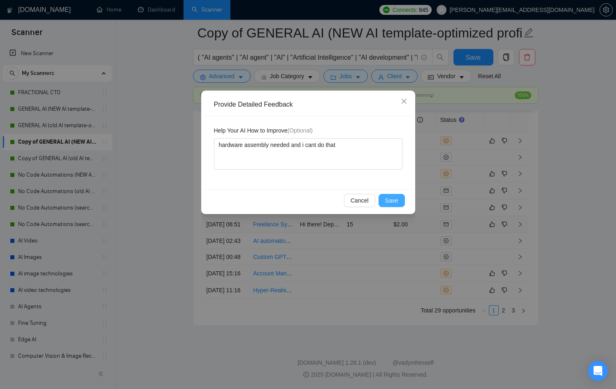
click at [403, 194] on div "Cancel Save" at bounding box center [308, 200] width 194 height 13
click at [386, 198] on span "Save" at bounding box center [391, 200] width 13 height 9
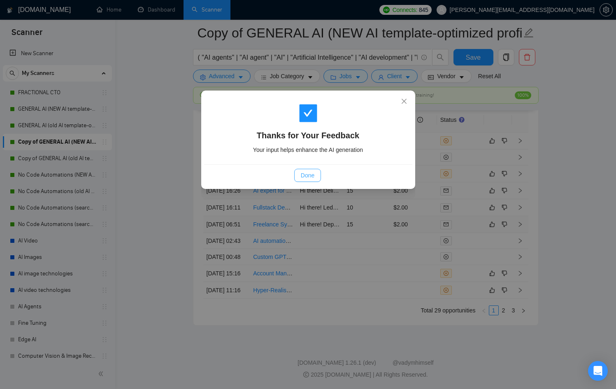
click at [316, 176] on button "Done" at bounding box center [307, 175] width 27 height 13
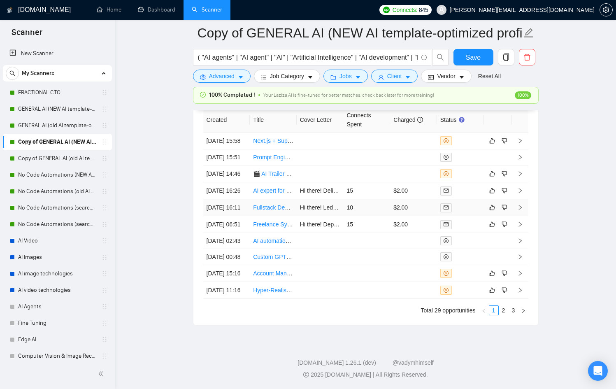
click at [470, 212] on div at bounding box center [460, 207] width 40 height 9
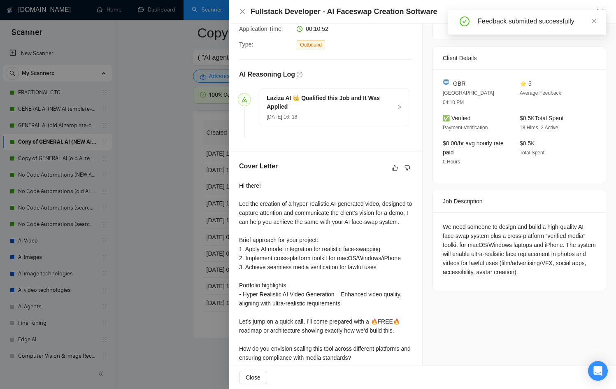
scroll to position [2208, 0]
click at [181, 206] on div at bounding box center [308, 194] width 616 height 389
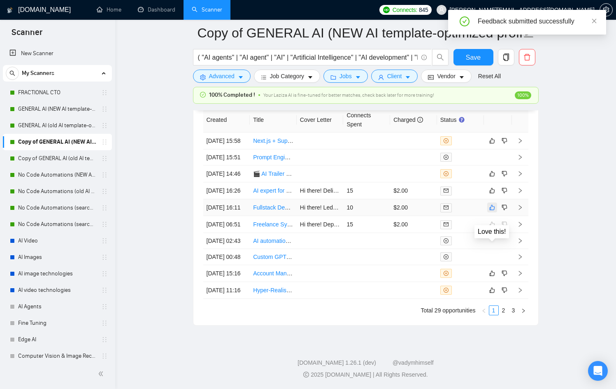
click at [493, 211] on icon "like" at bounding box center [492, 207] width 6 height 7
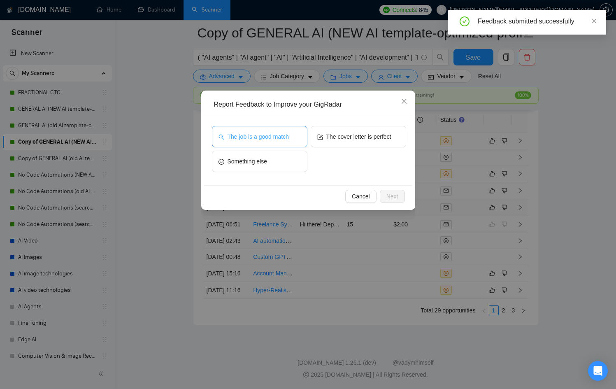
click at [290, 144] on button "The job is a good match" at bounding box center [259, 136] width 95 height 21
click at [403, 190] on div "Cancel Next" at bounding box center [308, 196] width 194 height 13
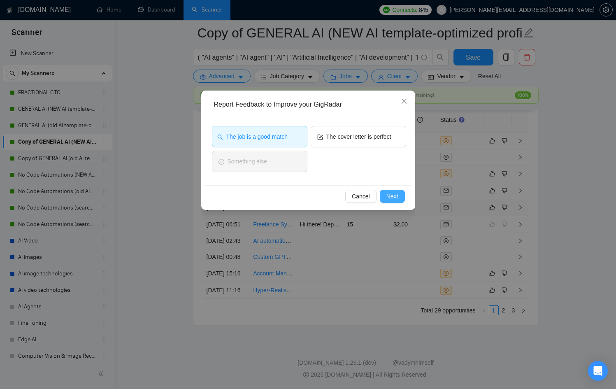
click at [400, 192] on button "Next" at bounding box center [392, 196] width 25 height 13
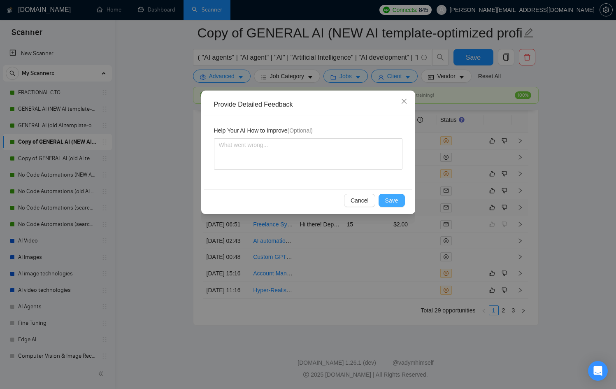
click at [393, 202] on span "Save" at bounding box center [391, 200] width 13 height 9
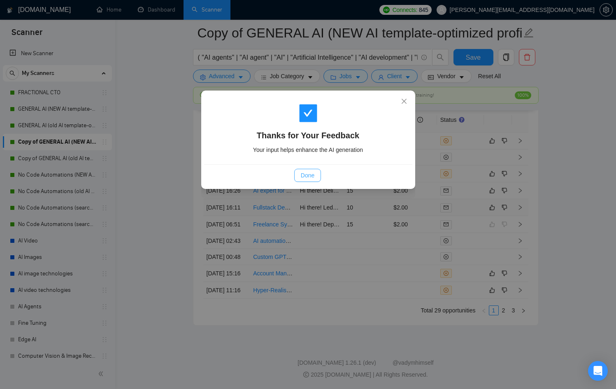
click at [306, 174] on span "Done" at bounding box center [308, 175] width 14 height 9
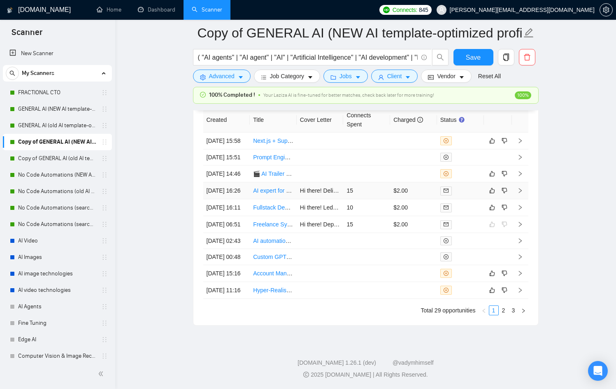
click at [476, 199] on td at bounding box center [460, 190] width 47 height 17
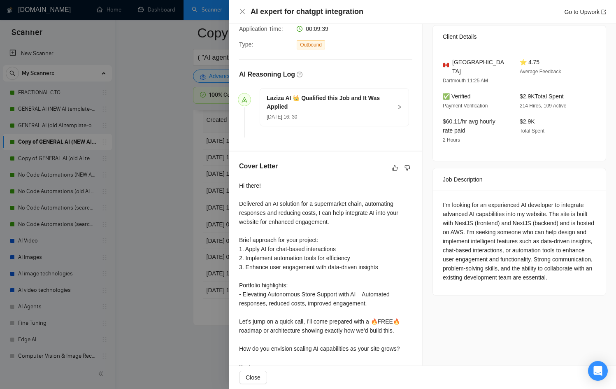
scroll to position [2181, 0]
click at [188, 181] on div at bounding box center [308, 194] width 616 height 389
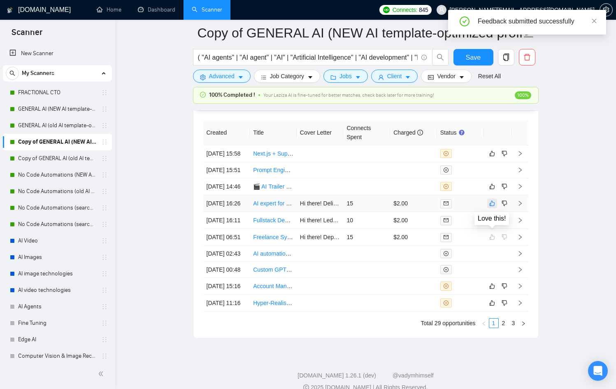
click at [493, 207] on icon "like" at bounding box center [492, 203] width 6 height 7
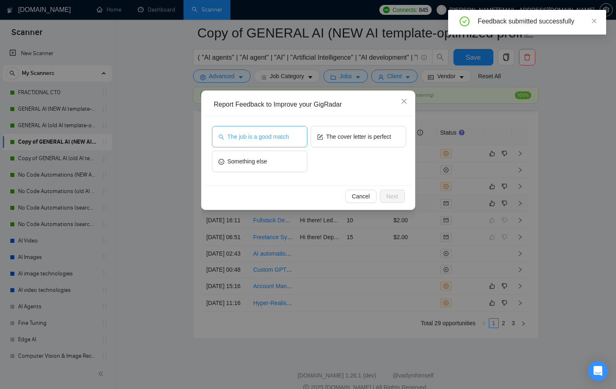
click at [262, 139] on span "The job is a good match" at bounding box center [258, 136] width 61 height 9
click at [394, 202] on button "Next" at bounding box center [392, 196] width 25 height 13
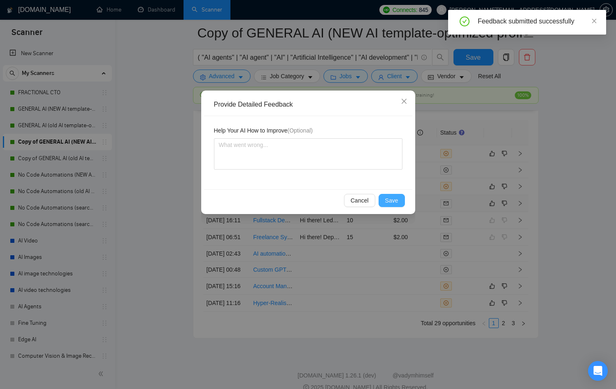
click at [394, 202] on span "Save" at bounding box center [391, 200] width 13 height 9
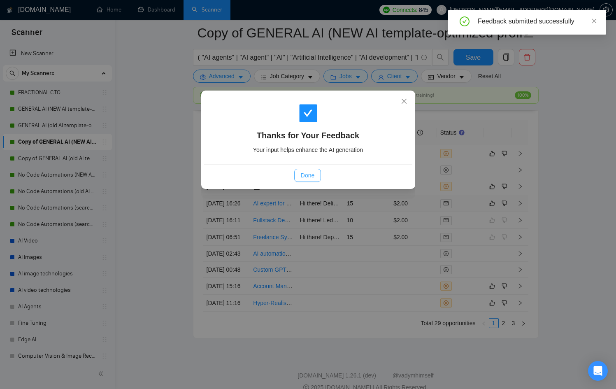
click at [312, 171] on span "Done" at bounding box center [308, 175] width 14 height 9
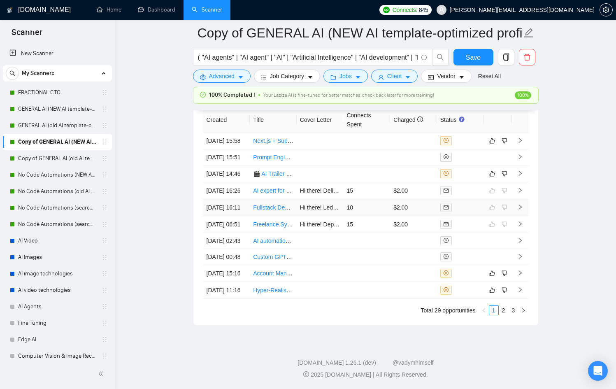
click at [472, 202] on div at bounding box center [460, 206] width 40 height 9
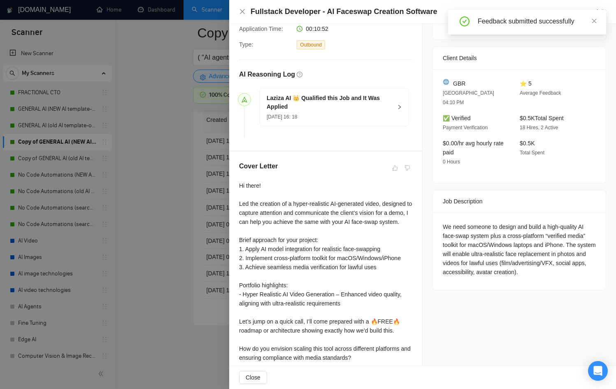
click at [152, 144] on div at bounding box center [308, 194] width 616 height 389
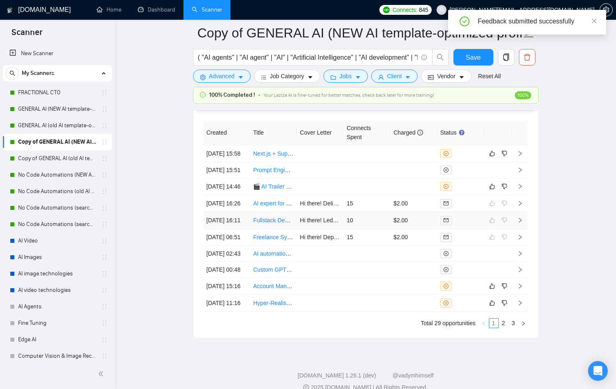
scroll to position [2100, 0]
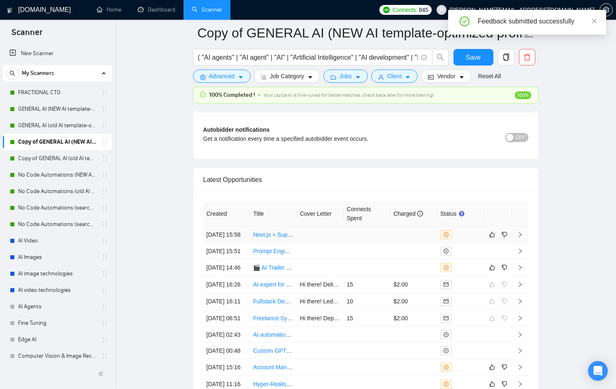
click at [474, 237] on div at bounding box center [460, 234] width 40 height 9
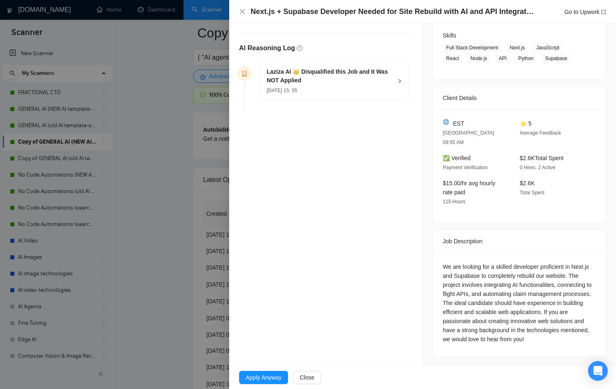
click at [171, 210] on div at bounding box center [308, 194] width 616 height 389
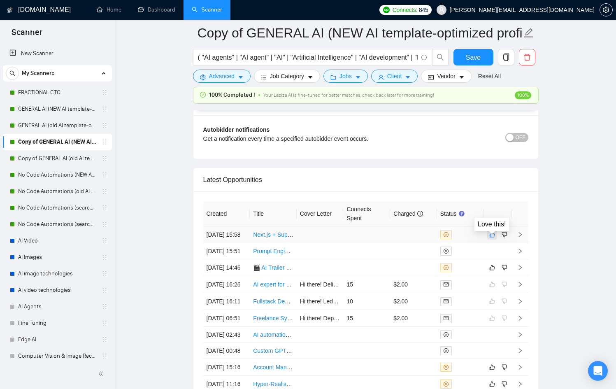
click at [488, 238] on button "button" at bounding box center [492, 235] width 10 height 10
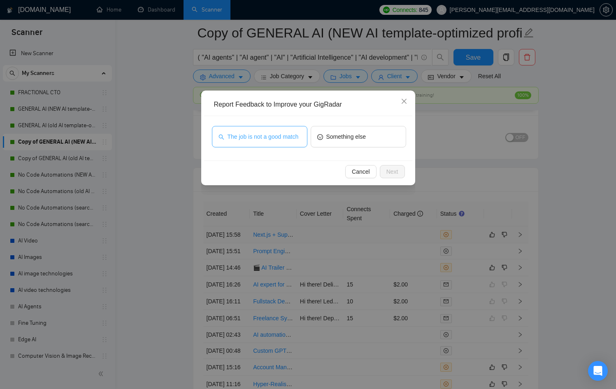
click at [268, 141] on span "The job is not a good match" at bounding box center [263, 136] width 71 height 9
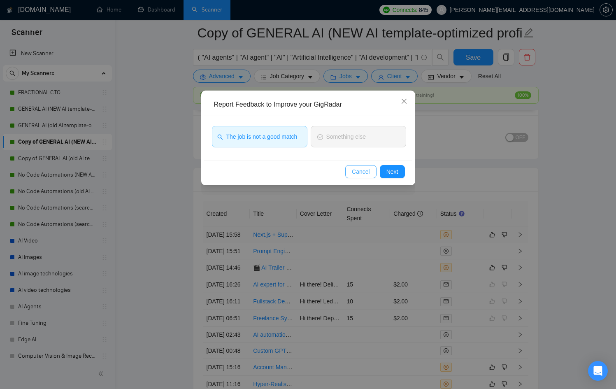
click at [372, 174] on button "Cancel" at bounding box center [360, 171] width 31 height 13
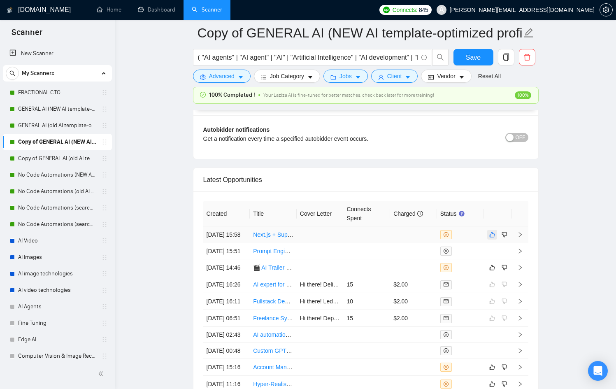
click at [493, 238] on icon "like" at bounding box center [492, 234] width 6 height 7
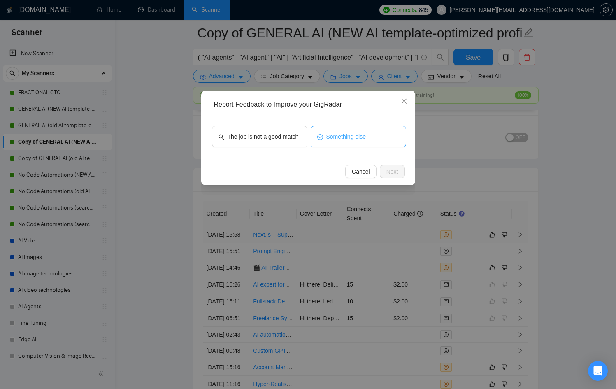
click at [353, 140] on span "Something else" at bounding box center [346, 136] width 40 height 9
click at [384, 170] on button "Next" at bounding box center [392, 171] width 25 height 13
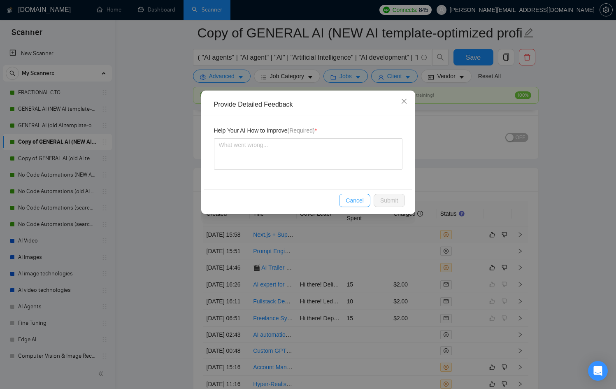
click at [359, 201] on span "Cancel" at bounding box center [355, 200] width 18 height 9
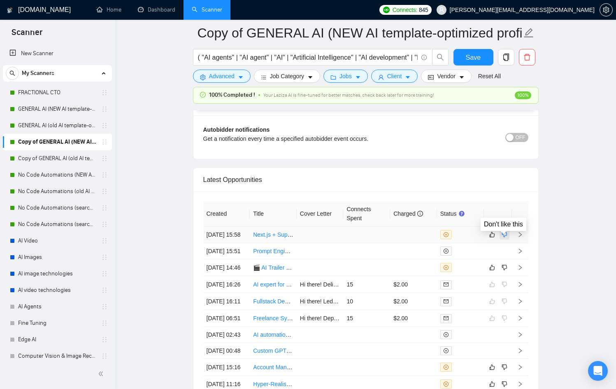
click at [503, 237] on icon "dislike" at bounding box center [505, 234] width 6 height 7
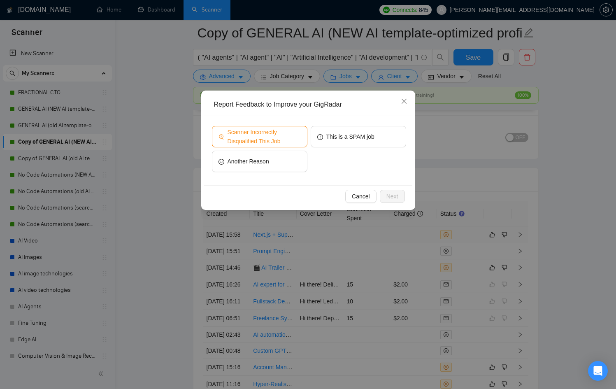
click at [279, 136] on span "Scanner Incorrectly Disqualified This Job" at bounding box center [264, 137] width 73 height 18
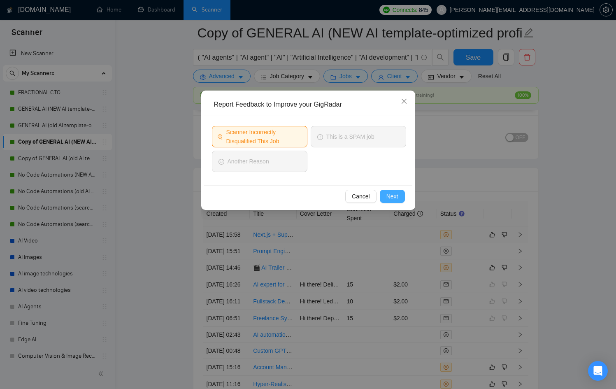
click at [398, 192] on span "Next" at bounding box center [392, 196] width 12 height 9
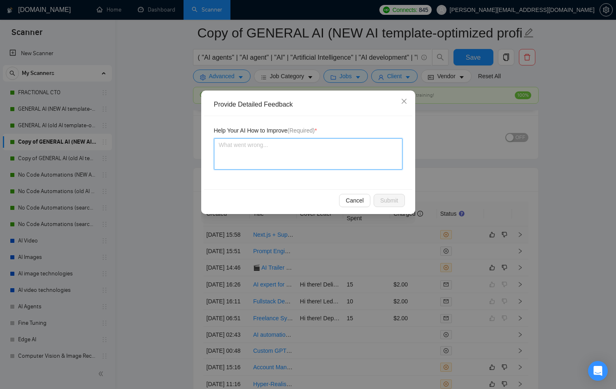
click at [310, 153] on textarea at bounding box center [308, 153] width 188 height 31
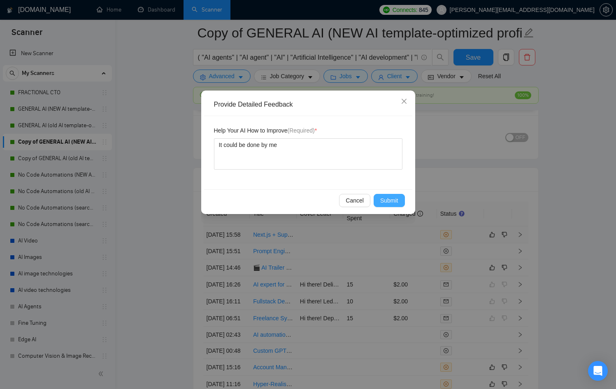
click at [391, 194] on button "Submit" at bounding box center [389, 200] width 31 height 13
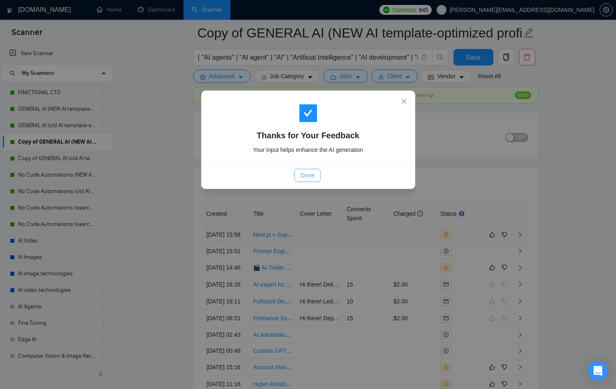
click at [320, 172] on button "Done" at bounding box center [307, 175] width 27 height 13
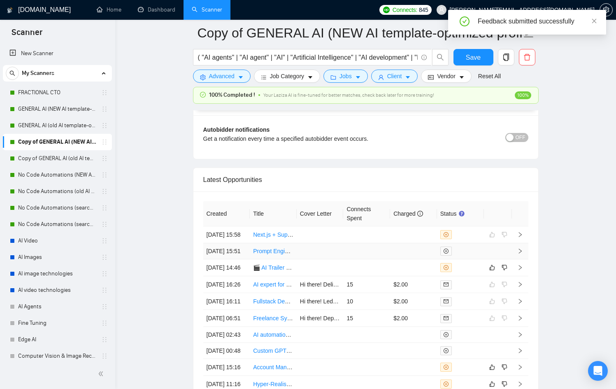
click at [366, 259] on td at bounding box center [366, 251] width 47 height 16
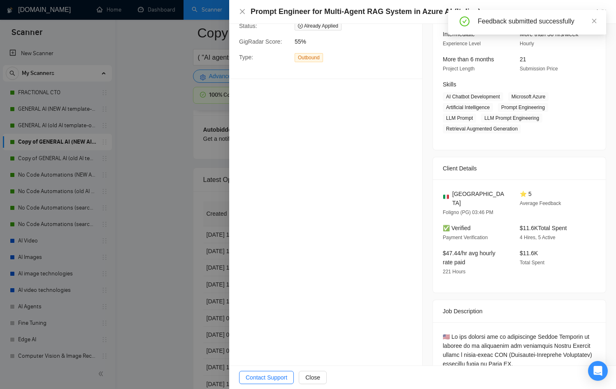
click at [173, 251] on div at bounding box center [308, 194] width 616 height 389
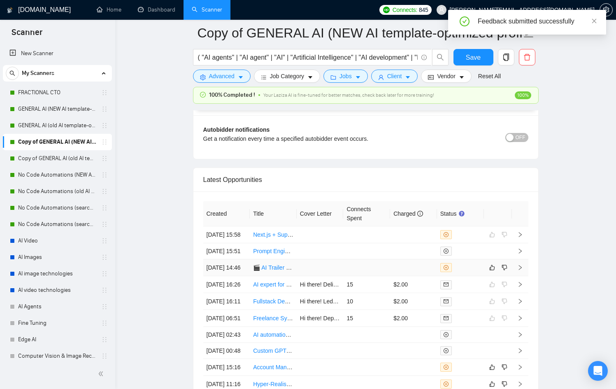
click at [478, 272] on div at bounding box center [460, 267] width 40 height 9
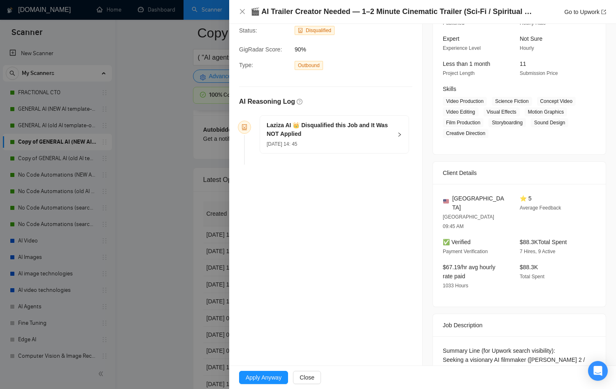
click at [196, 282] on div at bounding box center [308, 194] width 616 height 389
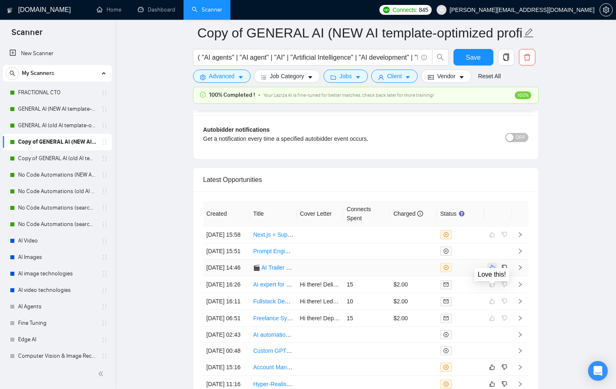
click at [493, 271] on icon "like" at bounding box center [492, 267] width 6 height 7
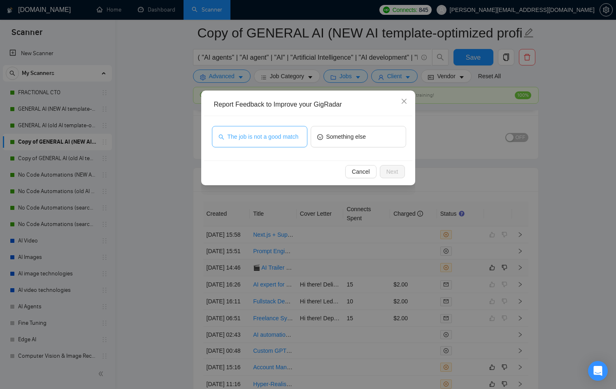
click at [275, 135] on span "The job is not a good match" at bounding box center [263, 136] width 71 height 9
click at [398, 175] on span "Next" at bounding box center [392, 171] width 12 height 9
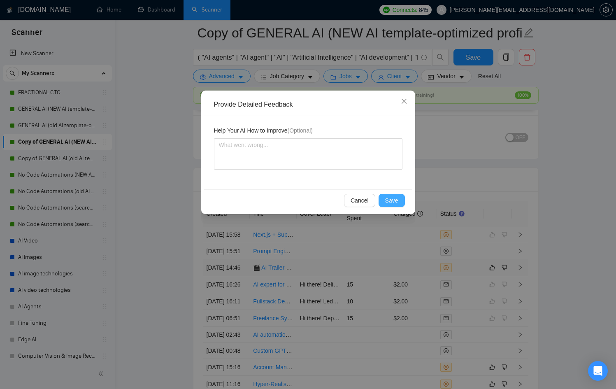
click at [394, 199] on span "Save" at bounding box center [391, 200] width 13 height 9
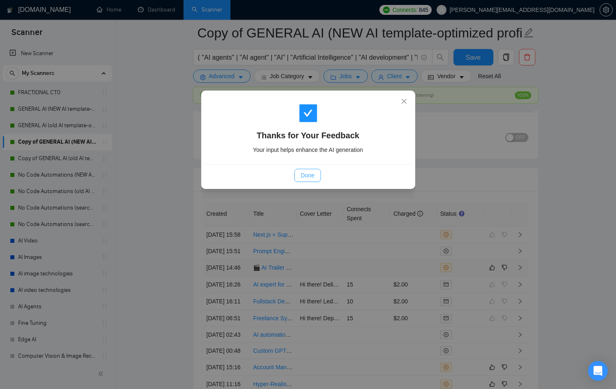
click at [306, 173] on span "Done" at bounding box center [308, 175] width 14 height 9
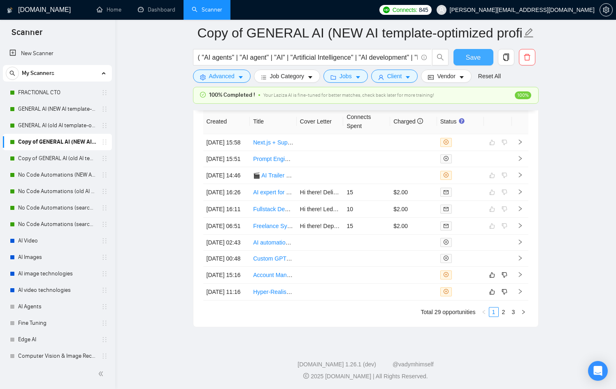
click at [480, 56] on span "Save" at bounding box center [473, 57] width 15 height 10
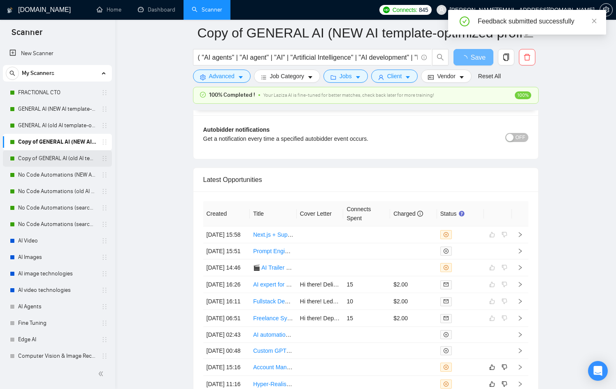
click at [64, 156] on link "Copy of GENERAL AI (old AI template-optimized profile-Sept-2025)" at bounding box center [57, 158] width 78 height 16
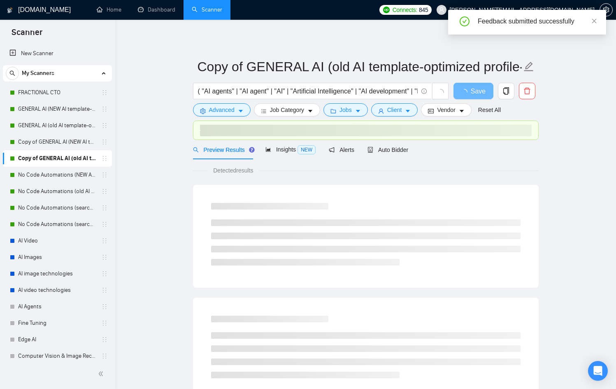
click at [412, 153] on div "Preview Results Insights NEW Alerts Auto Bidder" at bounding box center [366, 149] width 346 height 19
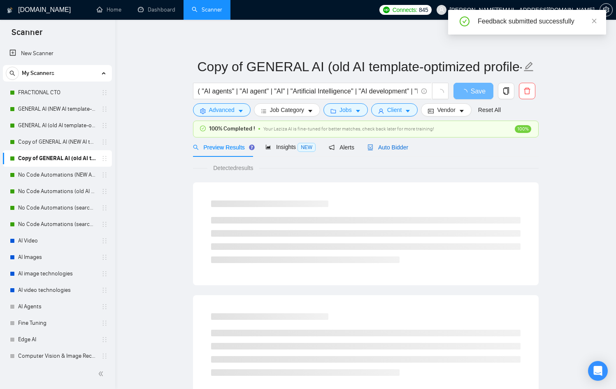
click at [400, 150] on span "Auto Bidder" at bounding box center [387, 147] width 41 height 7
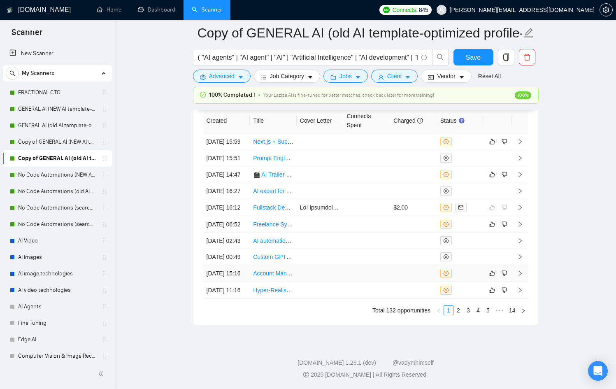
scroll to position [2371, 0]
click at [458, 315] on link "2" at bounding box center [458, 310] width 9 height 9
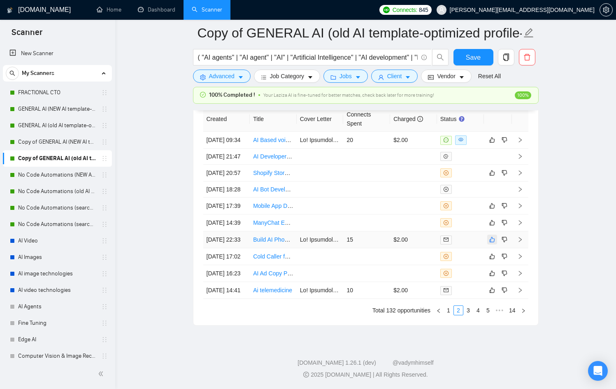
click at [490, 236] on icon "like" at bounding box center [492, 239] width 6 height 7
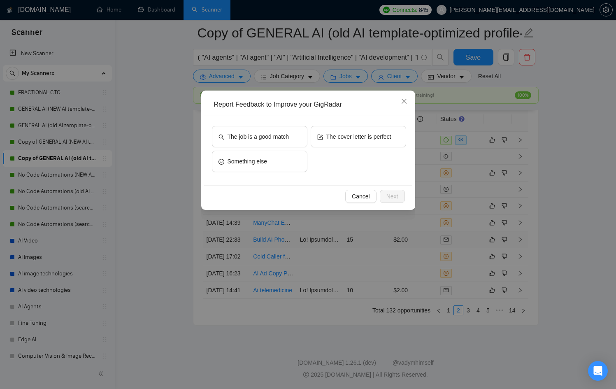
click at [229, 122] on div "The job is a good match The cover letter is perfect Something else" at bounding box center [308, 150] width 208 height 69
click at [244, 133] on span "The job is a good match" at bounding box center [258, 136] width 61 height 9
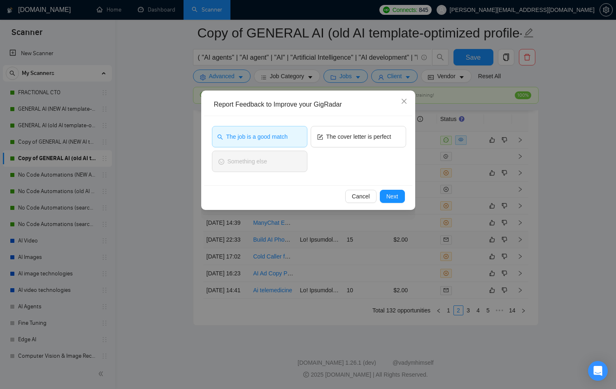
click at [407, 195] on div "Cancel Next" at bounding box center [308, 196] width 208 height 22
click at [402, 197] on button "Next" at bounding box center [392, 196] width 25 height 13
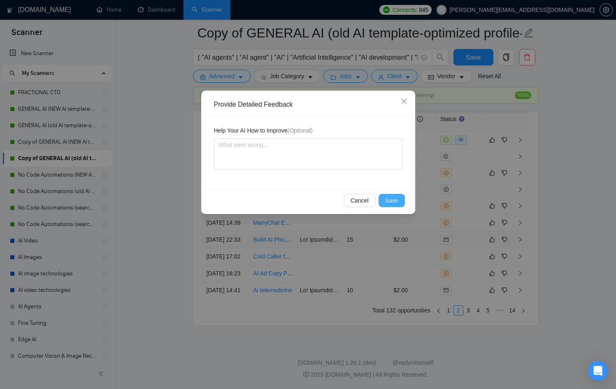
click at [399, 205] on button "Save" at bounding box center [392, 200] width 26 height 13
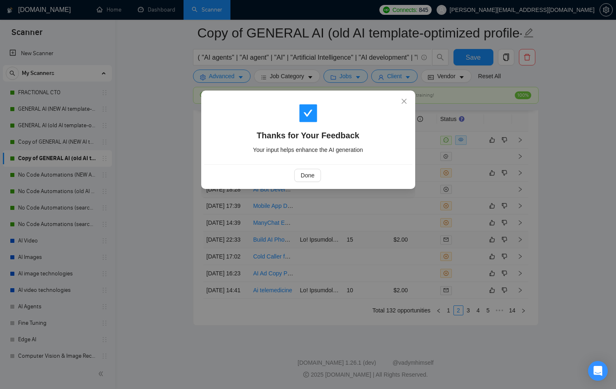
click at [323, 174] on div "Done" at bounding box center [308, 175] width 194 height 13
click at [309, 174] on span "Done" at bounding box center [308, 175] width 14 height 9
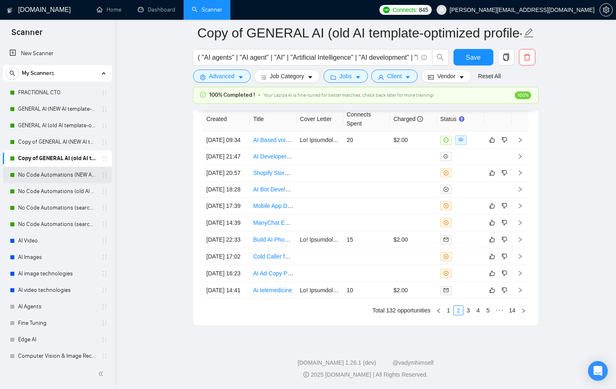
click at [54, 171] on link "No Code Automations (NEW AI template-optimized profile-Oct-2025)" at bounding box center [57, 175] width 78 height 16
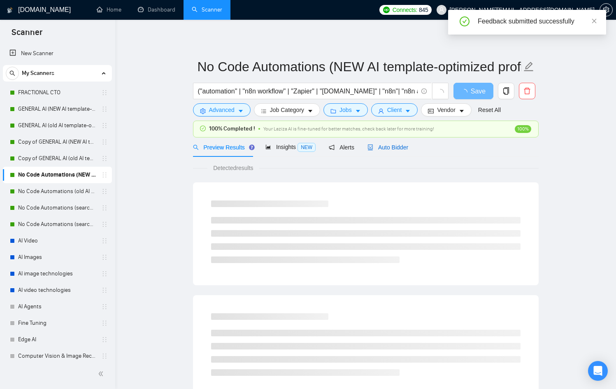
click at [397, 144] on span "Auto Bidder" at bounding box center [387, 147] width 41 height 7
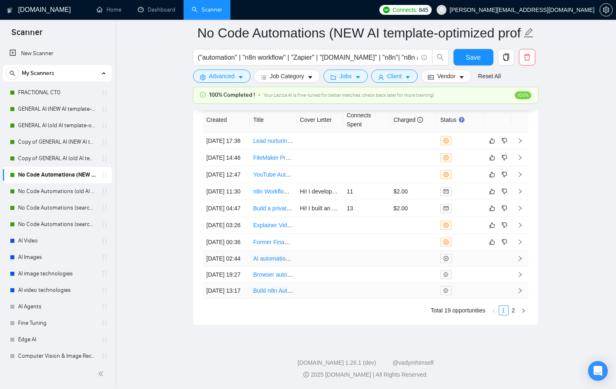
scroll to position [2278, 0]
click at [515, 309] on link "2" at bounding box center [513, 310] width 9 height 9
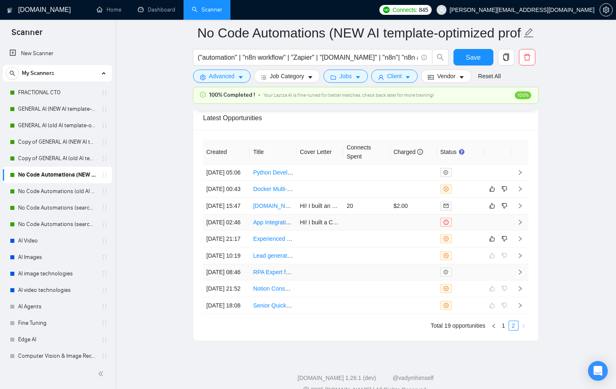
scroll to position [2253, 0]
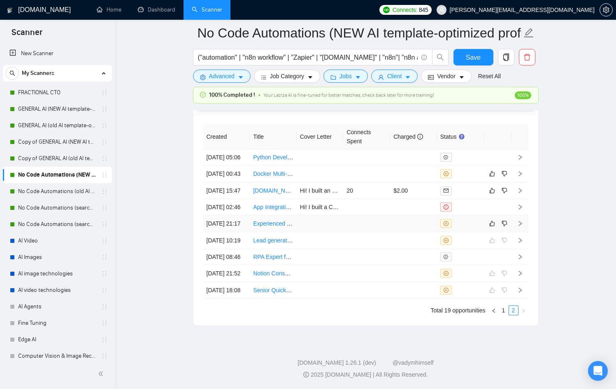
click at [473, 219] on div at bounding box center [460, 223] width 40 height 9
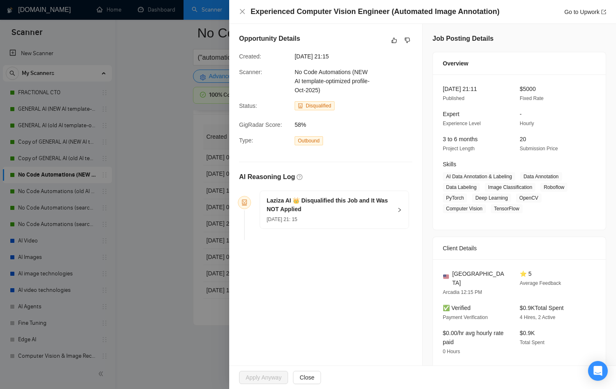
click at [134, 186] on div at bounding box center [308, 194] width 616 height 389
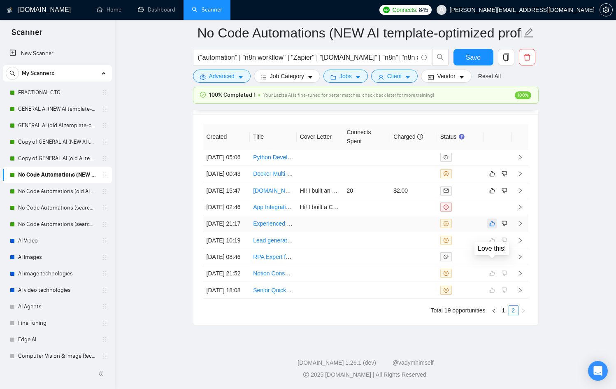
click at [491, 221] on icon "like" at bounding box center [491, 223] width 5 height 5
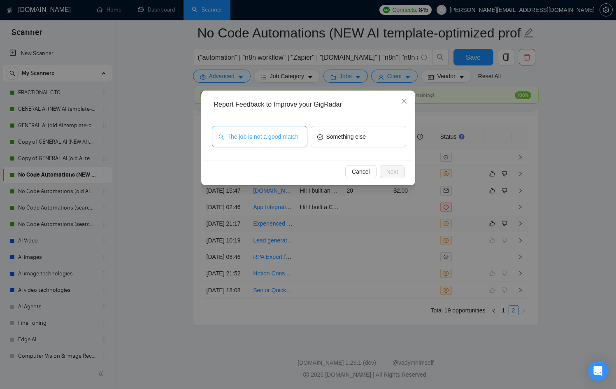
click at [265, 132] on span "The job is not a good match" at bounding box center [263, 136] width 71 height 9
click at [394, 163] on div "Cancel Next" at bounding box center [308, 171] width 208 height 22
click at [394, 172] on span "Next" at bounding box center [392, 171] width 12 height 9
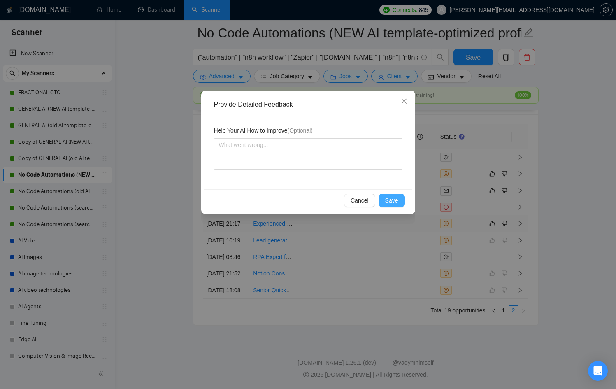
click at [393, 203] on span "Save" at bounding box center [391, 200] width 13 height 9
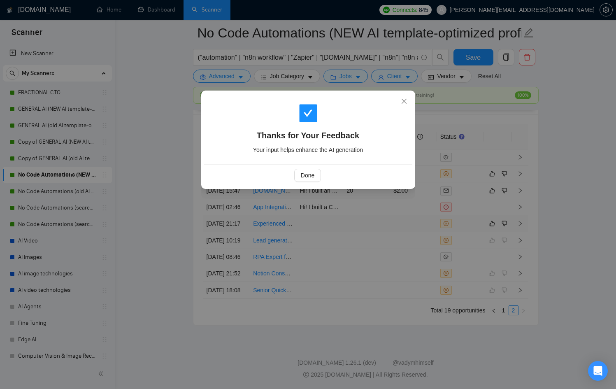
click at [300, 182] on div "Done" at bounding box center [308, 175] width 208 height 22
click at [307, 176] on span "Done" at bounding box center [308, 175] width 14 height 9
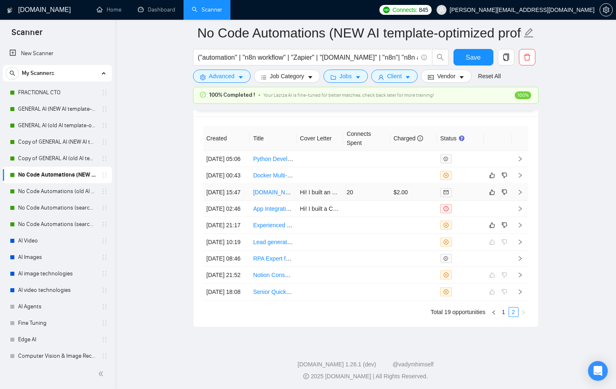
click at [474, 197] on div at bounding box center [460, 192] width 40 height 9
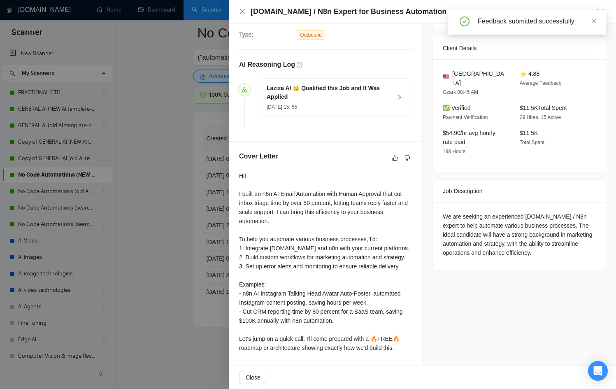
scroll to position [207, 0]
click at [213, 229] on div at bounding box center [308, 194] width 616 height 389
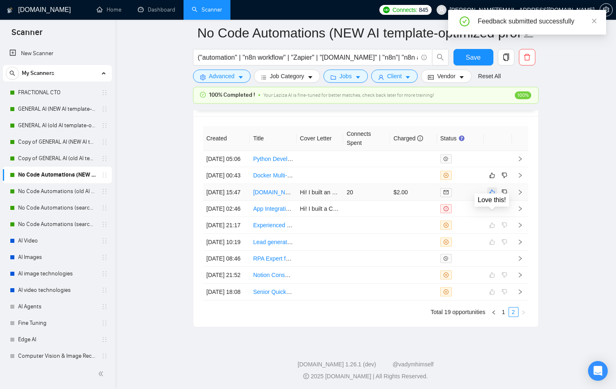
click at [488, 197] on button "button" at bounding box center [492, 192] width 10 height 10
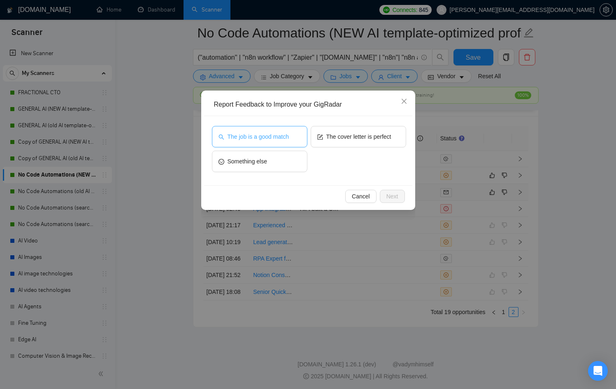
click at [274, 133] on span "The job is a good match" at bounding box center [258, 136] width 61 height 9
click at [395, 197] on span "Next" at bounding box center [392, 196] width 12 height 9
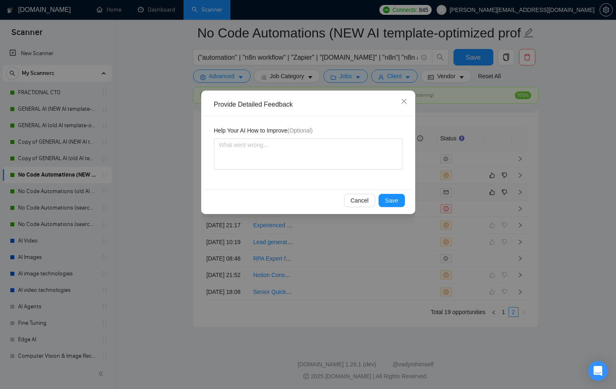
click at [394, 210] on div "Cancel Save" at bounding box center [308, 200] width 208 height 22
click at [396, 195] on button "Save" at bounding box center [392, 200] width 26 height 13
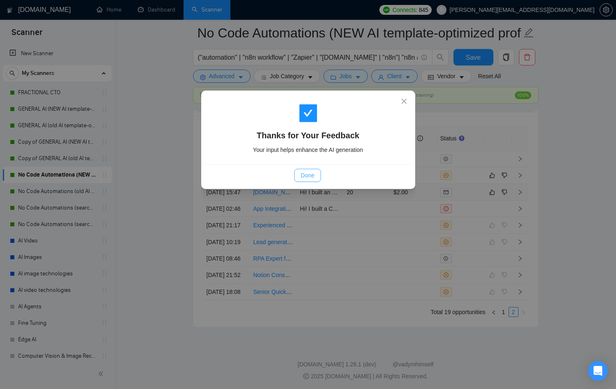
click at [316, 173] on button "Done" at bounding box center [307, 175] width 27 height 13
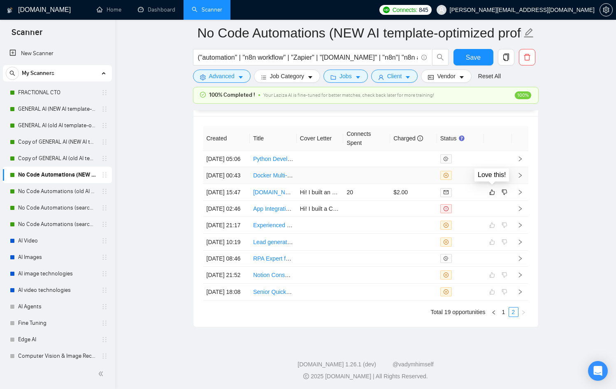
click at [493, 179] on icon "like" at bounding box center [492, 175] width 6 height 7
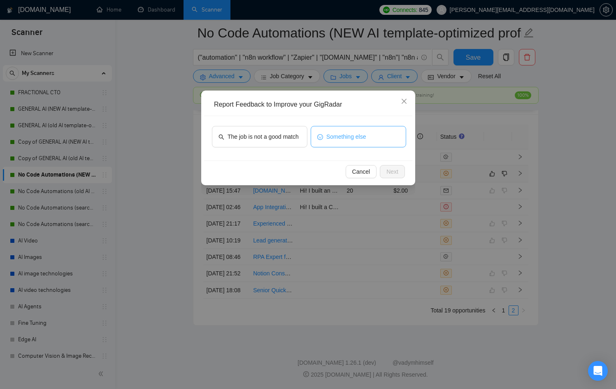
scroll to position [2156, 0]
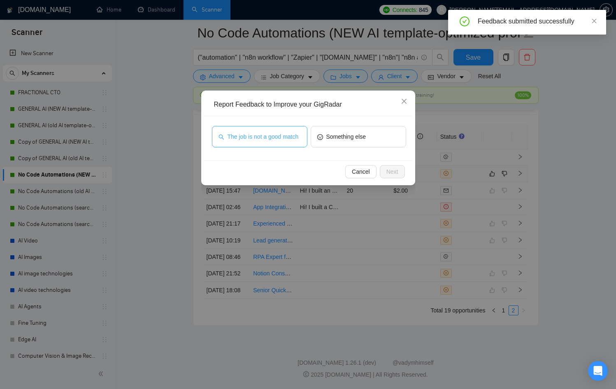
click at [272, 127] on button "The job is not a good match" at bounding box center [259, 136] width 95 height 21
click at [404, 181] on div "Cancel Next" at bounding box center [308, 171] width 208 height 22
click at [391, 171] on span "Next" at bounding box center [392, 171] width 12 height 9
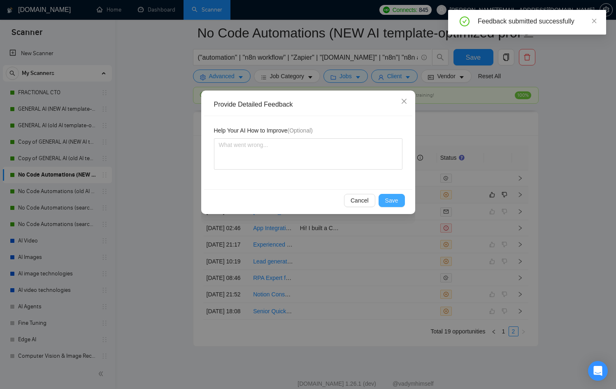
click at [399, 203] on button "Save" at bounding box center [392, 200] width 26 height 13
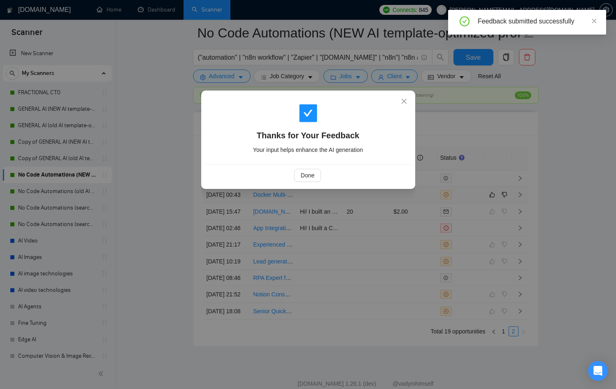
click at [307, 182] on div "Done" at bounding box center [308, 175] width 208 height 22
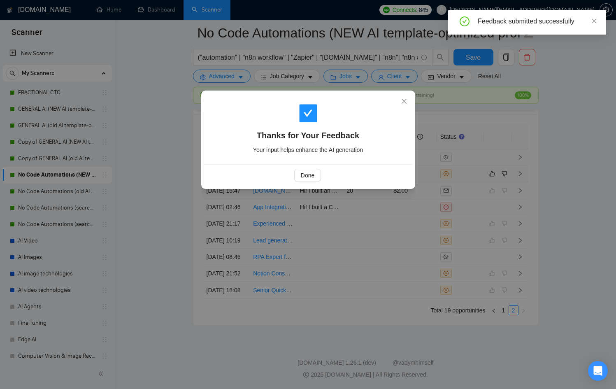
scroll to position [2253, 0]
click at [306, 173] on span "Done" at bounding box center [308, 175] width 14 height 9
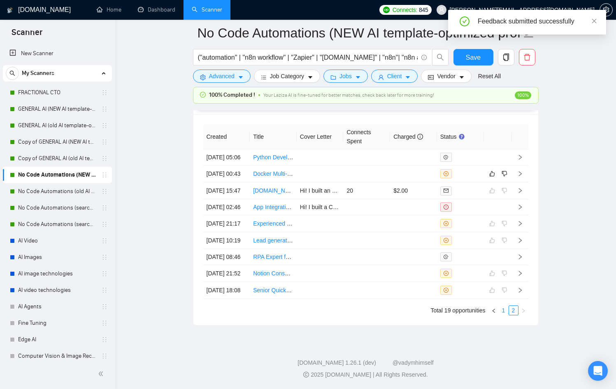
click at [504, 311] on link "1" at bounding box center [503, 310] width 9 height 9
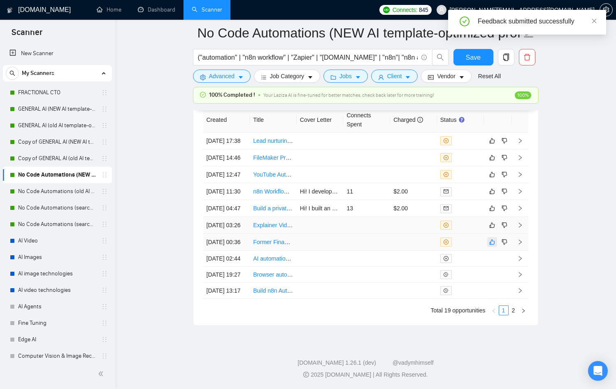
scroll to position [2229, 0]
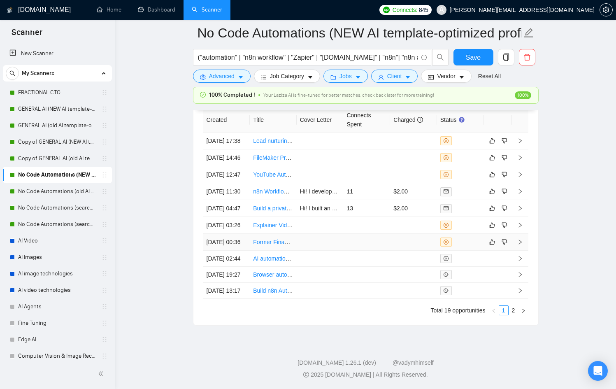
click at [416, 251] on td at bounding box center [413, 242] width 47 height 17
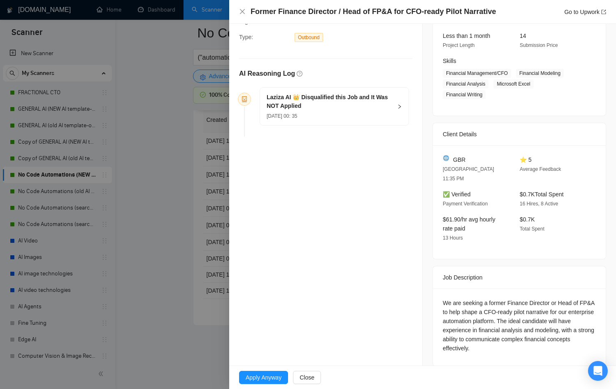
click at [144, 259] on div at bounding box center [308, 194] width 616 height 389
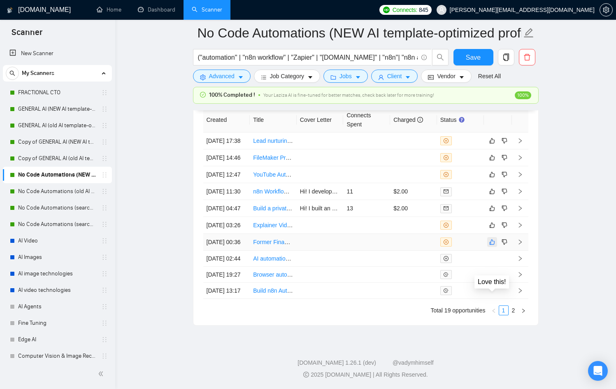
click at [491, 245] on icon "like" at bounding box center [492, 242] width 6 height 7
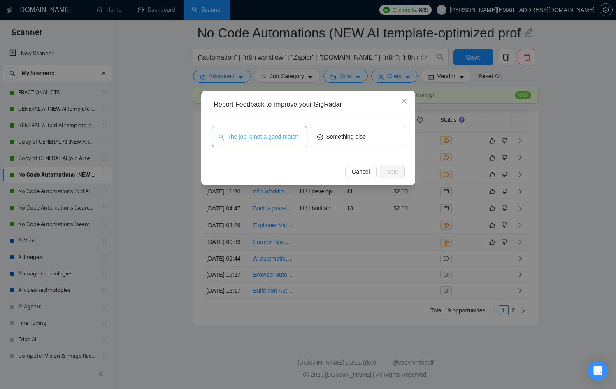
click at [269, 149] on div "The job is not a good match" at bounding box center [259, 138] width 95 height 25
click at [274, 139] on span "The job is not a good match" at bounding box center [263, 136] width 71 height 9
click at [389, 172] on span "Next" at bounding box center [392, 171] width 12 height 9
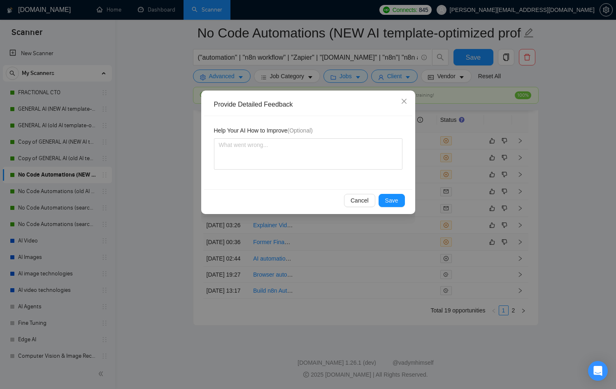
click at [392, 191] on div "Cancel Save" at bounding box center [308, 200] width 208 height 22
click at [392, 200] on span "Save" at bounding box center [391, 200] width 13 height 9
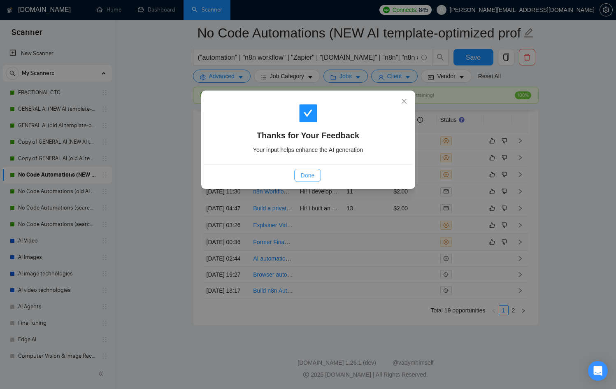
click at [316, 171] on button "Done" at bounding box center [307, 175] width 27 height 13
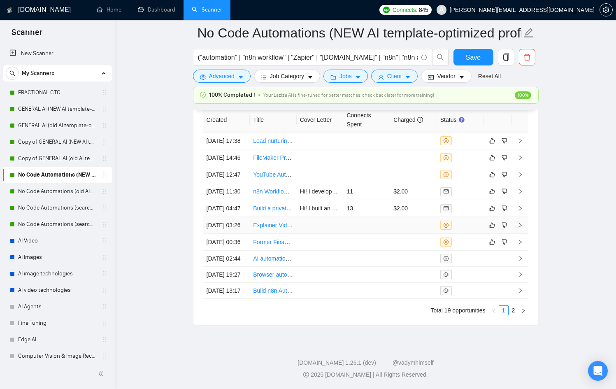
click at [475, 230] on div at bounding box center [460, 225] width 40 height 9
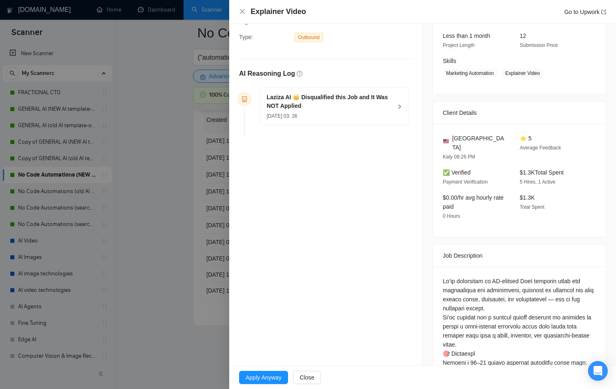
click at [181, 208] on div at bounding box center [308, 194] width 616 height 389
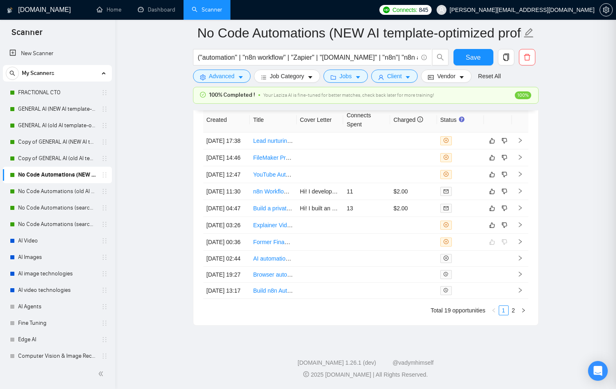
scroll to position [2181, 0]
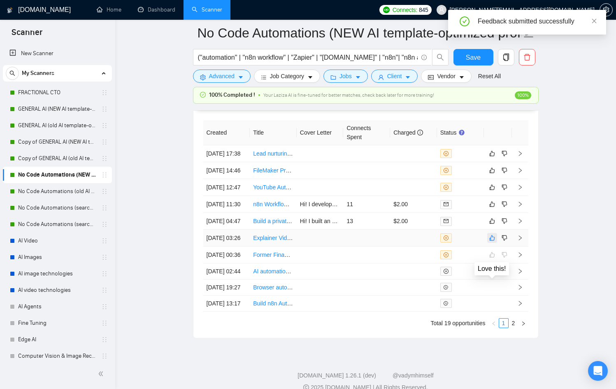
click at [492, 241] on icon "like" at bounding box center [492, 238] width 6 height 7
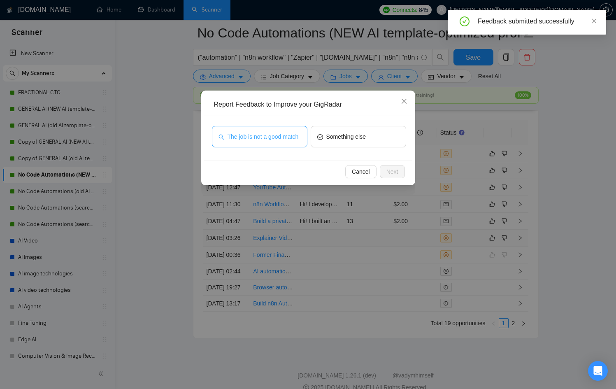
click at [266, 125] on div "The job is not a good match Something else" at bounding box center [308, 138] width 208 height 44
click at [270, 132] on span "The job is not a good match" at bounding box center [263, 136] width 71 height 9
click at [391, 172] on span "Next" at bounding box center [392, 171] width 12 height 9
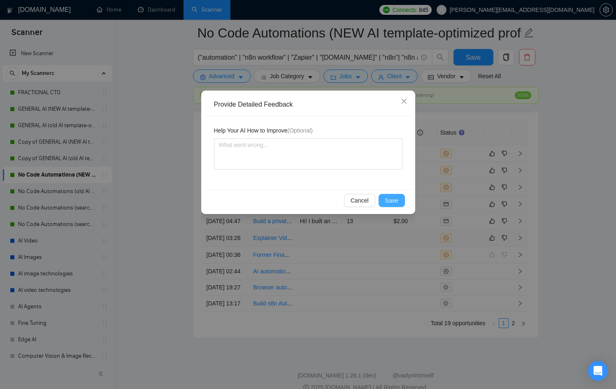
click at [395, 199] on span "Save" at bounding box center [391, 200] width 13 height 9
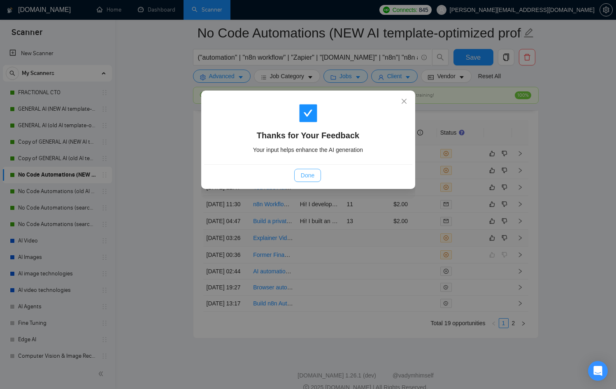
click at [302, 177] on span "Done" at bounding box center [308, 175] width 14 height 9
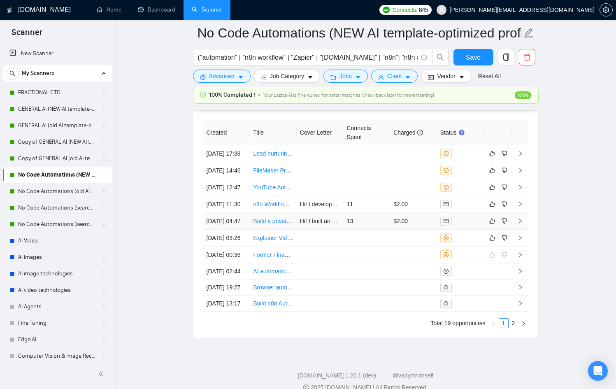
click at [481, 230] on td at bounding box center [460, 221] width 47 height 17
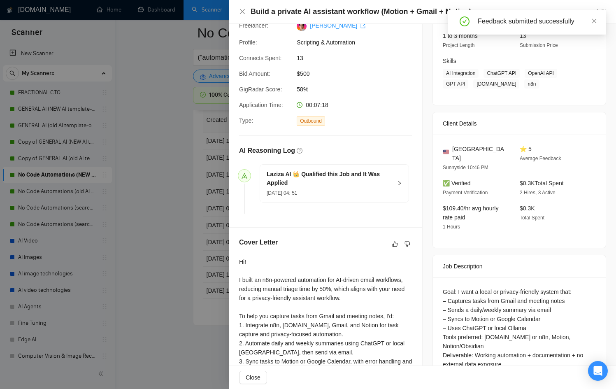
click at [154, 103] on div at bounding box center [308, 194] width 616 height 389
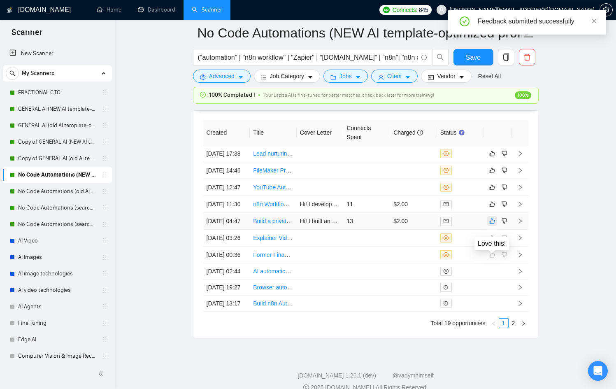
click at [492, 226] on button "button" at bounding box center [492, 221] width 10 height 10
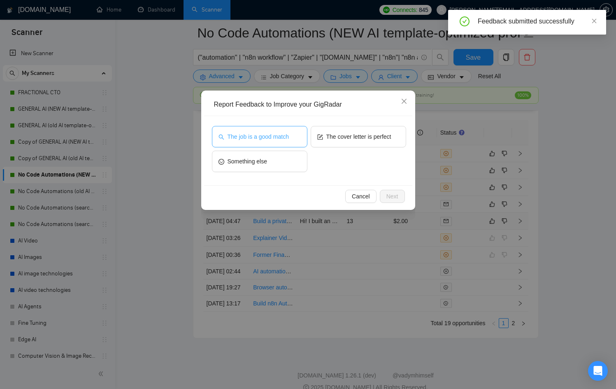
click at [288, 144] on button "The job is a good match" at bounding box center [259, 136] width 95 height 21
click at [400, 197] on button "Next" at bounding box center [392, 196] width 25 height 13
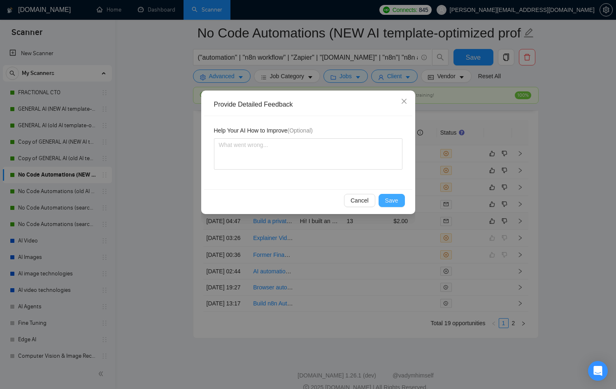
click at [396, 200] on span "Save" at bounding box center [391, 200] width 13 height 9
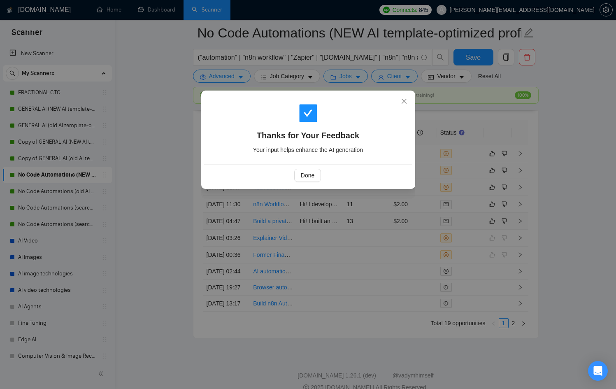
click at [328, 185] on div "Thanks for Your Feedback Your input helps enhance the AI generation Done" at bounding box center [308, 140] width 214 height 98
click at [321, 174] on div "Done" at bounding box center [308, 175] width 194 height 13
click at [321, 177] on div "Done" at bounding box center [308, 175] width 194 height 13
click at [314, 173] on span "Done" at bounding box center [308, 175] width 14 height 9
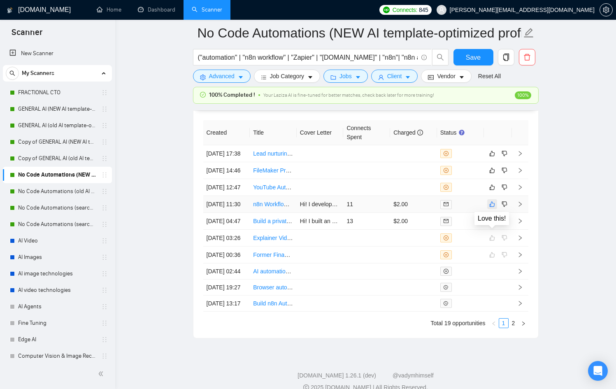
click at [489, 207] on icon "like" at bounding box center [491, 204] width 5 height 5
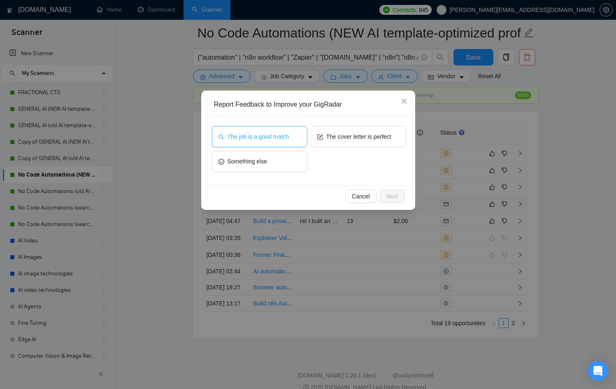
click at [266, 134] on span "The job is a good match" at bounding box center [258, 136] width 61 height 9
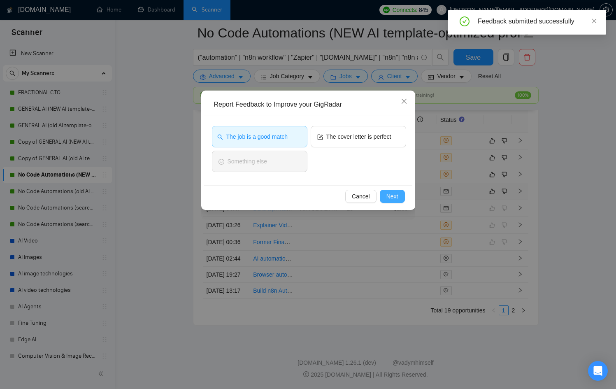
click at [387, 193] on span "Next" at bounding box center [392, 196] width 12 height 9
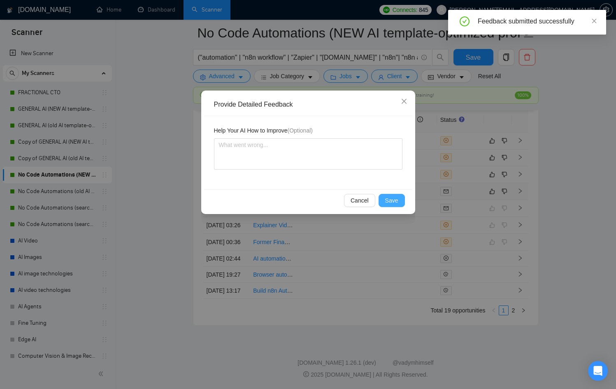
click at [391, 202] on span "Save" at bounding box center [391, 200] width 13 height 9
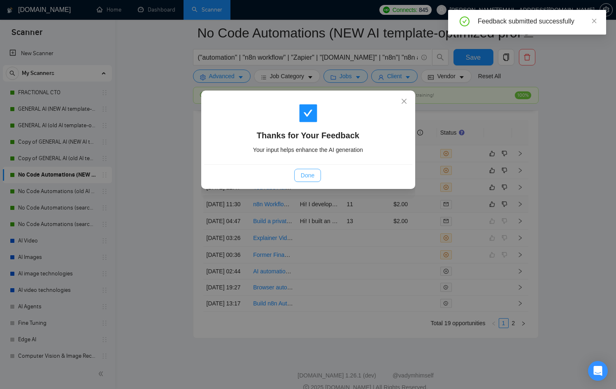
click at [305, 176] on span "Done" at bounding box center [308, 175] width 14 height 9
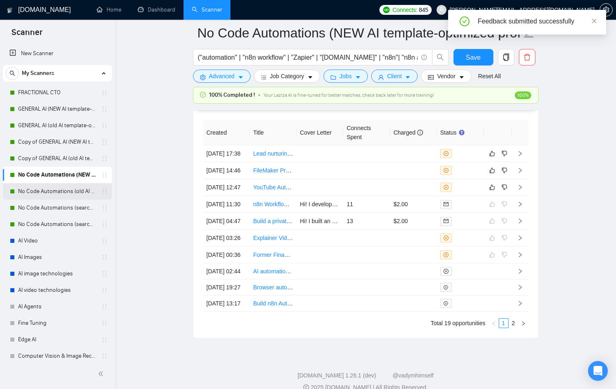
click at [34, 191] on link "No Code Automations (old AI template-optimized profile-Sept-2025)" at bounding box center [57, 191] width 78 height 16
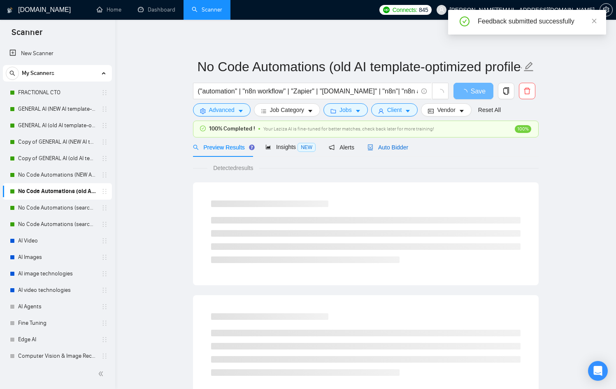
click at [388, 149] on span "Auto Bidder" at bounding box center [387, 147] width 41 height 7
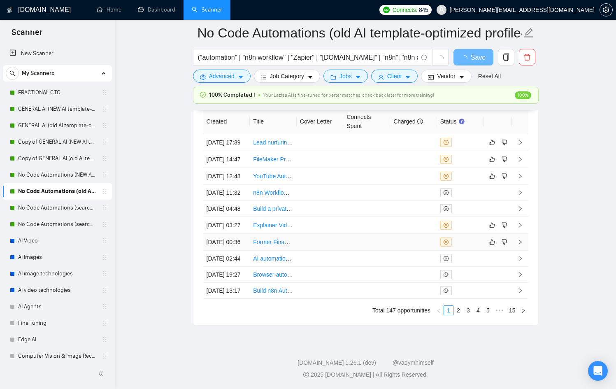
scroll to position [2269, 0]
click at [459, 315] on link "2" at bounding box center [458, 310] width 9 height 9
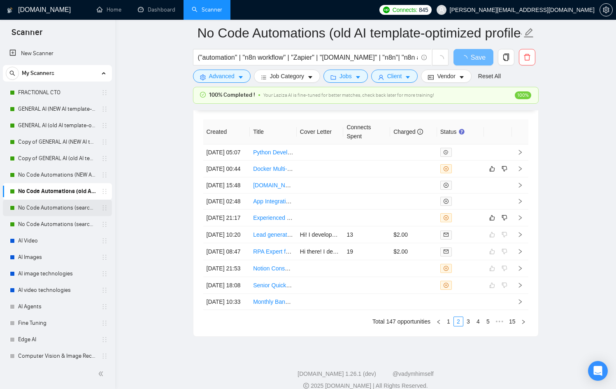
click at [60, 209] on link "No Code Automations (search only in Titles)(NEW AI template-optimized profile-O…" at bounding box center [57, 208] width 78 height 16
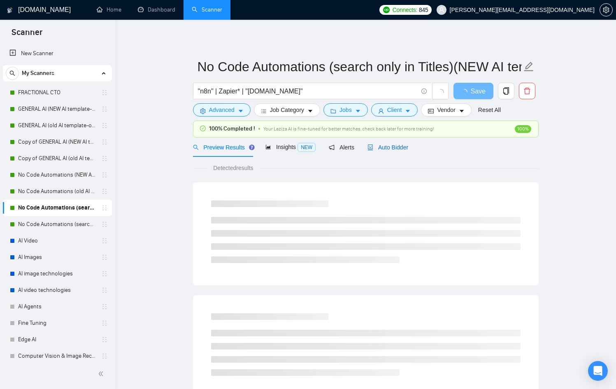
click at [396, 145] on span "Auto Bidder" at bounding box center [387, 147] width 41 height 7
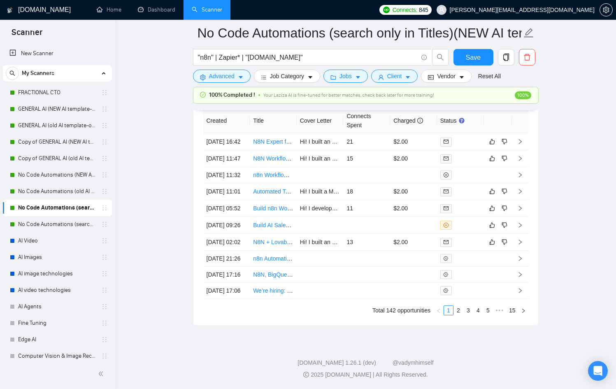
scroll to position [2389, 0]
click at [460, 311] on link "2" at bounding box center [458, 310] width 9 height 9
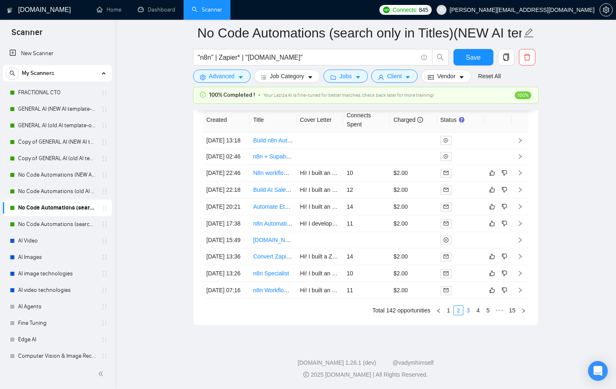
click at [466, 310] on link "3" at bounding box center [468, 310] width 9 height 9
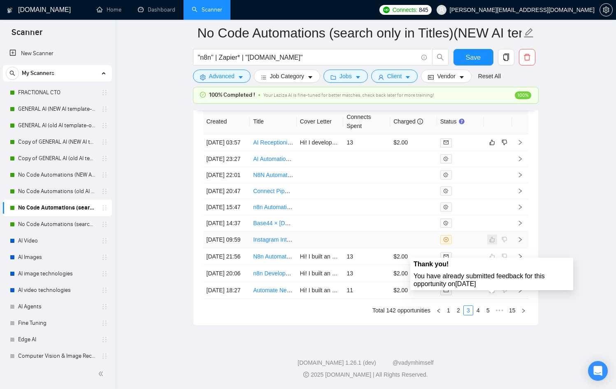
scroll to position [2311, 0]
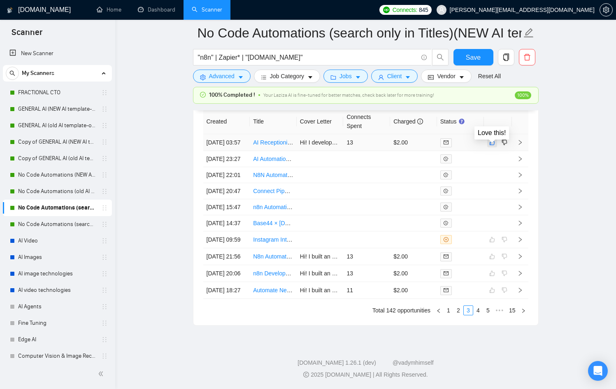
click at [488, 142] on button "button" at bounding box center [492, 142] width 10 height 10
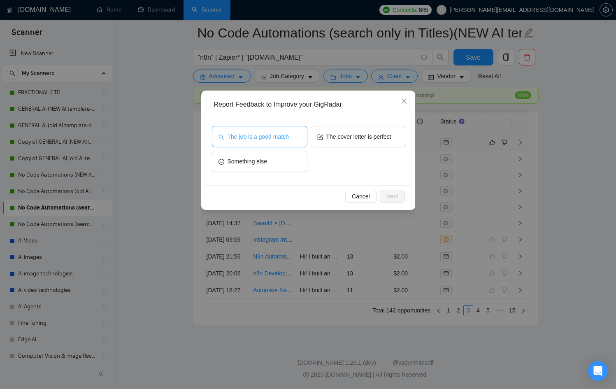
drag, startPoint x: 258, startPoint y: 131, endPoint x: 270, endPoint y: 136, distance: 13.5
click at [258, 131] on button "The job is a good match" at bounding box center [259, 136] width 95 height 21
click at [392, 195] on span "Next" at bounding box center [392, 196] width 12 height 9
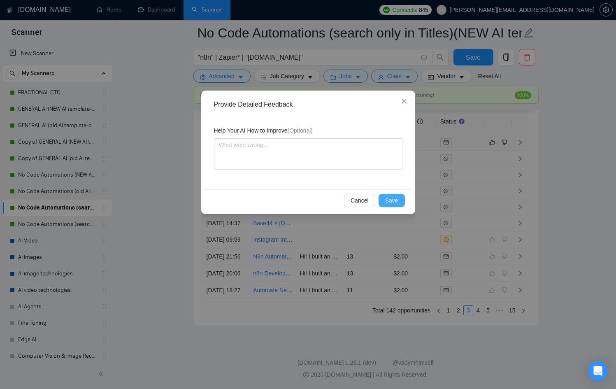
click at [394, 203] on span "Save" at bounding box center [391, 200] width 13 height 9
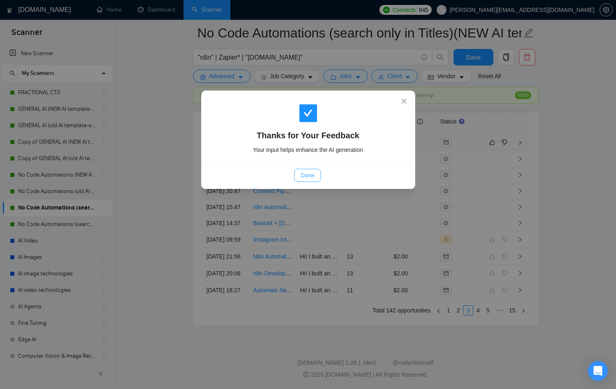
click at [308, 171] on span "Done" at bounding box center [308, 175] width 14 height 9
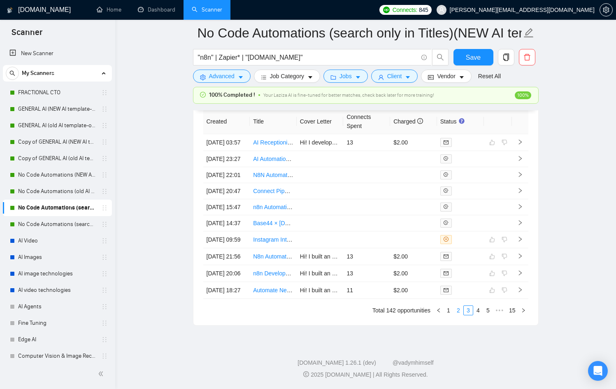
scroll to position [2292, 0]
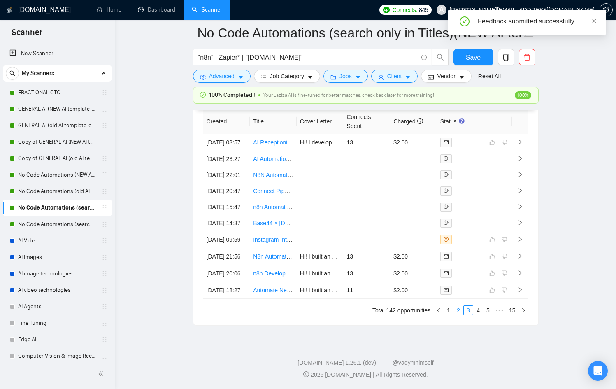
click at [458, 313] on link "2" at bounding box center [458, 310] width 9 height 9
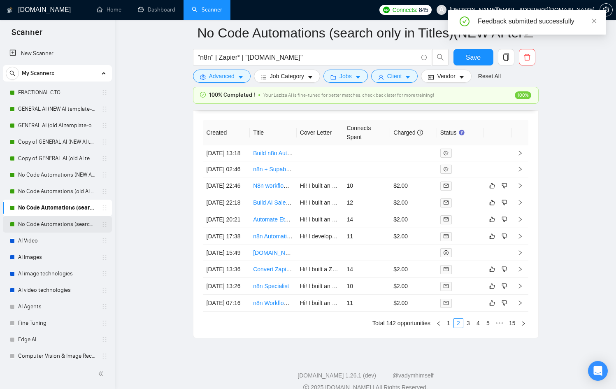
click at [64, 220] on link "No Code Automations (search only in Titles)(old AI template-optimized profile-S…" at bounding box center [57, 224] width 78 height 16
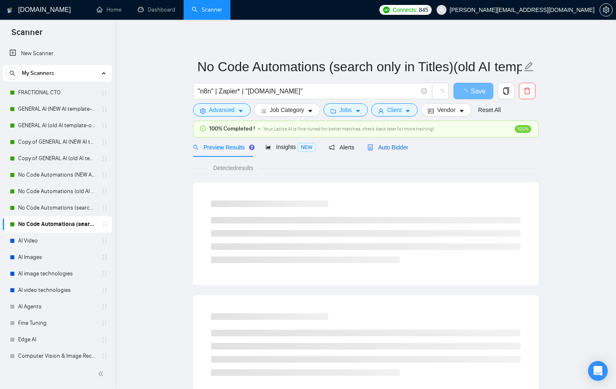
click at [379, 143] on div "Auto Bidder" at bounding box center [387, 147] width 41 height 9
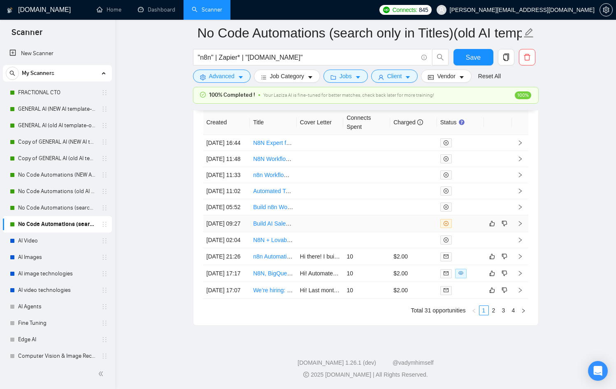
scroll to position [2278, 0]
click at [148, 10] on link "Dashboard" at bounding box center [156, 9] width 37 height 7
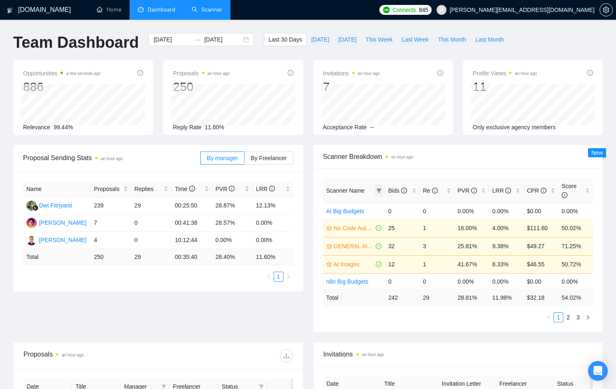
click at [379, 190] on icon "filter" at bounding box center [379, 190] width 5 height 4
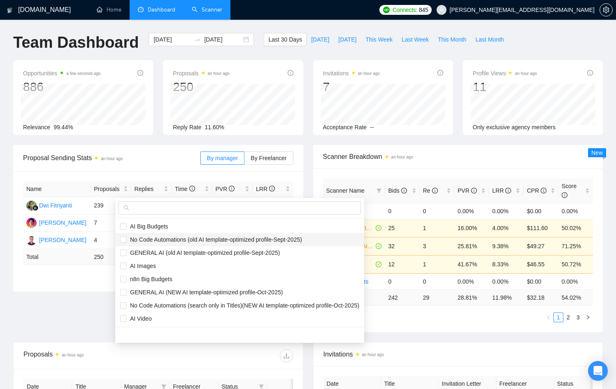
click at [137, 239] on span "No Code Automations (old AI template-optimized profile-Sept-2025)" at bounding box center [214, 239] width 175 height 7
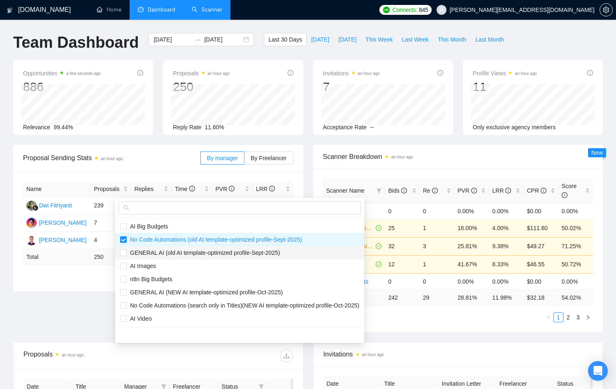
click at [140, 248] on span "GENERAL AI (old AI template-optimized profile-Sept-2025)" at bounding box center [239, 252] width 239 height 9
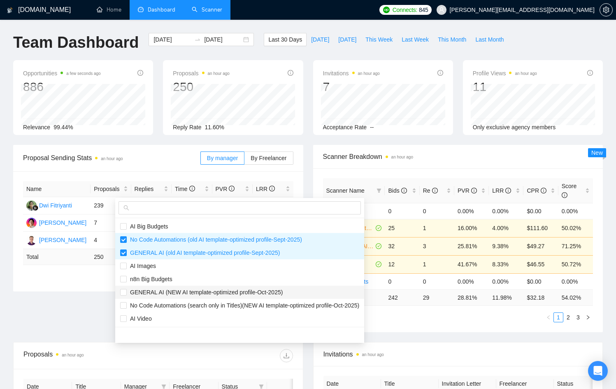
click at [153, 290] on span "GENERAL AI (NEW AI template-optimized profile-Oct-2025)" at bounding box center [205, 292] width 156 height 7
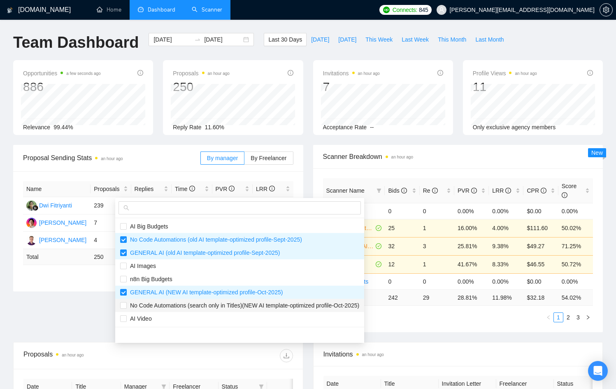
click at [156, 308] on span "No Code Automations (search only in Titles)(NEW AI template-optimized profile-O…" at bounding box center [243, 305] width 232 height 7
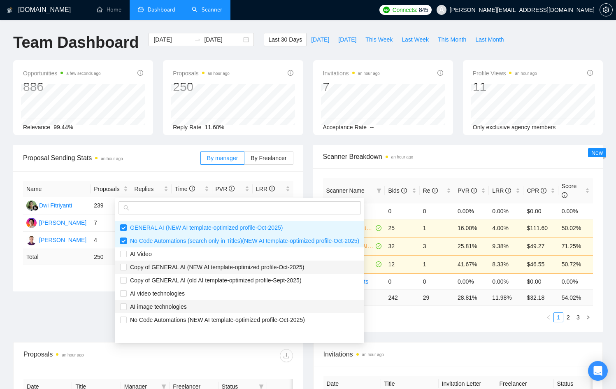
scroll to position [65, 0]
click at [158, 268] on span "Copy of GENERAL AI (NEW AI template-optimized profile-Oct-2025)" at bounding box center [216, 266] width 178 height 7
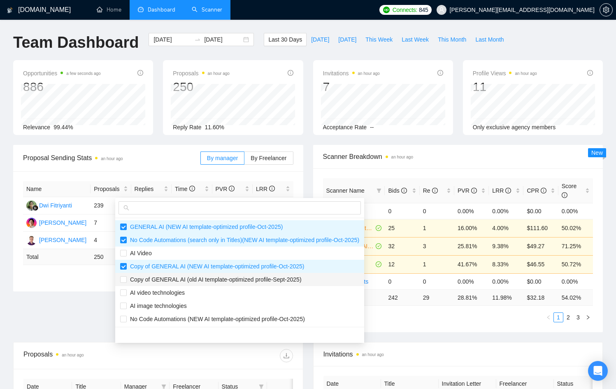
click at [160, 277] on span "Copy of GENERAL AI (old AI template-optimized profile-Sept-2025)" at bounding box center [214, 279] width 175 height 7
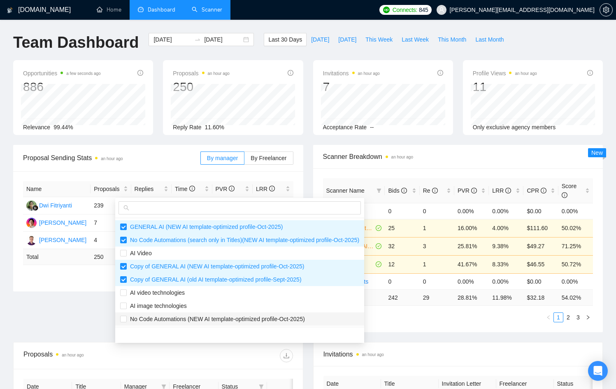
click at [179, 316] on span "No Code Automations (NEW AI template-optimized profile-Oct-2025)" at bounding box center [216, 319] width 178 height 7
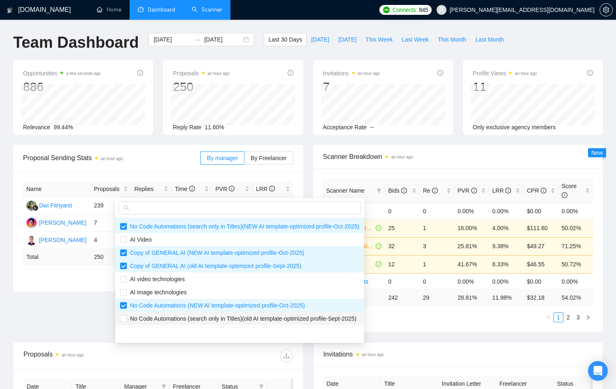
click at [182, 315] on span "No Code Automations (search only in Titles)(old AI template-optimized profile-S…" at bounding box center [242, 318] width 230 height 7
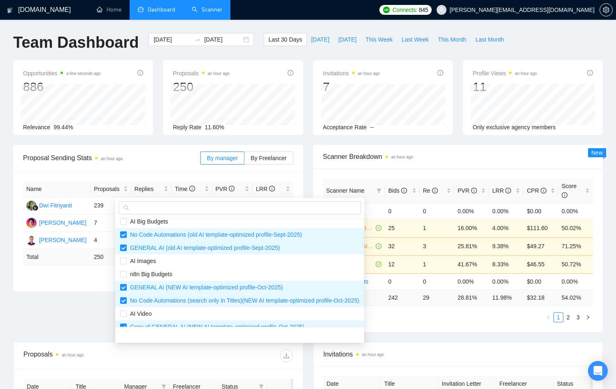
scroll to position [0, 0]
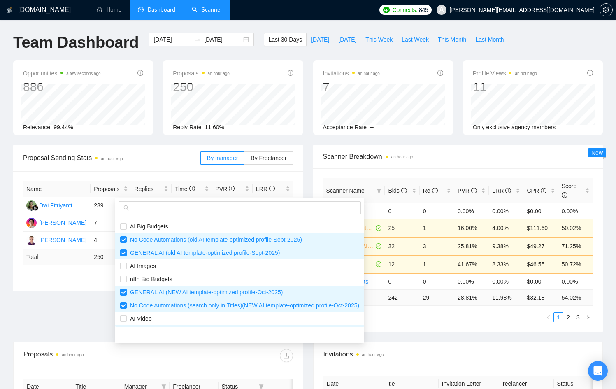
click at [503, 333] on div "Proposal Sending Stats an hour ago By manager By Freelancer Name Proposals Repl…" at bounding box center [308, 243] width 600 height 197
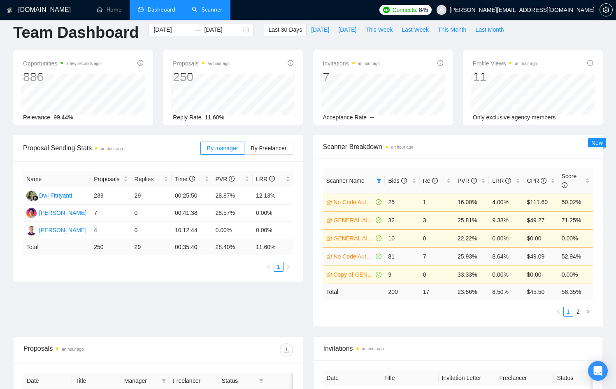
scroll to position [11, 0]
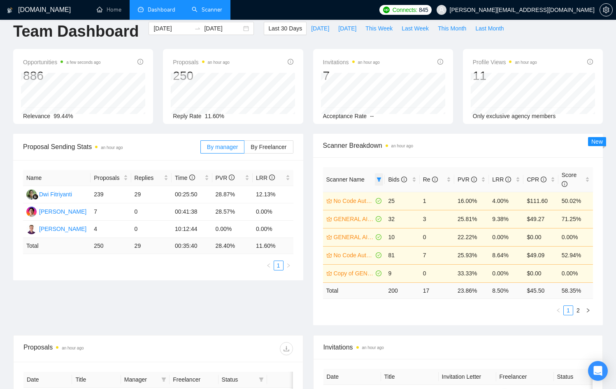
click at [379, 178] on icon "filter" at bounding box center [379, 179] width 5 height 4
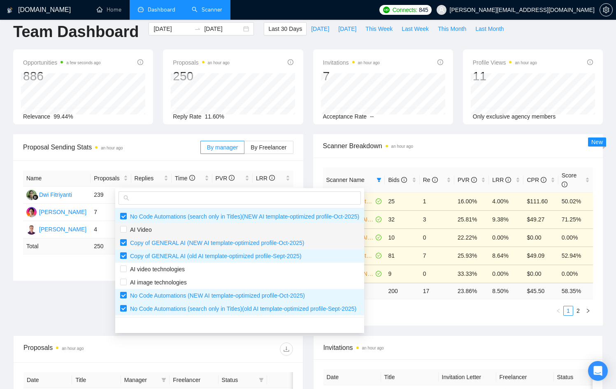
scroll to position [12, 0]
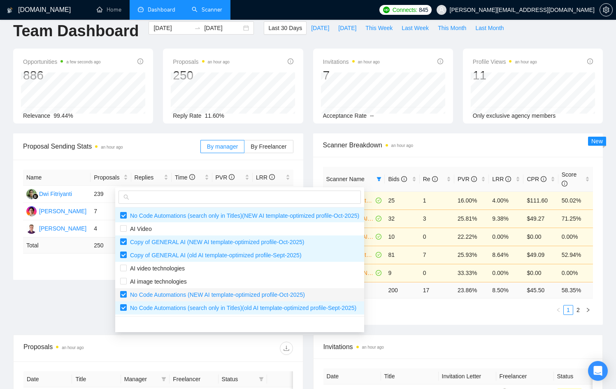
click at [190, 298] on span "No Code Automations (NEW AI template-optimized profile-Oct-2025)" at bounding box center [239, 294] width 239 height 9
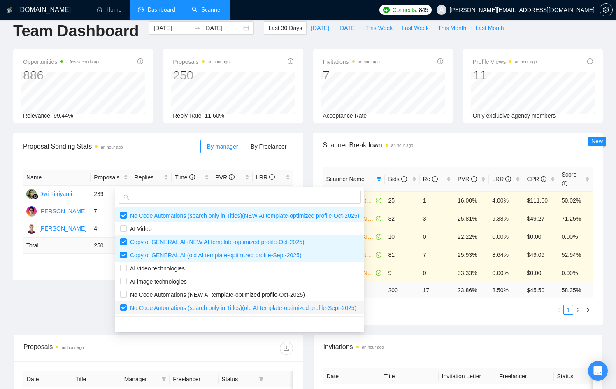
click at [191, 309] on span "No Code Automations (search only in Titles)(old AI template-optimized profile-S…" at bounding box center [242, 308] width 230 height 7
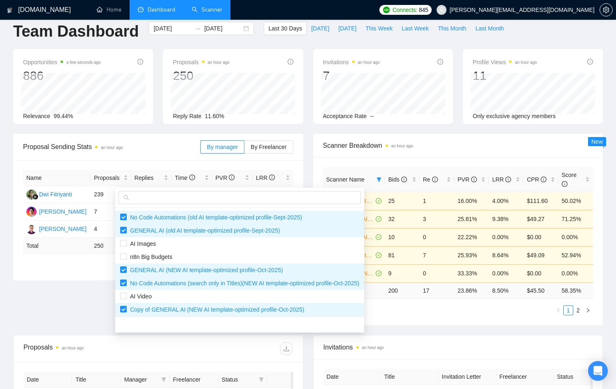
scroll to position [0, 0]
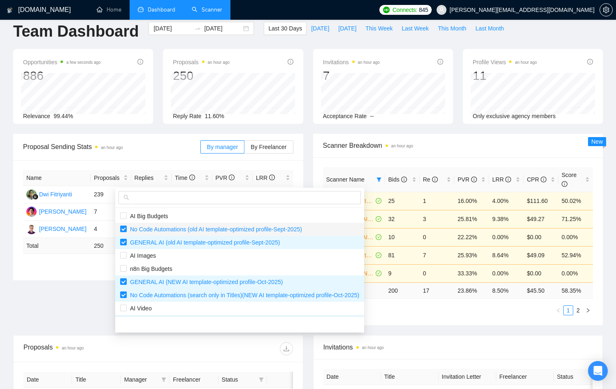
click at [162, 227] on span "No Code Automations (old AI template-optimized profile-Sept-2025)" at bounding box center [214, 229] width 175 height 7
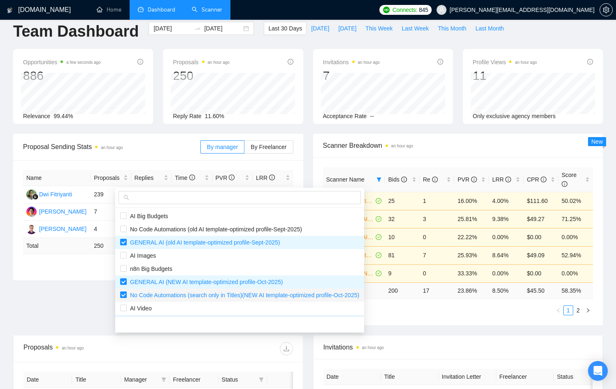
click at [176, 294] on span "No Code Automations (search only in Titles)(NEW AI template-optimized profile-O…" at bounding box center [243, 295] width 232 height 7
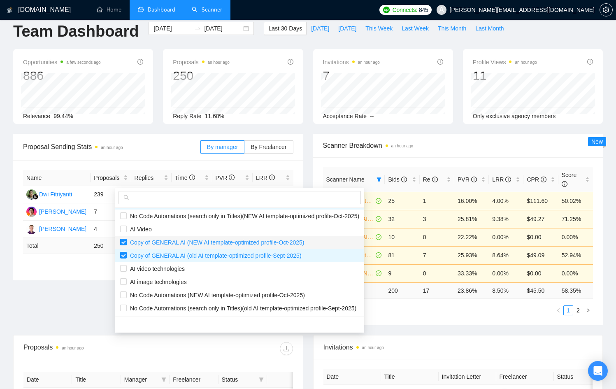
click at [168, 239] on span "Copy of GENERAL AI (NEW AI template-optimized profile-Oct-2025)" at bounding box center [216, 242] width 178 height 7
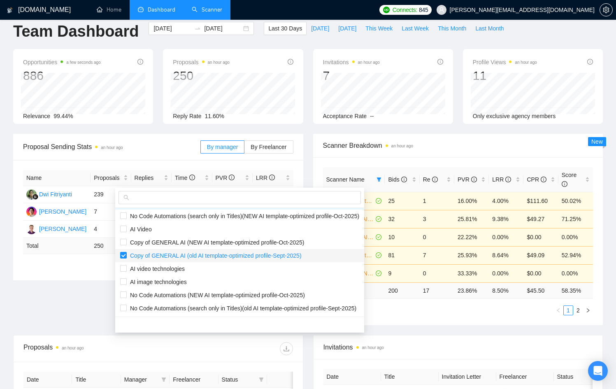
click at [179, 256] on span "Copy of GENERAL AI (old AI template-optimized profile-Sept-2025)" at bounding box center [214, 255] width 175 height 7
click at [501, 319] on main "Team Dashboard [DATE] [DATE] Last 30 Days [DATE] [DATE] This Week Last Week Thi…" at bounding box center [308, 309] width 590 height 575
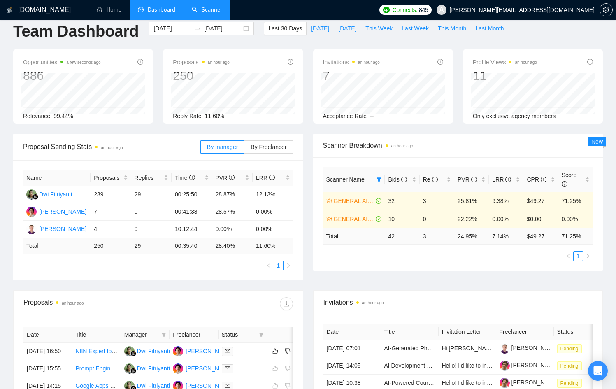
click at [492, 200] on td "9.38%" at bounding box center [506, 201] width 35 height 18
click at [346, 202] on link "GENERAL AI (old AI template-optimized profile-Sept-2025)" at bounding box center [354, 200] width 41 height 9
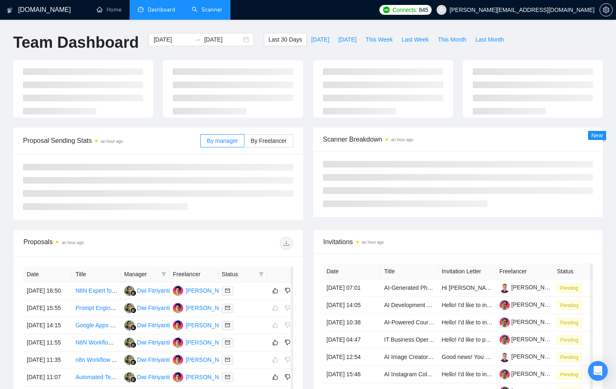
scroll to position [11, 0]
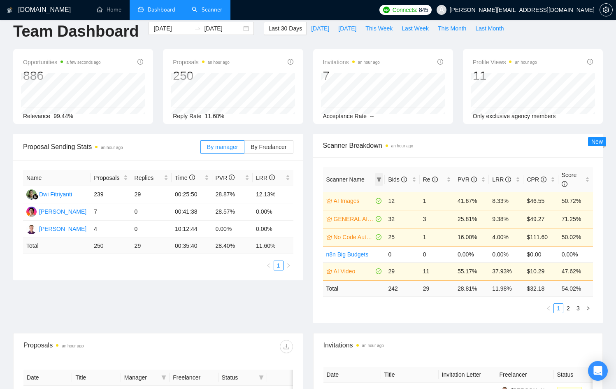
click at [380, 179] on icon "filter" at bounding box center [379, 179] width 5 height 5
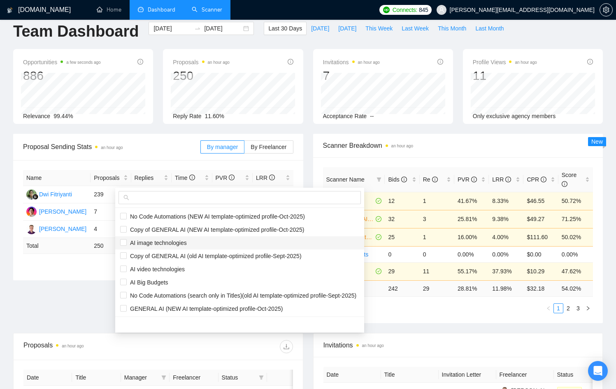
scroll to position [79, 0]
click at [165, 232] on span "Copy of GENERAL AI (NEW AI template-optimized profile-Oct-2025)" at bounding box center [216, 229] width 178 height 7
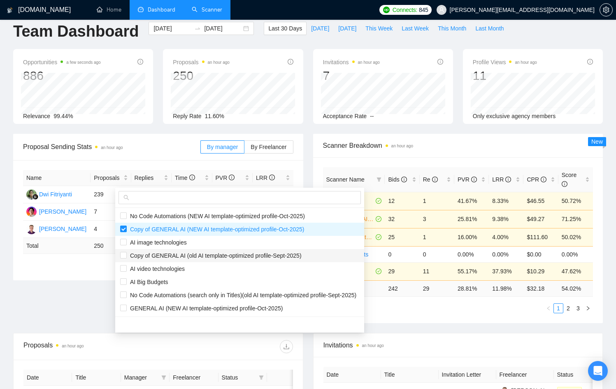
click at [197, 258] on span "Copy of GENERAL AI (old AI template-optimized profile-Sept-2025)" at bounding box center [214, 255] width 175 height 7
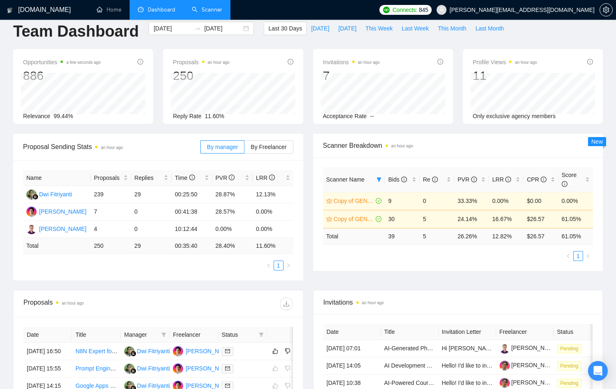
click at [531, 321] on main "Team Dashboard [DATE] [DATE] Last 30 Days [DATE] [DATE] This Week Last Week Thi…" at bounding box center [308, 287] width 590 height 530
click at [380, 179] on icon "filter" at bounding box center [379, 179] width 5 height 4
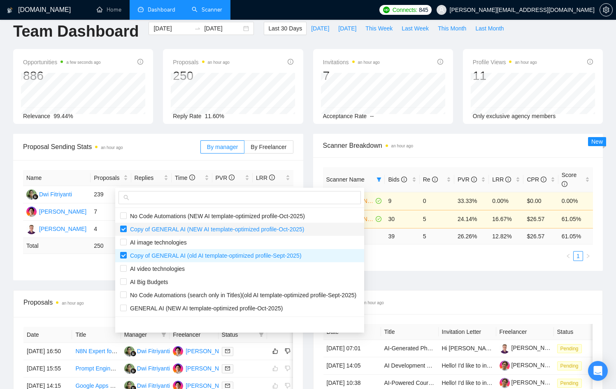
click at [134, 229] on span "Copy of GENERAL AI (NEW AI template-optimized profile-Oct-2025)" at bounding box center [216, 229] width 178 height 7
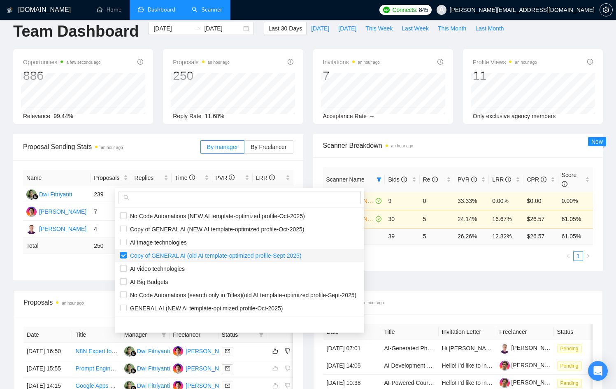
click at [134, 252] on span "Copy of GENERAL AI (old AI template-optimized profile-Sept-2025)" at bounding box center [214, 255] width 175 height 7
click at [153, 219] on span "No Code Automations (NEW AI template-optimized profile-Oct-2025)" at bounding box center [239, 216] width 239 height 9
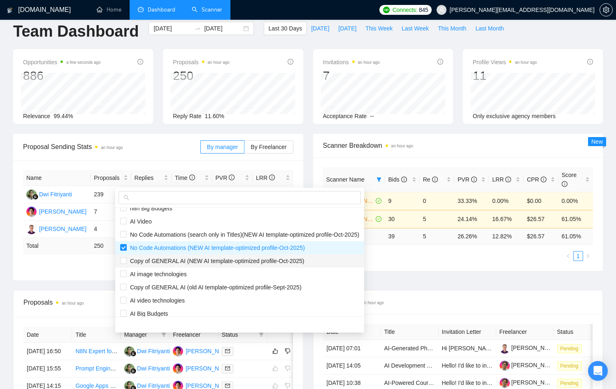
scroll to position [45, 0]
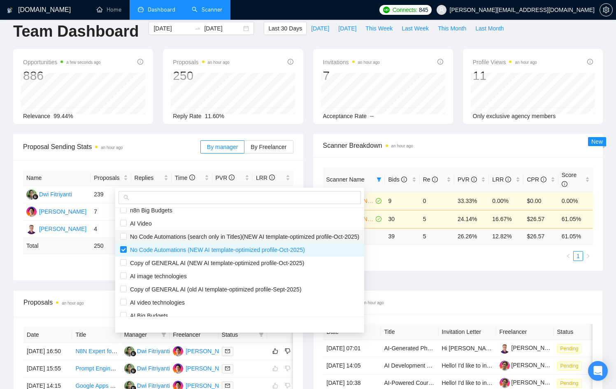
click at [178, 231] on li "No Code Automations (search only in Titles)(NEW AI template-optimized profile-O…" at bounding box center [239, 236] width 249 height 13
click at [179, 237] on span "No Code Automations (search only in Titles)(NEW AI template-optimized profile-O…" at bounding box center [243, 236] width 232 height 7
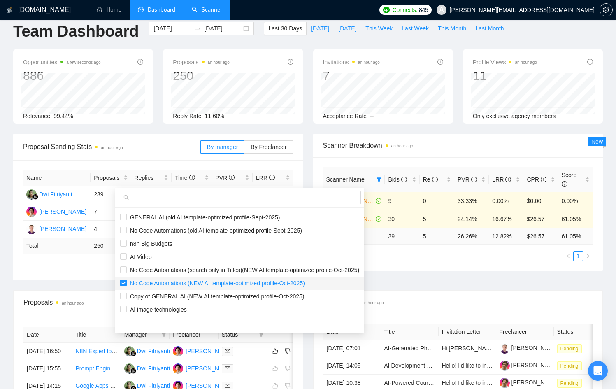
scroll to position [0, 0]
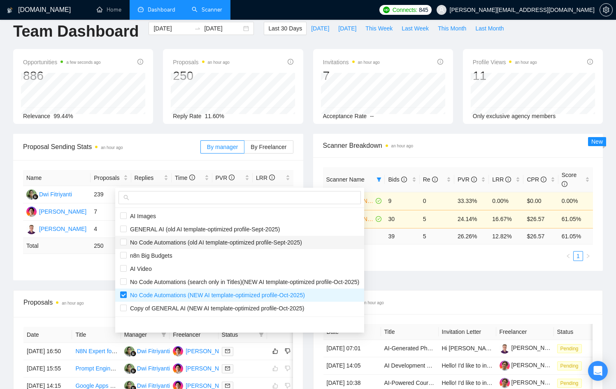
click at [199, 238] on span "No Code Automations (old AI template-optimized profile-Sept-2025)" at bounding box center [239, 242] width 239 height 9
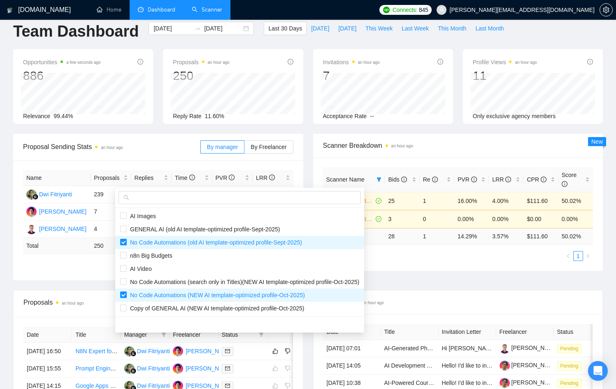
click at [474, 274] on div "Proposal Sending Stats an hour ago By manager By Freelancer Name Proposals Repl…" at bounding box center [308, 212] width 600 height 156
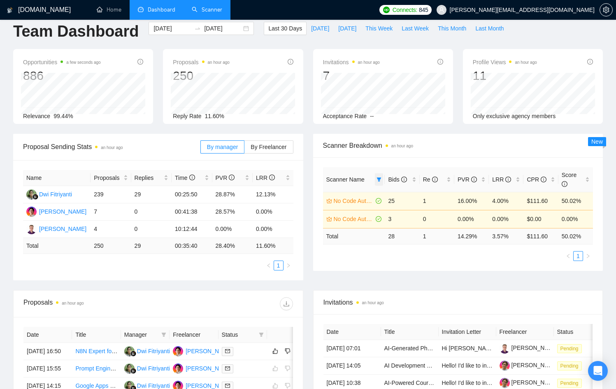
click at [378, 178] on icon "filter" at bounding box center [379, 179] width 5 height 4
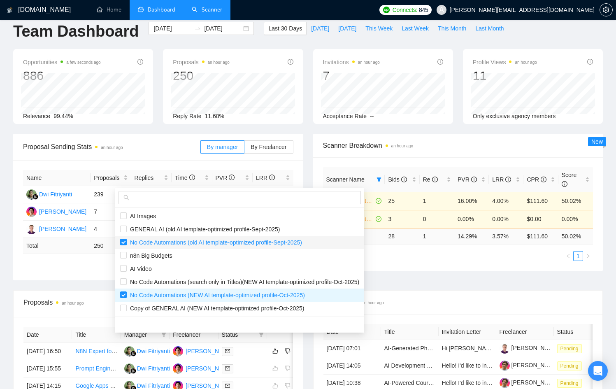
click at [155, 241] on span "No Code Automations (old AI template-optimized profile-Sept-2025)" at bounding box center [214, 242] width 175 height 7
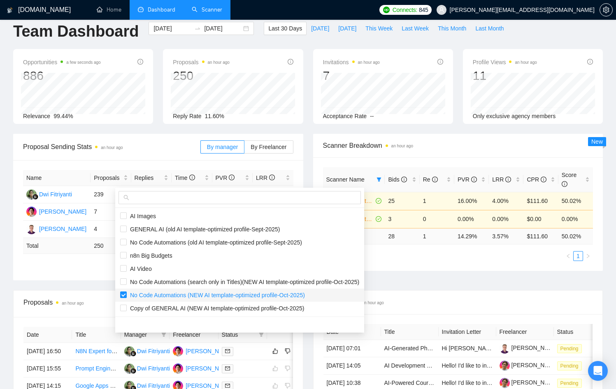
click at [231, 293] on span "No Code Automations (NEW AI template-optimized profile-Oct-2025)" at bounding box center [216, 295] width 178 height 7
click at [234, 277] on span "No Code Automations (search only in Titles)(NEW AI template-optimized profile-O…" at bounding box center [239, 281] width 239 height 9
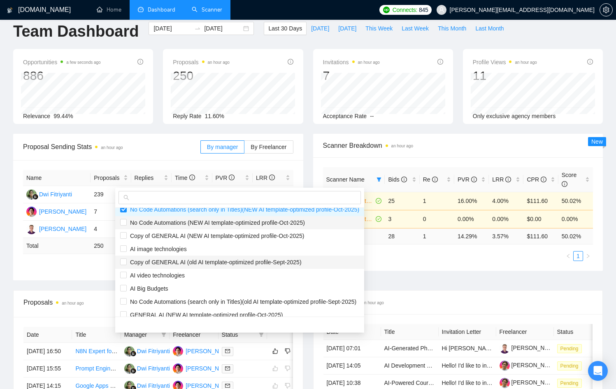
scroll to position [79, 0]
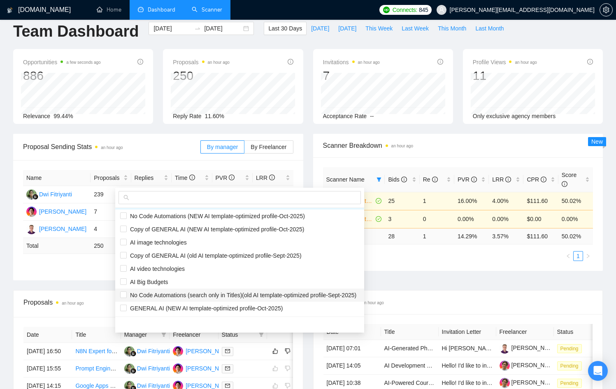
click at [227, 292] on span "No Code Automations (search only in Titles)(old AI template-optimized profile-S…" at bounding box center [242, 295] width 230 height 7
click at [446, 271] on div "Proposal Sending Stats an hour ago By manager By Freelancer Name Proposals Repl…" at bounding box center [308, 212] width 600 height 156
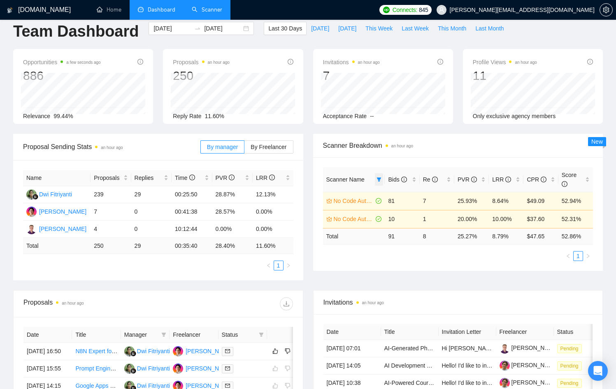
click at [378, 177] on icon "filter" at bounding box center [379, 179] width 5 height 4
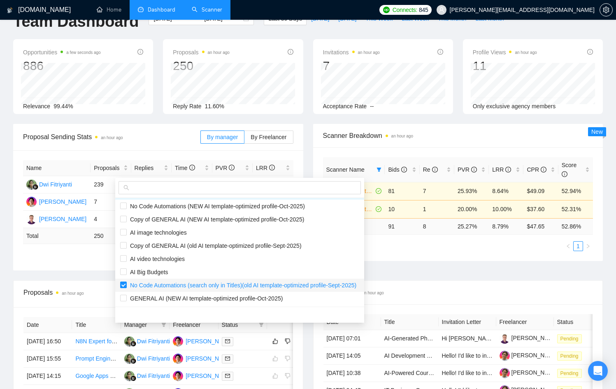
scroll to position [23, 0]
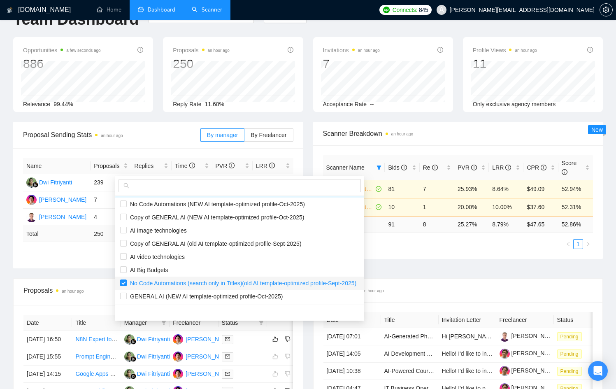
click at [186, 285] on span "No Code Automations (search only in Titles)(old AI template-optimized profile-S…" at bounding box center [242, 283] width 230 height 7
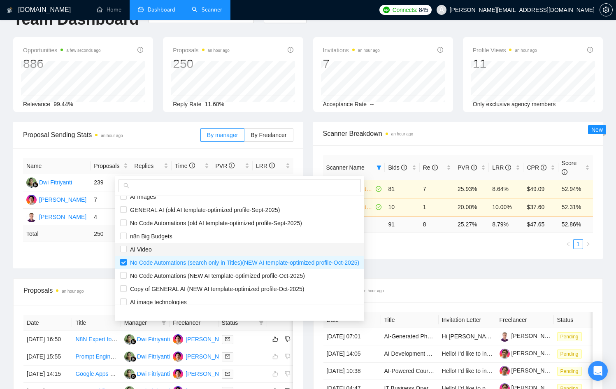
scroll to position [1, 0]
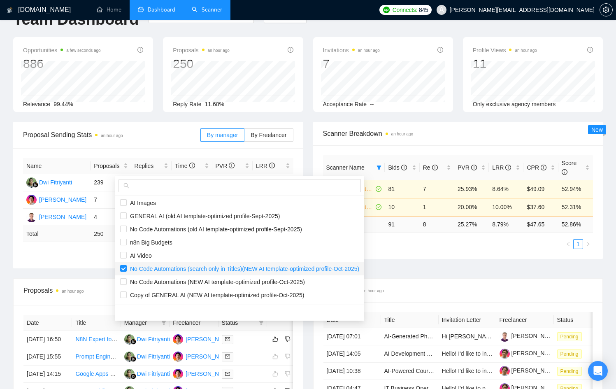
click at [172, 268] on span "No Code Automations (search only in Titles)(NEW AI template-optimized profile-O…" at bounding box center [243, 268] width 232 height 7
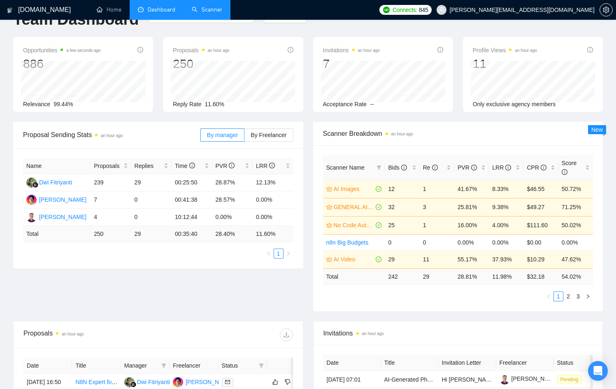
click at [459, 261] on div "Proposal Sending Stats an hour ago By manager By Freelancer Name Proposals Repl…" at bounding box center [308, 221] width 600 height 199
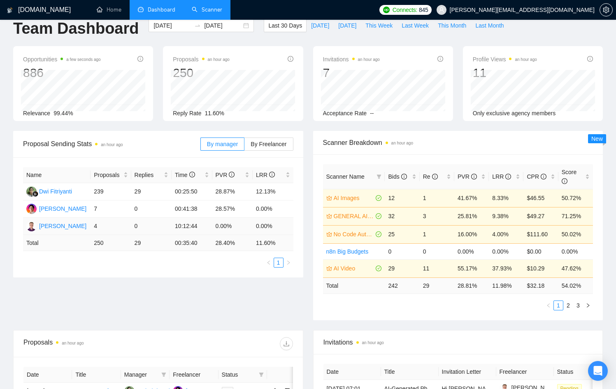
scroll to position [0, 0]
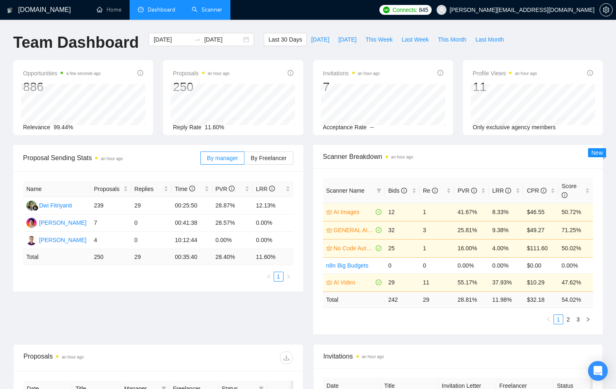
click at [211, 13] on link "Scanner" at bounding box center [207, 9] width 30 height 7
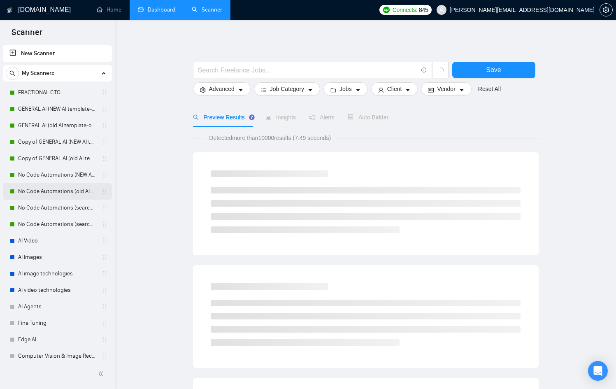
click at [50, 193] on link "No Code Automations (old AI template-optimized profile-Sept-2025)" at bounding box center [57, 191] width 78 height 16
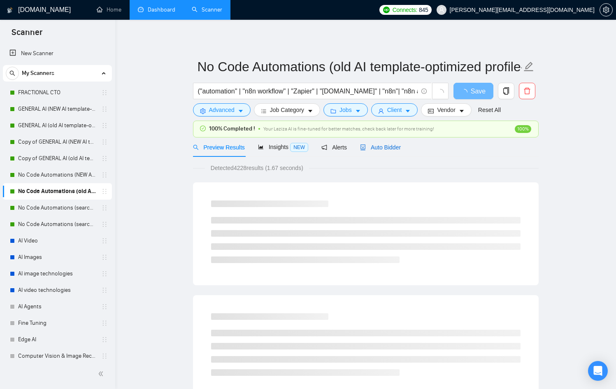
click at [395, 148] on span "Auto Bidder" at bounding box center [380, 147] width 41 height 7
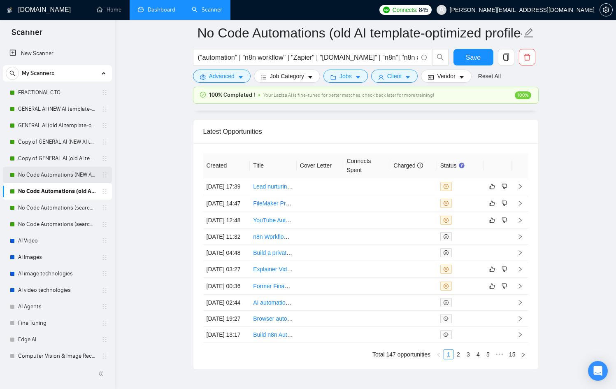
scroll to position [2257, 0]
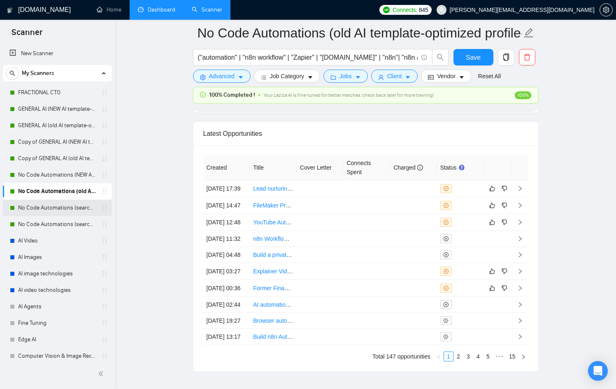
click at [61, 202] on link "No Code Automations (search only in Titles)(NEW AI template-optimized profile-O…" at bounding box center [57, 208] width 78 height 16
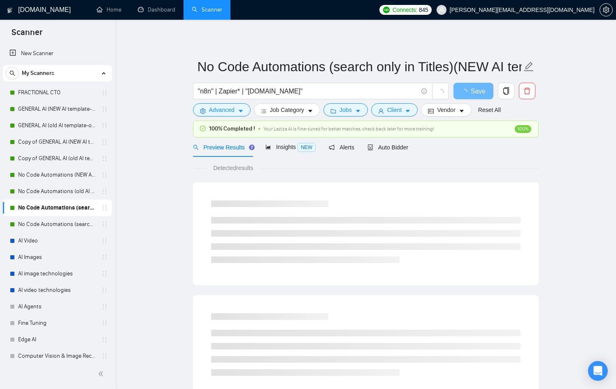
click at [394, 154] on div "Auto Bidder" at bounding box center [387, 146] width 41 height 19
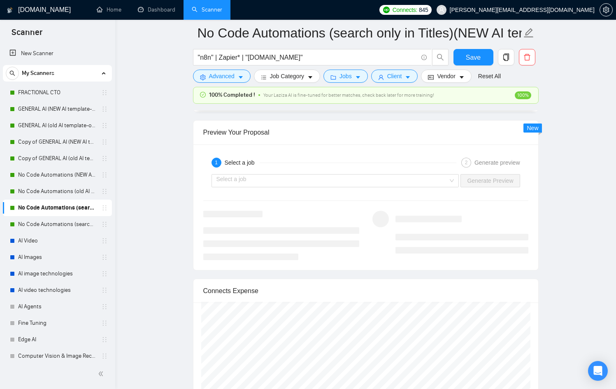
scroll to position [2389, 0]
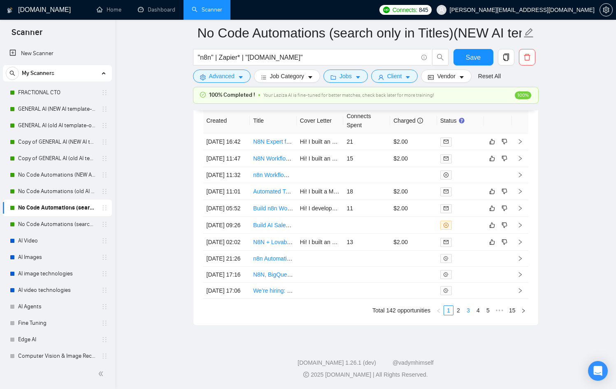
click at [467, 309] on link "3" at bounding box center [468, 310] width 9 height 9
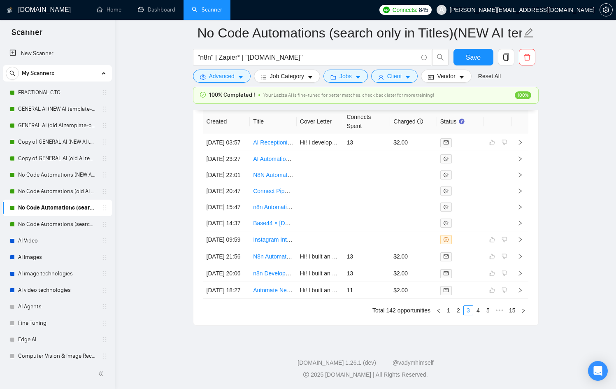
scroll to position [2372, 0]
click at [461, 315] on link "2" at bounding box center [458, 310] width 9 height 9
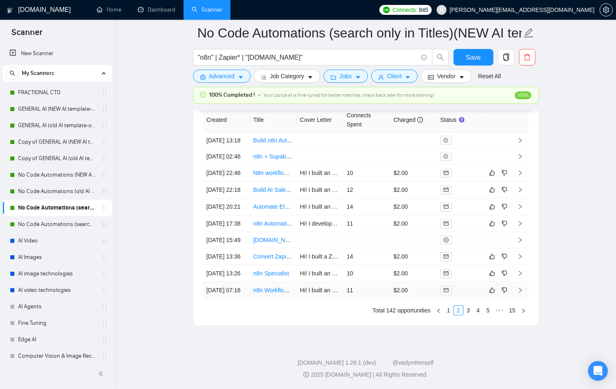
scroll to position [2385, 0]
click at [73, 210] on link "No Code Automations (search only in Titles)(NEW AI template-optimized profile-O…" at bounding box center [57, 208] width 78 height 16
click at [493, 288] on icon "like" at bounding box center [492, 290] width 6 height 7
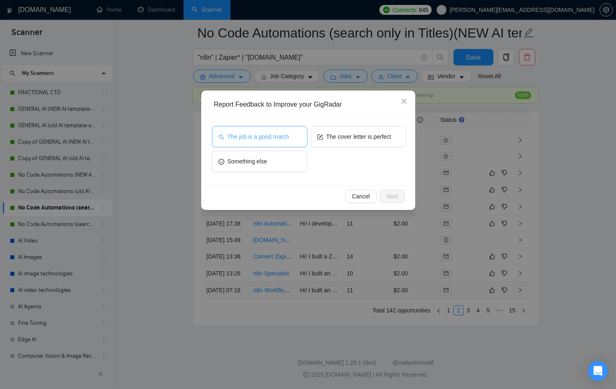
click at [252, 136] on span "The job is a good match" at bounding box center [258, 136] width 61 height 9
click at [395, 198] on span "Next" at bounding box center [392, 196] width 12 height 9
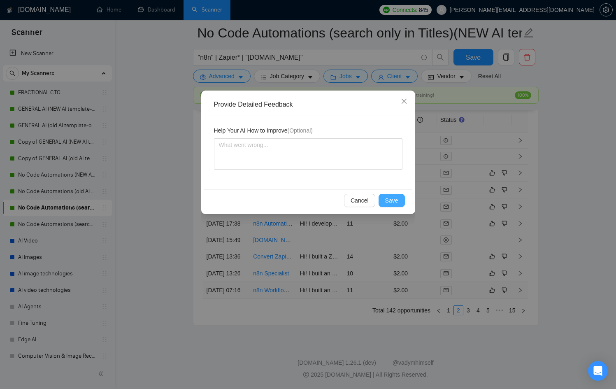
click at [393, 202] on span "Save" at bounding box center [391, 200] width 13 height 9
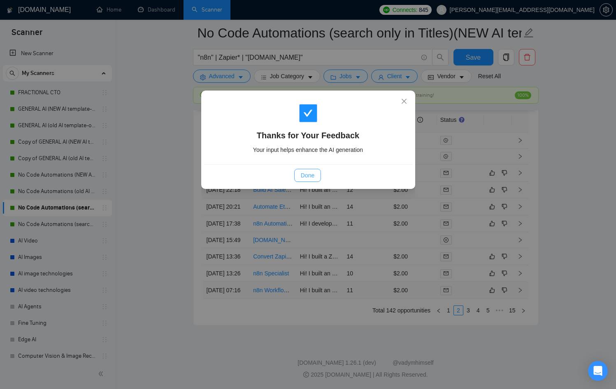
click at [301, 172] on span "Done" at bounding box center [308, 175] width 14 height 9
